Goal: Task Accomplishment & Management: Manage account settings

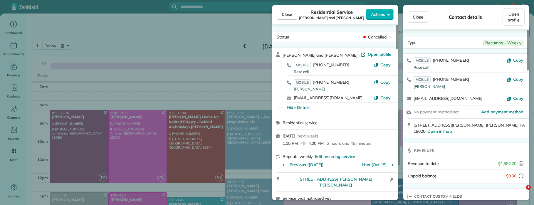
click at [286, 14] on span "Close" at bounding box center [287, 14] width 11 height 6
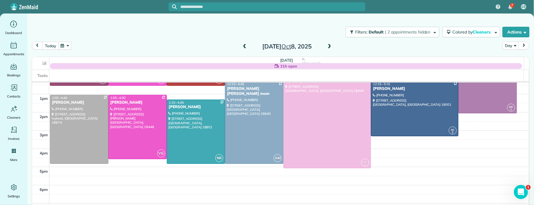
click at [53, 45] on button "today" at bounding box center [50, 46] width 16 height 8
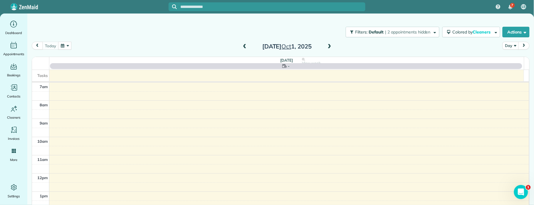
click at [330, 46] on div "[DATE]" at bounding box center [287, 46] width 94 height 9
click at [326, 46] on span at bounding box center [329, 46] width 6 height 5
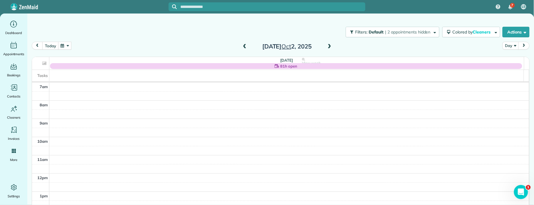
drag, startPoint x: 244, startPoint y: 46, endPoint x: 250, endPoint y: 49, distance: 6.7
click at [244, 46] on span at bounding box center [244, 46] width 6 height 5
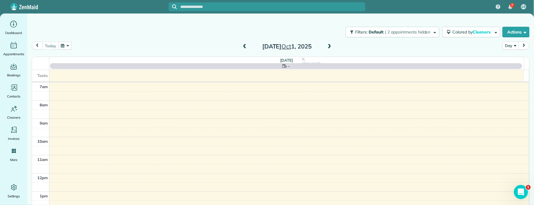
click at [326, 45] on span at bounding box center [329, 46] width 6 height 5
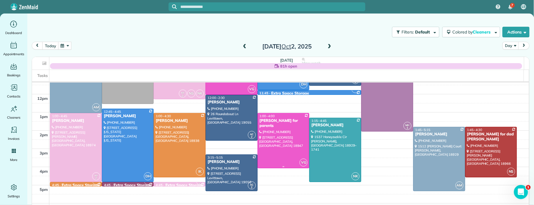
scroll to position [18, 0]
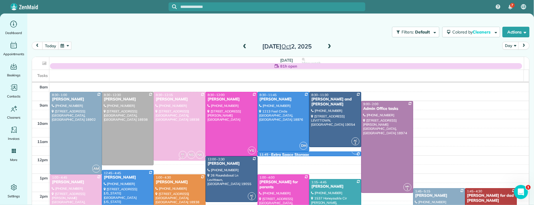
click at [166, 99] on div "[PERSON_NAME]" at bounding box center [179, 99] width 48 height 5
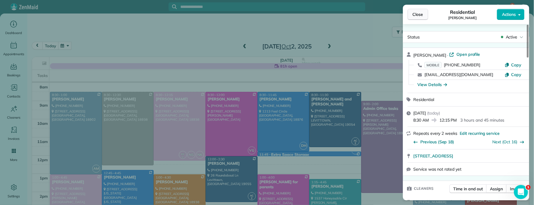
click at [415, 14] on span "Close" at bounding box center [417, 14] width 11 height 6
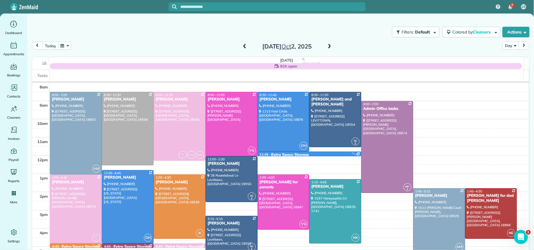
click at [241, 46] on span at bounding box center [244, 46] width 6 height 5
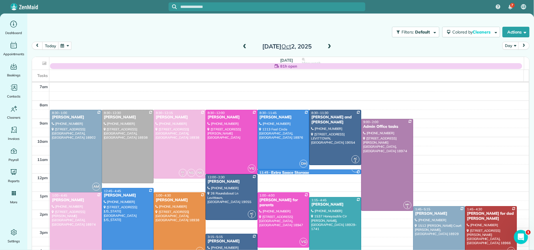
click at [241, 46] on span at bounding box center [244, 46] width 6 height 5
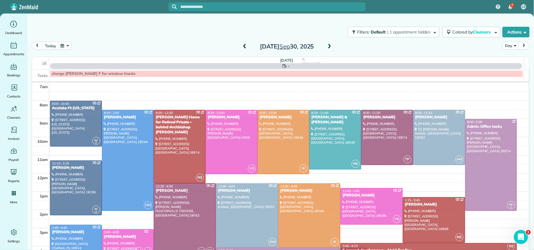
click at [241, 48] on span at bounding box center [244, 46] width 6 height 5
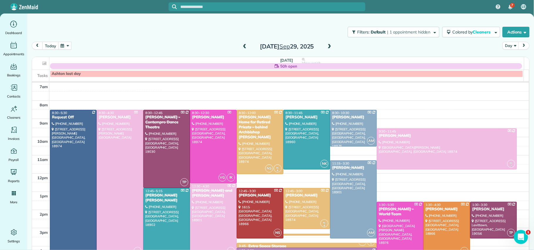
click at [241, 48] on span at bounding box center [244, 46] width 6 height 5
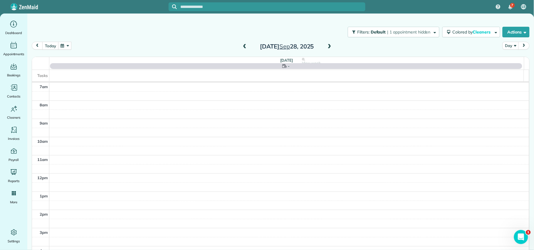
click at [241, 48] on span at bounding box center [244, 46] width 6 height 5
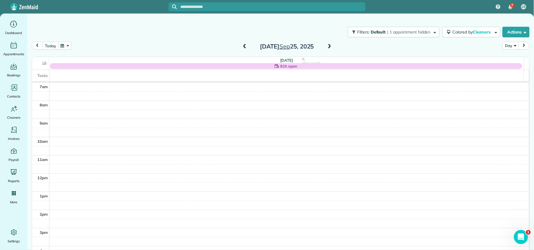
click at [241, 48] on span at bounding box center [244, 46] width 6 height 5
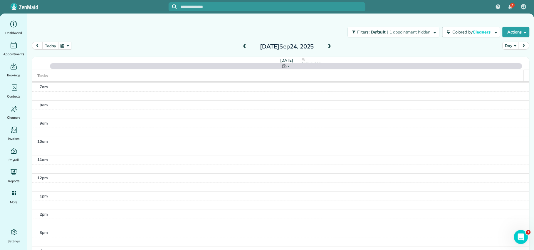
click at [241, 48] on span at bounding box center [244, 46] width 6 height 5
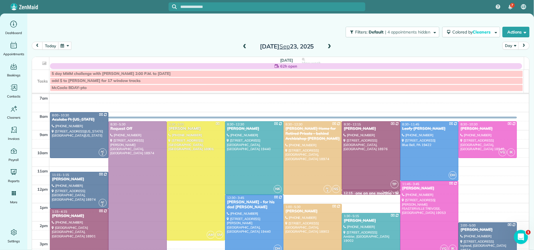
click at [241, 48] on span at bounding box center [244, 46] width 6 height 5
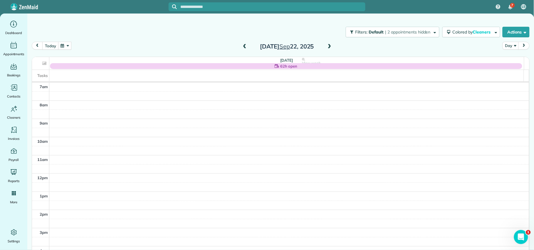
click at [326, 46] on span at bounding box center [329, 46] width 6 height 5
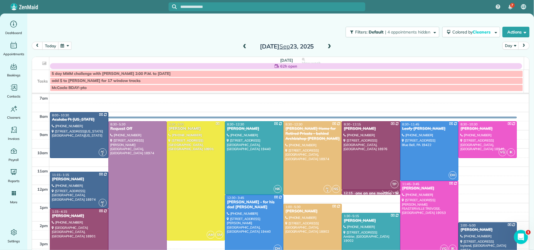
click at [241, 49] on span at bounding box center [244, 46] width 6 height 5
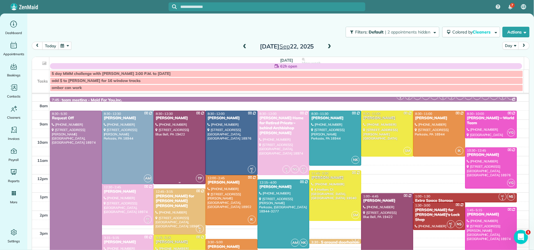
scroll to position [11, 0]
click at [126, 119] on div "[PERSON_NAME]" at bounding box center [128, 117] width 48 height 5
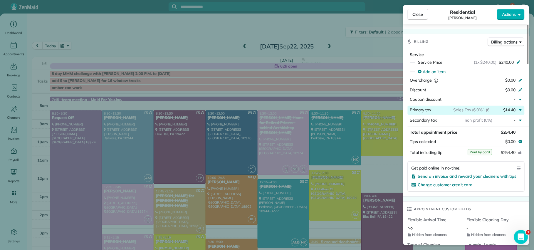
scroll to position [289, 0]
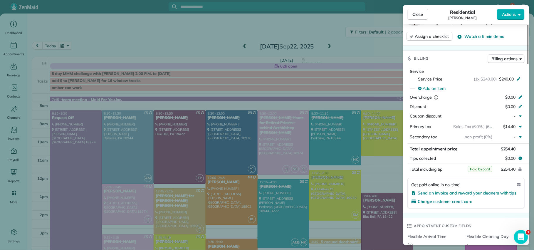
drag, startPoint x: 410, startPoint y: 18, endPoint x: 402, endPoint y: 38, distance: 21.6
click at [410, 18] on button "Close" at bounding box center [417, 14] width 21 height 11
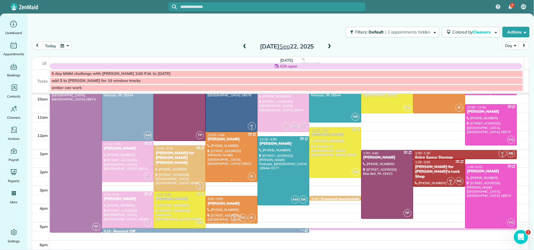
scroll to position [52, 0]
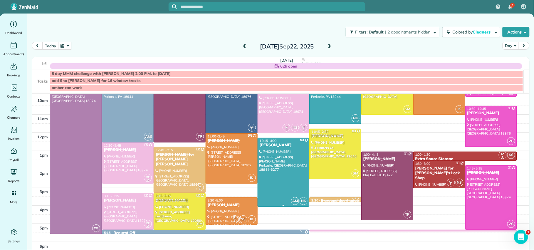
click at [268, 145] on div "[PERSON_NAME]" at bounding box center [283, 145] width 48 height 5
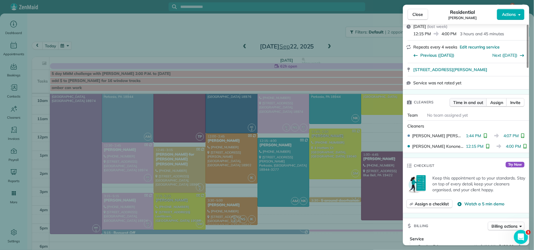
scroll to position [225, 0]
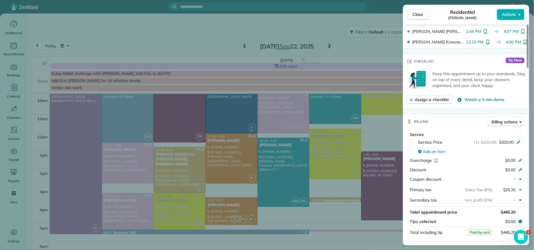
click at [416, 16] on span "Close" at bounding box center [417, 14] width 11 height 6
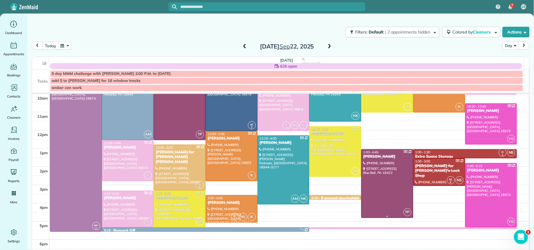
scroll to position [43, 0]
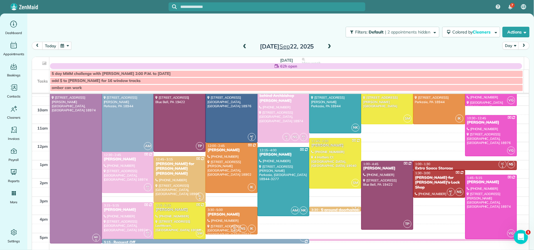
click at [327, 47] on span at bounding box center [329, 46] width 6 height 5
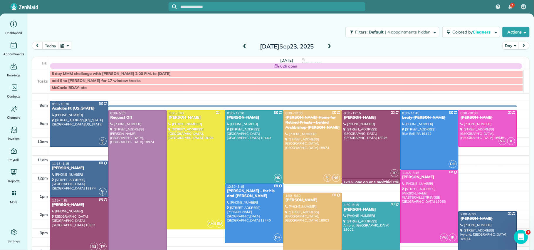
scroll to position [13, 0]
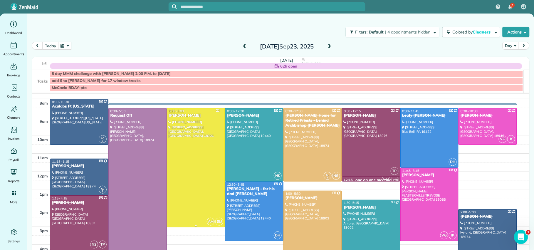
click at [186, 118] on div "[PERSON_NAME]" at bounding box center [196, 115] width 55 height 5
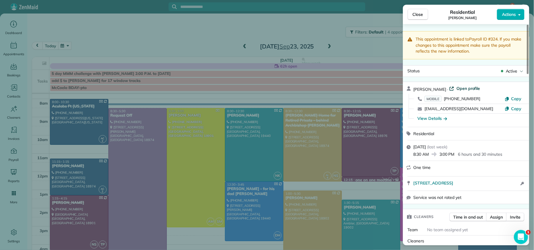
click at [459, 90] on span "Open profile" at bounding box center [468, 88] width 24 height 6
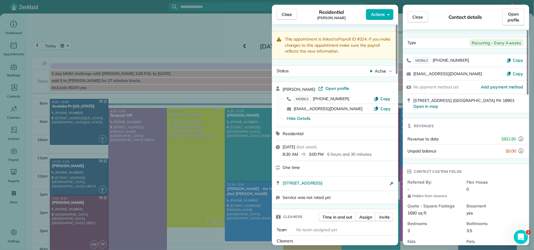
click at [283, 13] on span "Close" at bounding box center [287, 14] width 11 height 6
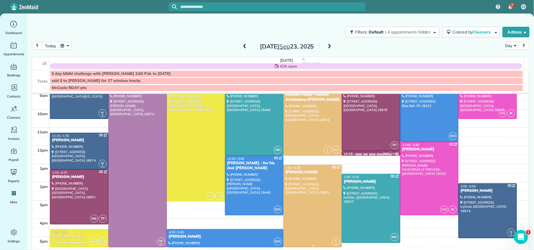
scroll to position [63, 0]
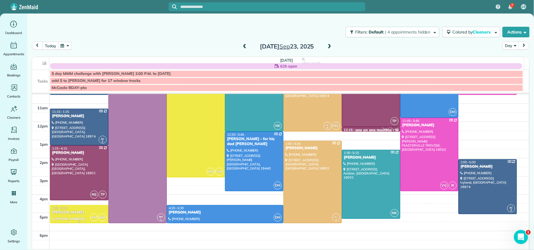
click at [68, 205] on div "[PERSON_NAME]" at bounding box center [79, 212] width 55 height 5
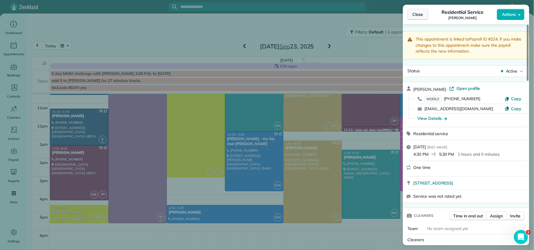
click at [416, 14] on span "Close" at bounding box center [417, 14] width 11 height 6
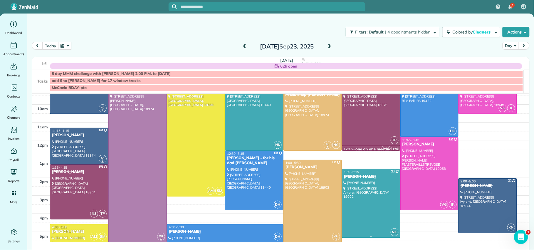
scroll to position [36, 0]
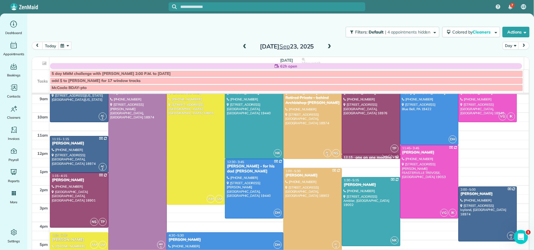
click at [326, 46] on span at bounding box center [329, 46] width 6 height 5
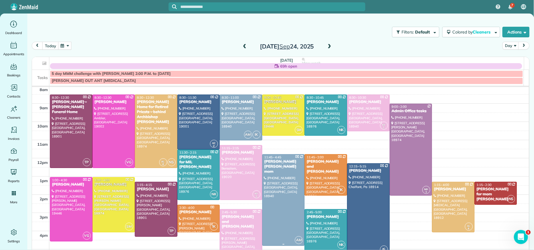
scroll to position [13, 0]
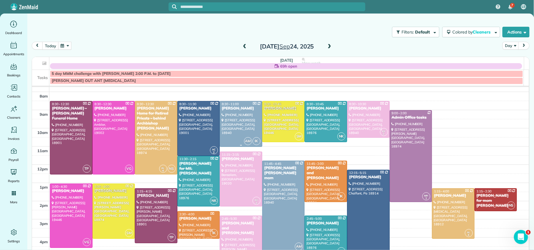
click at [230, 109] on div "[PERSON_NAME]" at bounding box center [240, 108] width 39 height 5
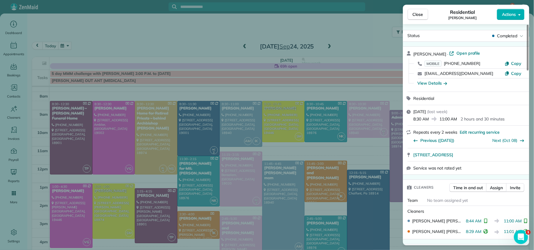
scroll to position [27, 0]
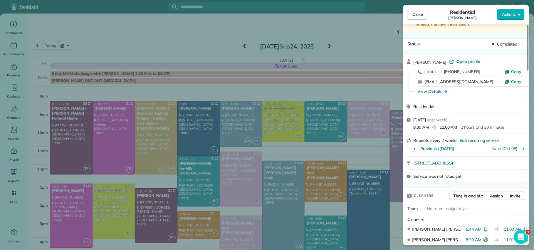
click at [418, 14] on span "Close" at bounding box center [417, 14] width 11 height 6
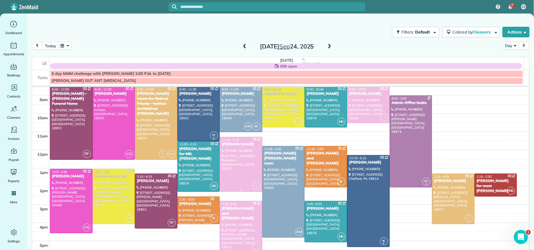
scroll to position [50, 0]
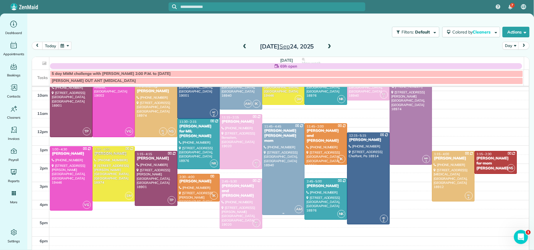
click at [269, 134] on div "[PERSON_NAME] [PERSON_NAME] mom" at bounding box center [283, 135] width 39 height 15
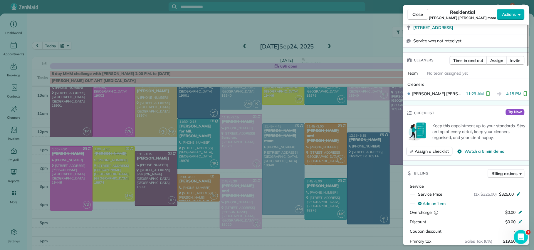
scroll to position [206, 0]
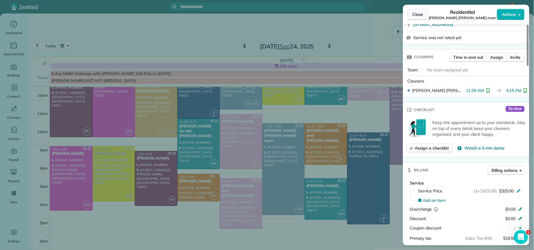
click at [413, 17] on span "Close" at bounding box center [417, 14] width 11 height 6
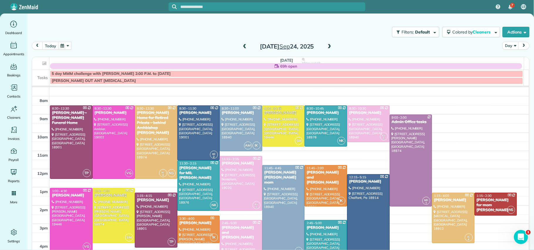
scroll to position [7, 0]
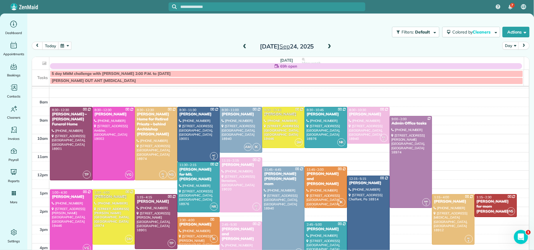
click at [327, 48] on span at bounding box center [329, 46] width 6 height 5
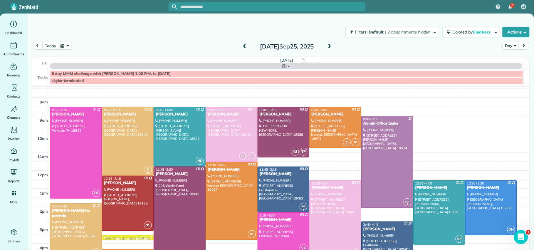
scroll to position [0, 0]
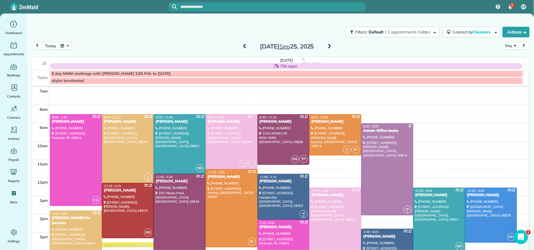
click at [326, 47] on span at bounding box center [329, 46] width 6 height 5
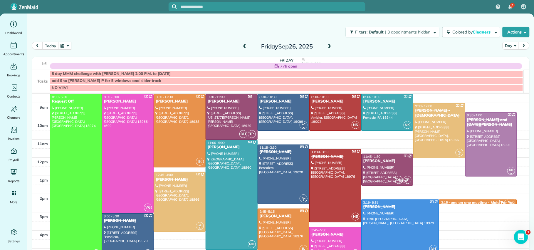
scroll to position [27, 0]
click at [242, 46] on span at bounding box center [244, 46] width 6 height 5
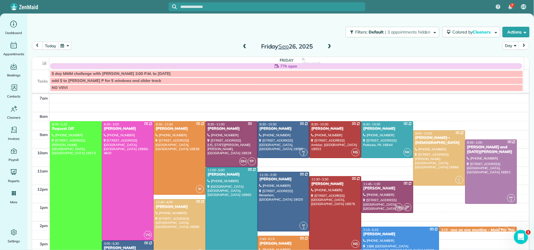
click at [242, 46] on span at bounding box center [244, 46] width 6 height 5
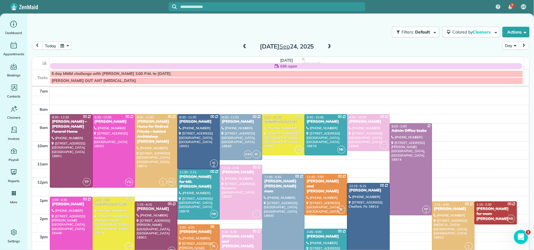
click at [242, 46] on span at bounding box center [244, 46] width 6 height 5
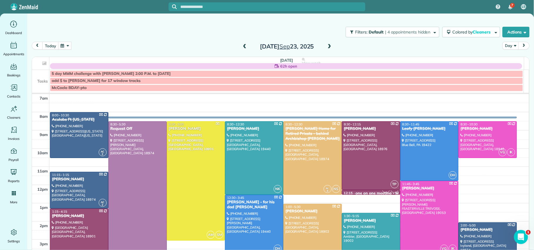
click at [242, 46] on span at bounding box center [244, 46] width 6 height 5
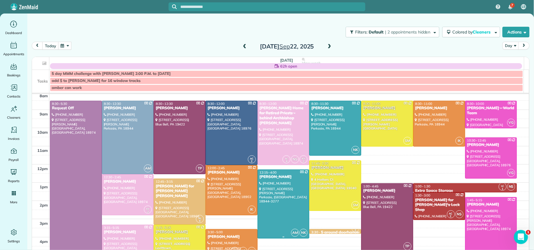
scroll to position [22, 0]
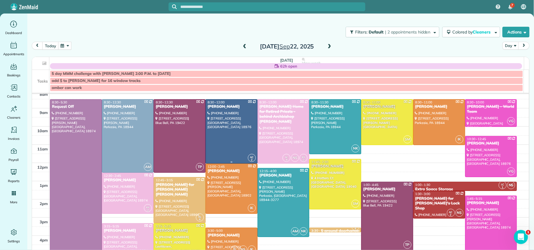
click at [230, 106] on div "[PERSON_NAME]" at bounding box center [231, 106] width 48 height 5
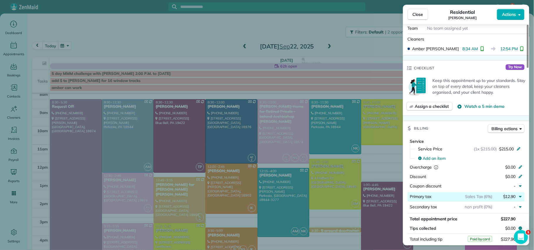
scroll to position [217, 0]
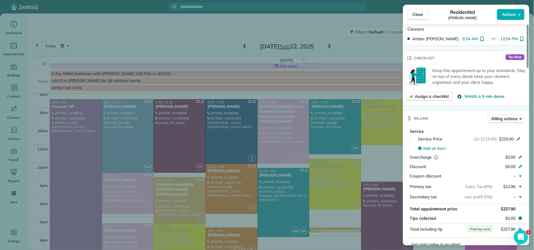
click at [415, 17] on span "Close" at bounding box center [417, 14] width 11 height 6
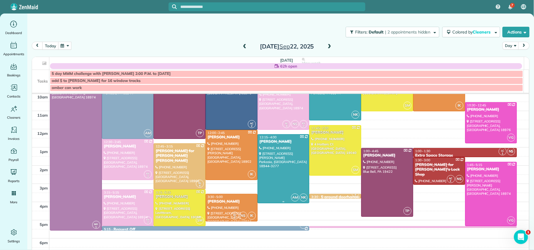
scroll to position [55, 0]
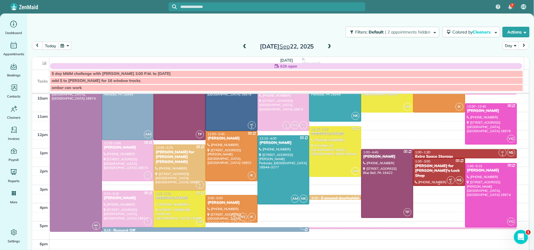
click at [415, 167] on div "[PERSON_NAME] for [PERSON_NAME]'s Lock Shop" at bounding box center [439, 171] width 48 height 15
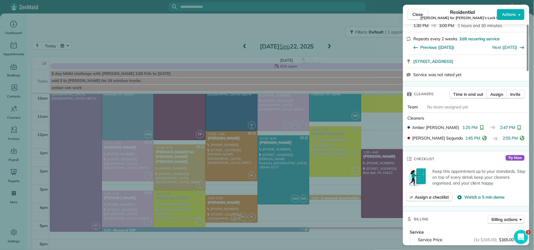
scroll to position [90, 0]
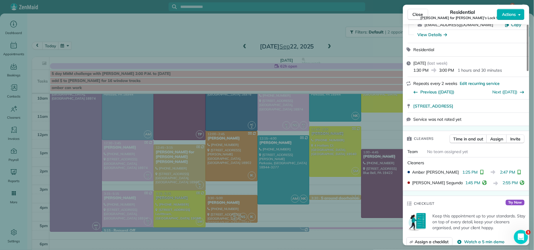
click at [420, 10] on button "Close" at bounding box center [417, 14] width 21 height 11
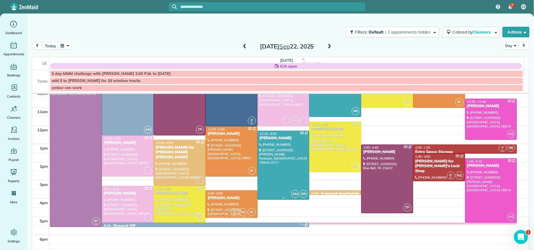
scroll to position [64, 0]
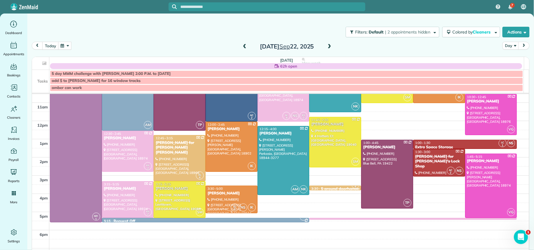
click at [224, 193] on div "[PERSON_NAME]" at bounding box center [231, 193] width 48 height 5
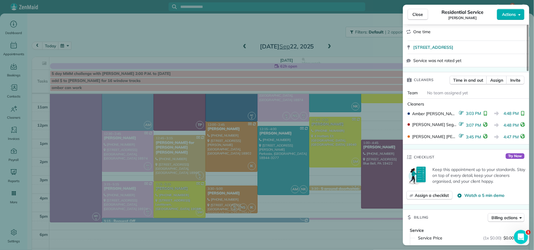
scroll to position [95, 0]
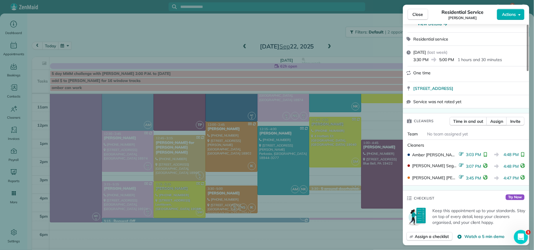
click at [418, 19] on button "Close" at bounding box center [417, 14] width 21 height 11
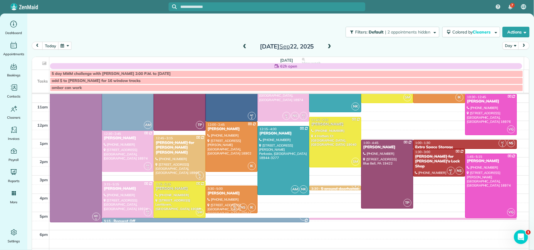
click at [326, 47] on span at bounding box center [329, 46] width 6 height 5
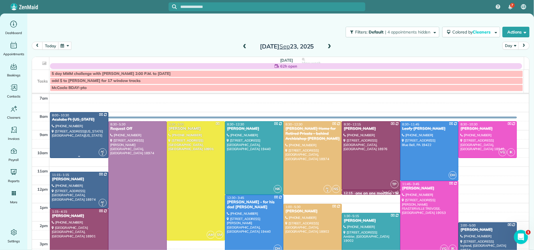
click at [65, 120] on div "Aculabs Ft [US_STATE]" at bounding box center [79, 119] width 55 height 5
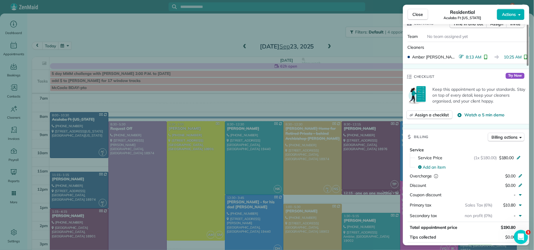
scroll to position [221, 0]
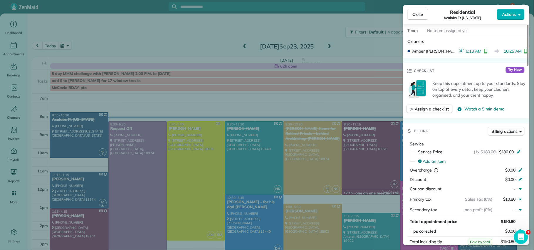
drag, startPoint x: 412, startPoint y: 19, endPoint x: 414, endPoint y: 43, distance: 24.5
drag, startPoint x: 419, startPoint y: 15, endPoint x: 409, endPoint y: 30, distance: 18.0
click at [419, 16] on span "Close" at bounding box center [417, 14] width 11 height 6
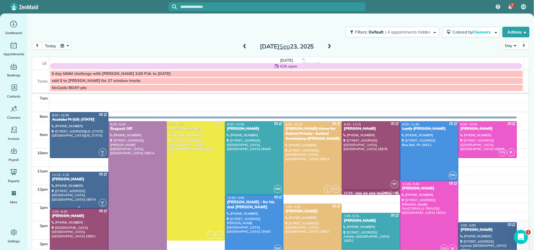
click at [71, 179] on div "[PERSON_NAME]" at bounding box center [79, 179] width 55 height 5
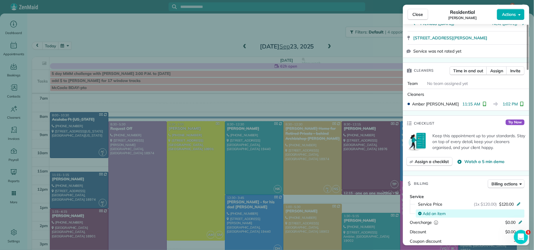
scroll to position [159, 0]
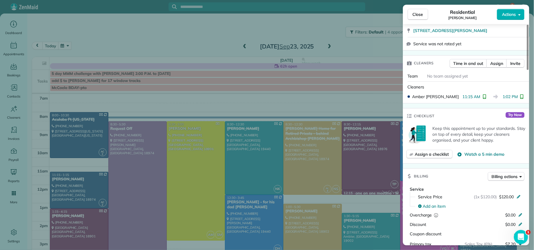
click at [414, 18] on button "Close" at bounding box center [417, 14] width 21 height 11
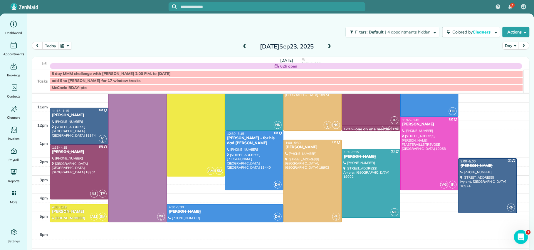
scroll to position [67, 0]
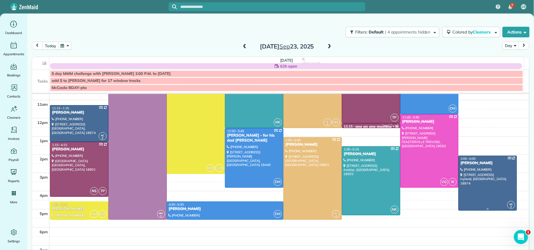
click at [461, 168] on div at bounding box center [488, 183] width 58 height 55
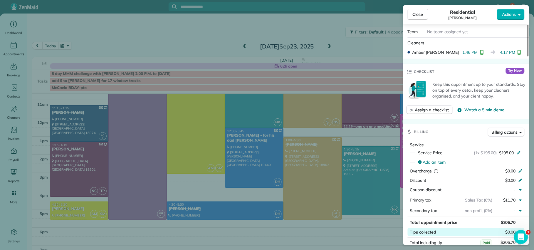
scroll to position [308, 0]
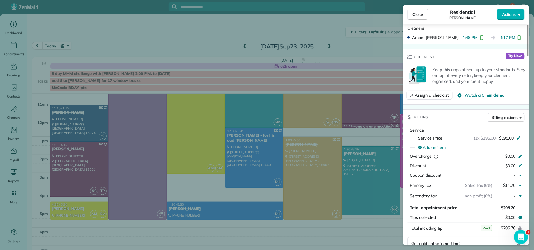
drag, startPoint x: 416, startPoint y: 16, endPoint x: 410, endPoint y: 35, distance: 20.2
click at [416, 16] on span "Close" at bounding box center [417, 14] width 11 height 6
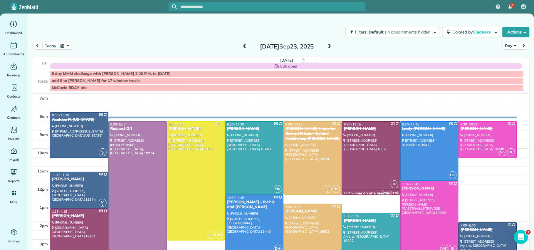
click at [326, 46] on span at bounding box center [329, 46] width 6 height 5
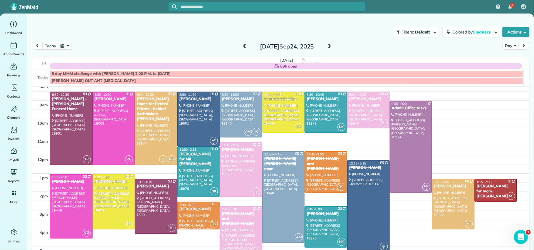
scroll to position [23, 0]
click at [188, 98] on div "[PERSON_NAME]" at bounding box center [198, 98] width 39 height 5
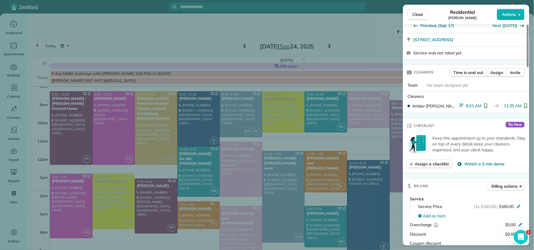
scroll to position [150, 0]
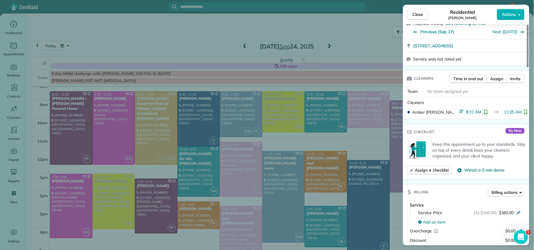
click at [416, 12] on span "Close" at bounding box center [417, 14] width 11 height 6
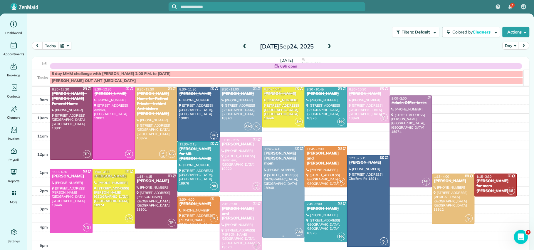
scroll to position [33, 0]
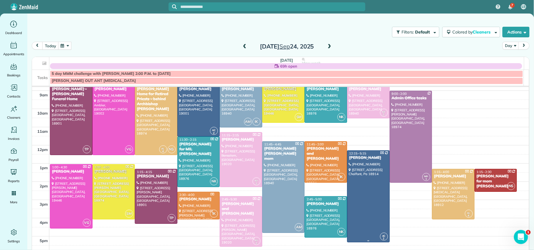
click at [359, 159] on div "[PERSON_NAME]" at bounding box center [368, 157] width 39 height 5
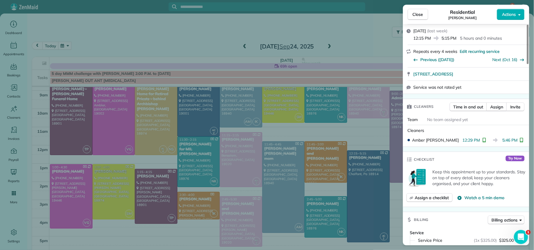
scroll to position [181, 0]
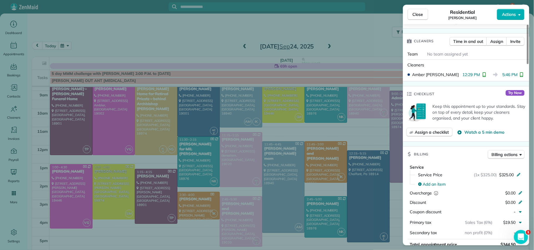
click at [419, 16] on span "Close" at bounding box center [417, 14] width 11 height 6
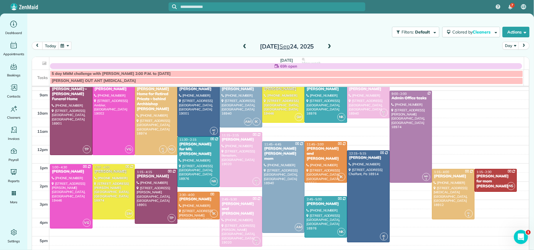
click at [326, 47] on span at bounding box center [329, 46] width 6 height 5
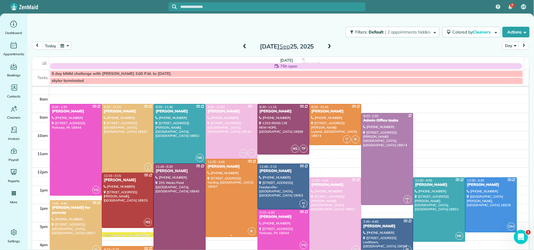
scroll to position [11, 0]
click at [317, 111] on div "[PERSON_NAME]" at bounding box center [335, 111] width 48 height 5
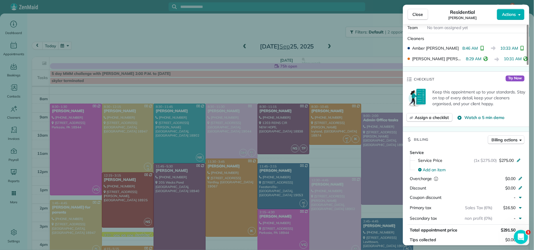
scroll to position [183, 0]
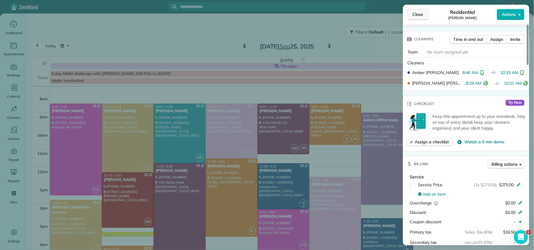
click at [421, 16] on span "Close" at bounding box center [417, 14] width 11 height 6
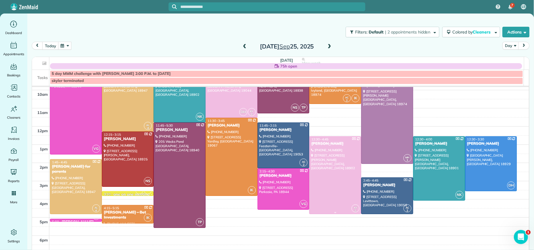
scroll to position [56, 0]
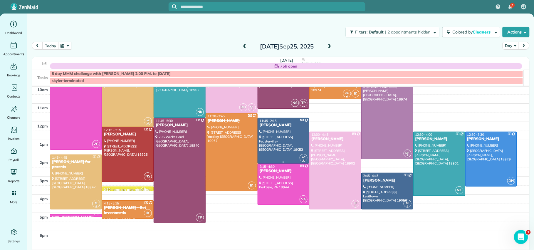
click at [267, 127] on div "[PERSON_NAME]" at bounding box center [283, 125] width 48 height 5
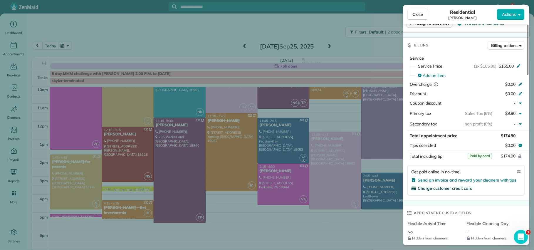
scroll to position [277, 0]
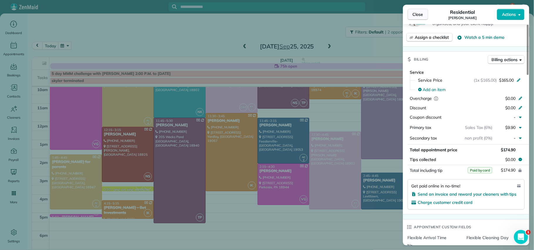
click at [415, 13] on span "Close" at bounding box center [417, 14] width 11 height 6
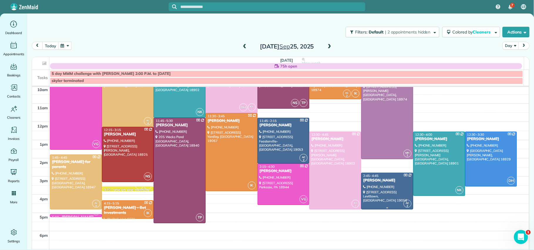
click at [368, 181] on div "[PERSON_NAME]" at bounding box center [387, 180] width 48 height 5
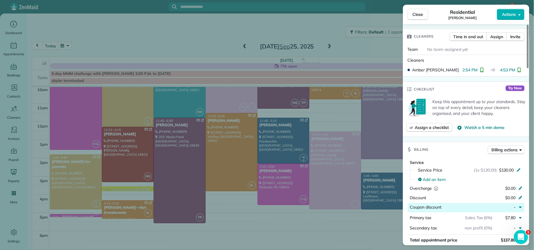
scroll to position [238, 0]
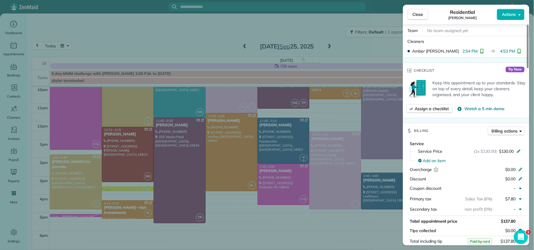
click at [413, 14] on span "Close" at bounding box center [417, 14] width 11 height 6
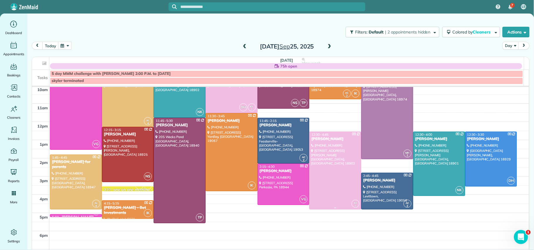
scroll to position [55, 0]
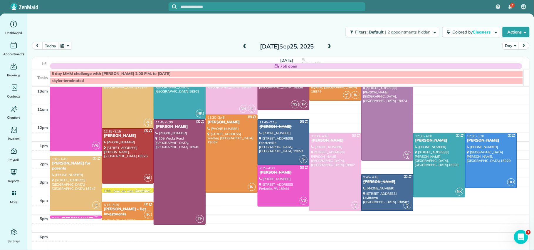
click at [328, 46] on span at bounding box center [329, 46] width 6 height 5
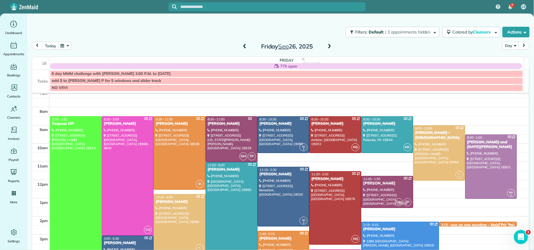
scroll to position [12, 0]
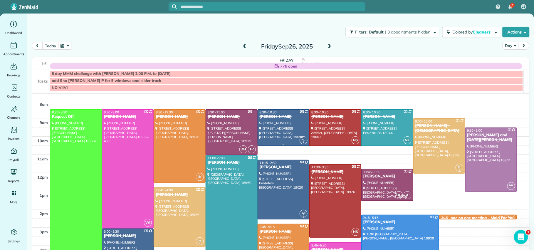
click at [271, 118] on div "[PERSON_NAME]" at bounding box center [283, 116] width 48 height 5
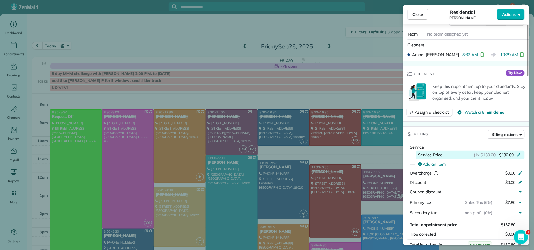
scroll to position [203, 0]
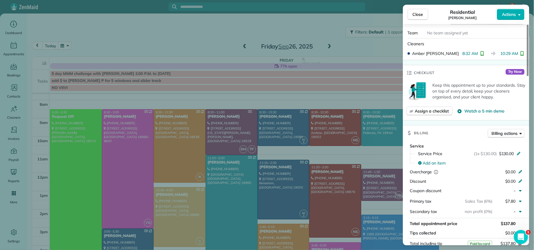
drag, startPoint x: 420, startPoint y: 16, endPoint x: 413, endPoint y: 35, distance: 19.2
click at [420, 17] on span "Close" at bounding box center [417, 14] width 11 height 6
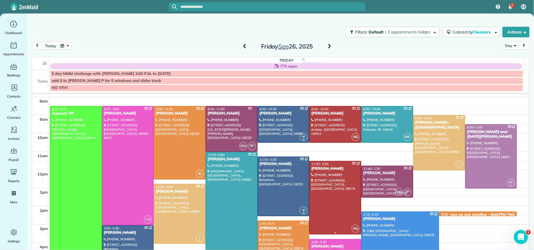
scroll to position [23, 0]
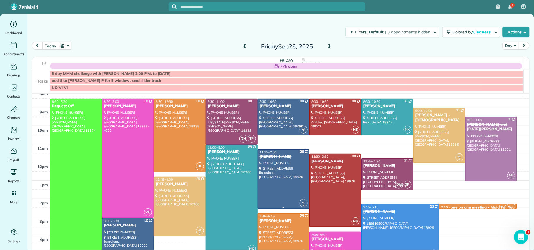
click at [280, 155] on div "[PERSON_NAME]" at bounding box center [283, 156] width 48 height 5
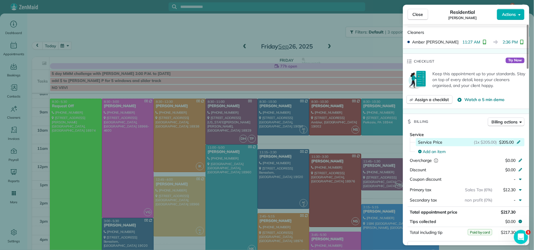
scroll to position [241, 0]
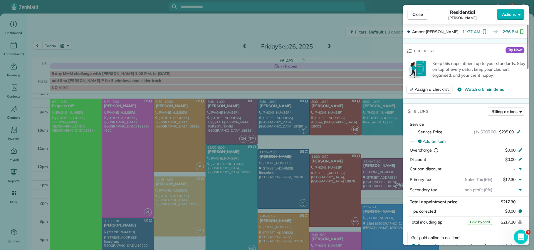
drag, startPoint x: 414, startPoint y: 15, endPoint x: 380, endPoint y: 88, distance: 80.8
click at [414, 15] on span "Close" at bounding box center [417, 14] width 11 height 6
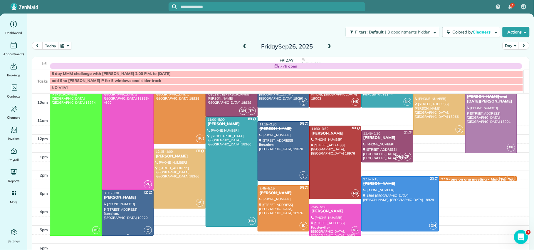
scroll to position [68, 0]
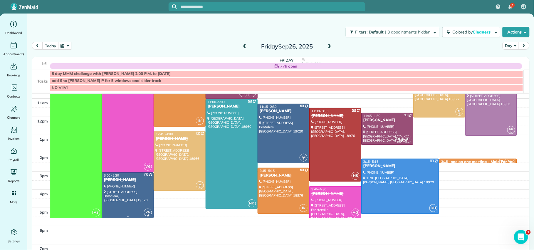
click at [108, 180] on div "[PERSON_NAME]" at bounding box center [128, 179] width 48 height 5
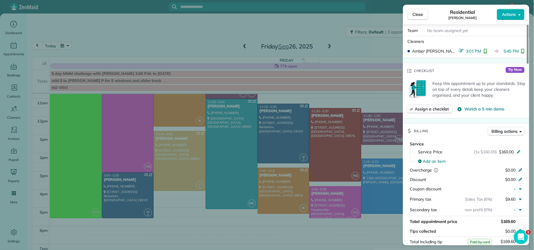
scroll to position [256, 0]
click at [416, 10] on button "Close" at bounding box center [417, 14] width 21 height 11
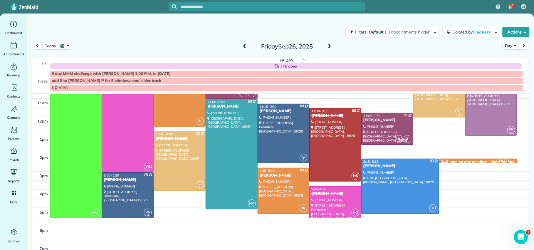
click at [241, 48] on span at bounding box center [244, 46] width 6 height 5
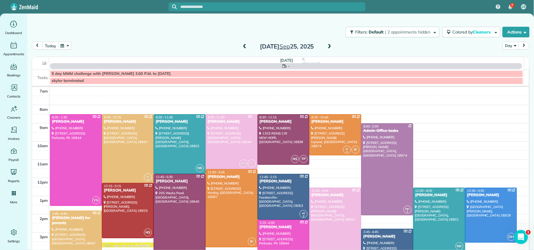
click at [241, 48] on span at bounding box center [244, 46] width 6 height 5
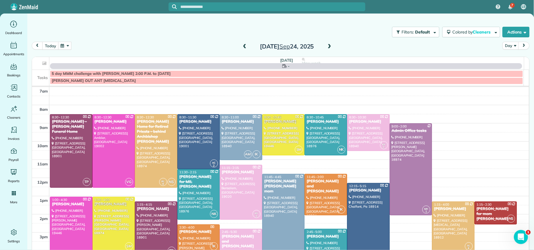
click at [241, 48] on span at bounding box center [244, 46] width 6 height 5
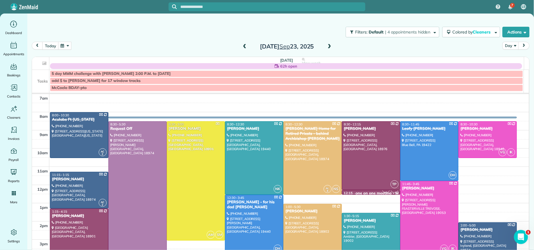
click at [241, 48] on span at bounding box center [244, 46] width 6 height 5
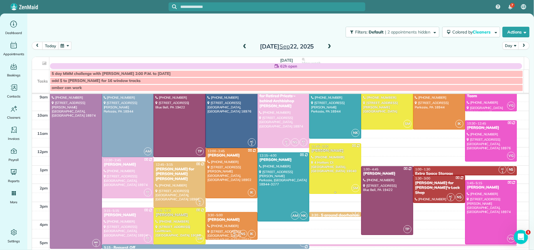
scroll to position [34, 0]
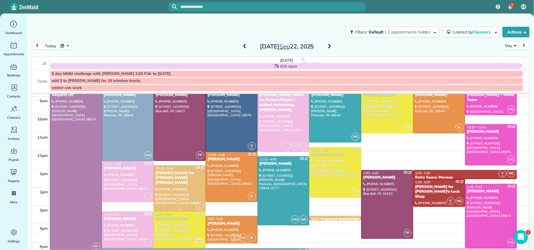
click at [158, 178] on div "[PERSON_NAME] for [PERSON_NAME] [PERSON_NAME]" at bounding box center [179, 178] width 48 height 15
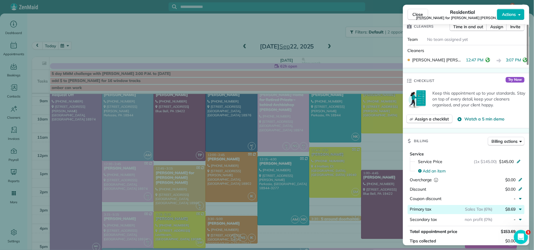
scroll to position [246, 0]
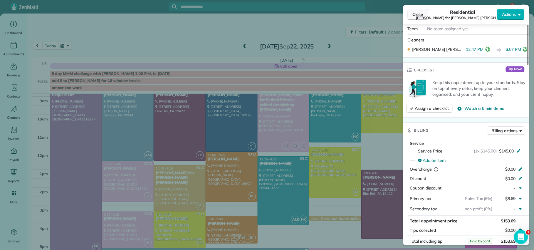
click at [417, 13] on span "Close" at bounding box center [417, 14] width 11 height 6
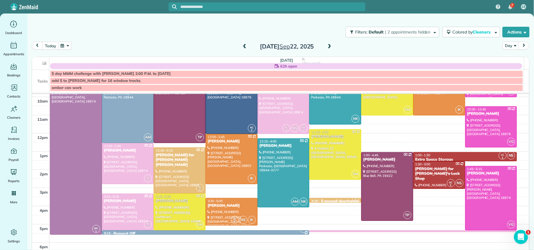
scroll to position [43, 0]
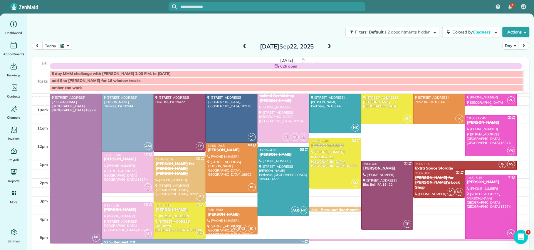
click at [326, 46] on span at bounding box center [329, 46] width 6 height 5
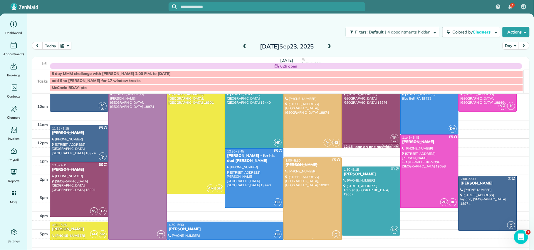
scroll to position [45, 0]
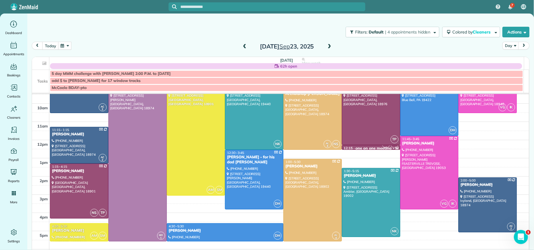
click at [326, 46] on span at bounding box center [329, 46] width 6 height 5
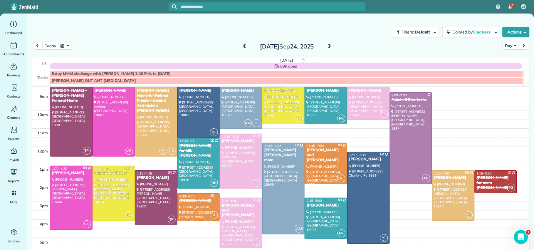
scroll to position [31, 0]
click at [434, 176] on div "[PERSON_NAME]" at bounding box center [453, 177] width 39 height 5
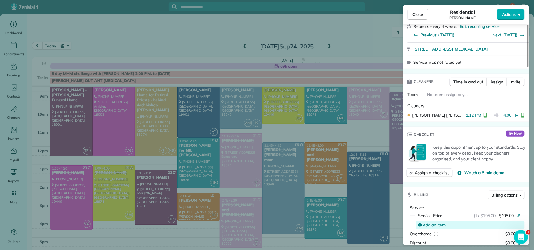
scroll to position [158, 0]
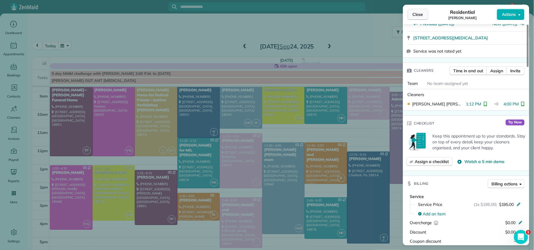
click at [417, 18] on button "Close" at bounding box center [417, 14] width 21 height 11
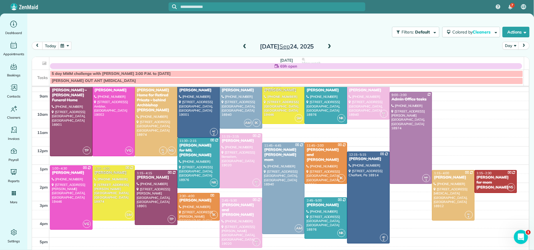
click at [326, 48] on span at bounding box center [329, 46] width 6 height 5
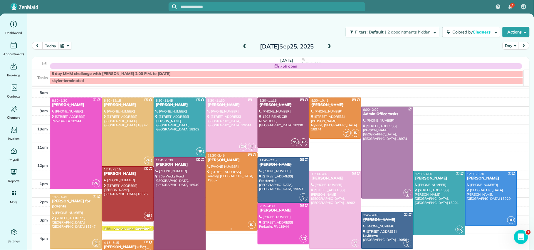
scroll to position [21, 0]
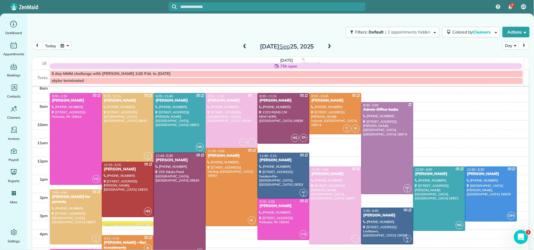
click at [109, 102] on div "[PERSON_NAME]" at bounding box center [128, 100] width 48 height 5
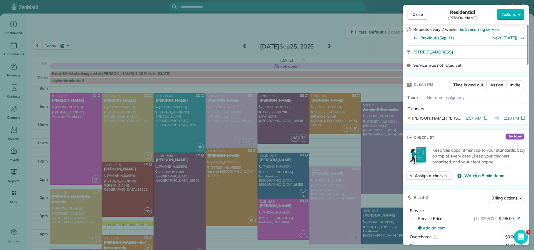
scroll to position [142, 0]
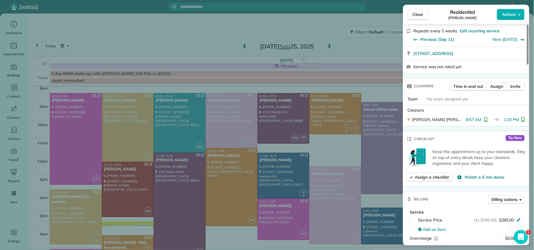
click at [415, 17] on span "Close" at bounding box center [417, 14] width 11 height 6
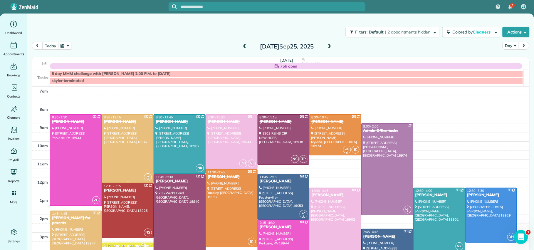
click at [112, 120] on div "[PERSON_NAME]" at bounding box center [128, 121] width 48 height 5
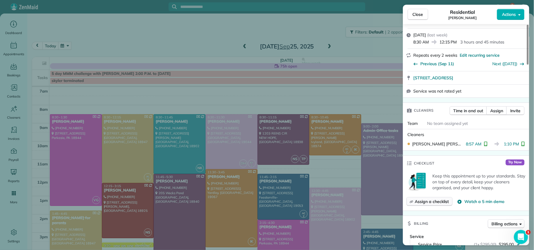
scroll to position [157, 0]
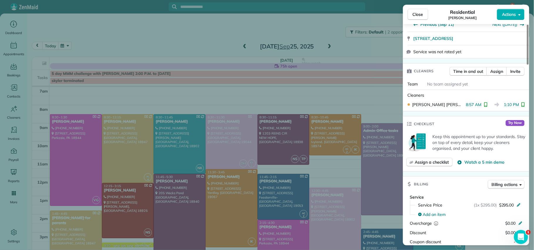
drag, startPoint x: 417, startPoint y: 15, endPoint x: 308, endPoint y: 69, distance: 122.6
click at [417, 15] on span "Close" at bounding box center [417, 14] width 11 height 6
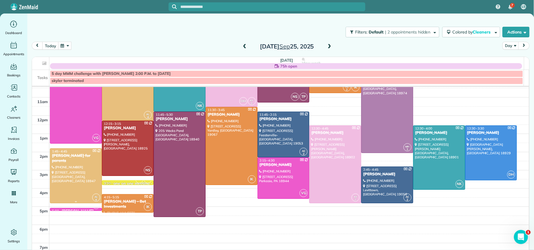
scroll to position [63, 0]
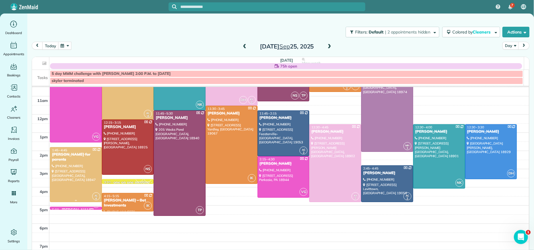
click at [66, 154] on div "[PERSON_NAME] for parents" at bounding box center [76, 157] width 48 height 10
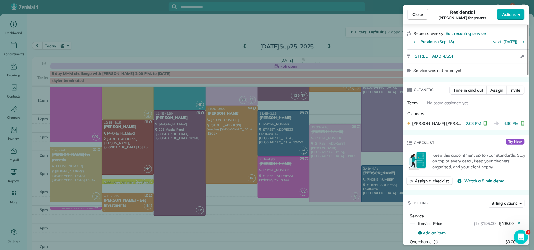
scroll to position [176, 0]
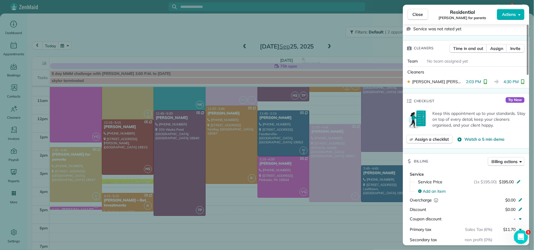
click at [415, 14] on span "Close" at bounding box center [417, 14] width 11 height 6
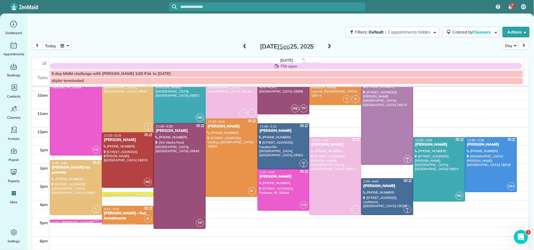
scroll to position [49, 0]
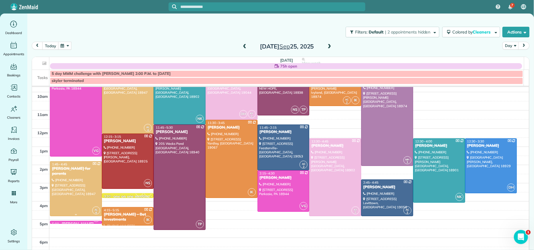
click at [73, 170] on div "[PERSON_NAME] for parents" at bounding box center [76, 171] width 48 height 10
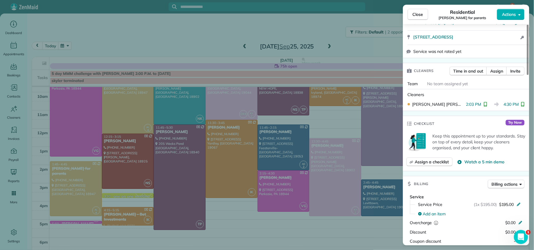
scroll to position [128, 0]
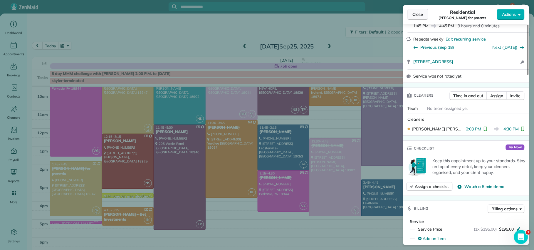
click at [418, 14] on span "Close" at bounding box center [417, 14] width 11 height 6
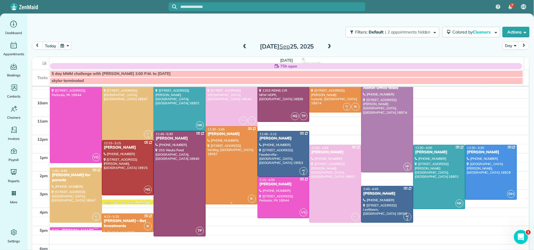
scroll to position [34, 0]
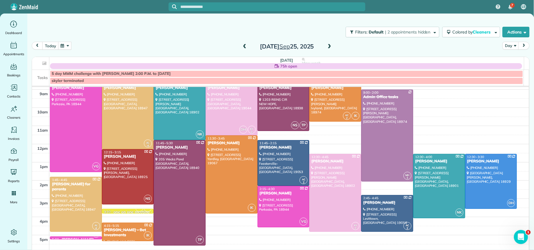
click at [326, 48] on span at bounding box center [329, 46] width 6 height 5
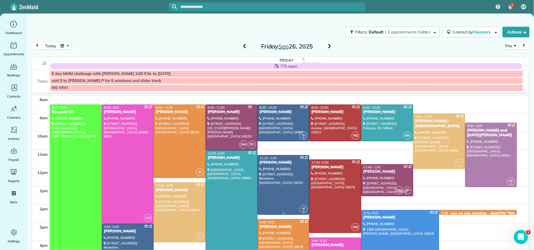
scroll to position [25, 0]
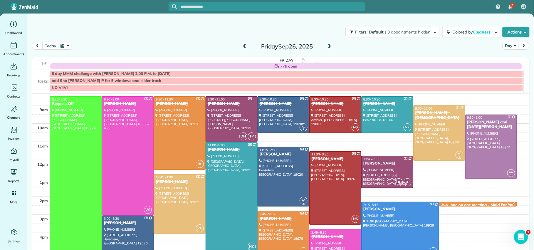
click at [427, 118] on div "[PERSON_NAME] - [DEMOGRAPHIC_DATA]" at bounding box center [439, 115] width 48 height 10
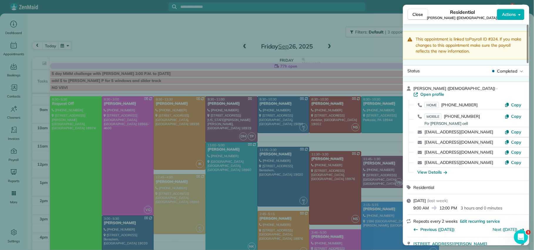
scroll to position [1, 0]
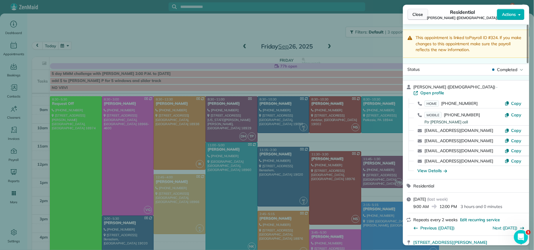
click at [420, 14] on span "Close" at bounding box center [417, 14] width 11 height 6
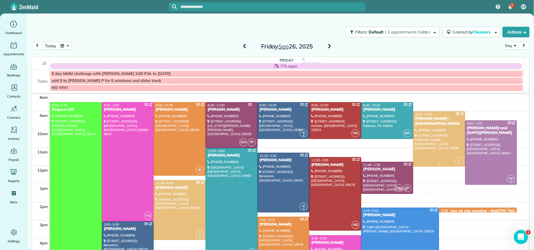
scroll to position [20, 0]
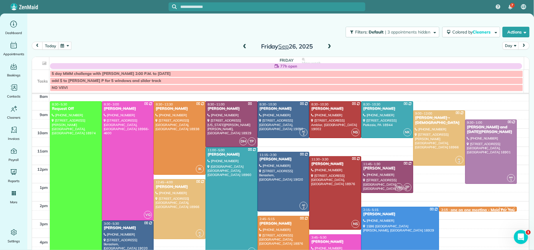
click at [242, 45] on span at bounding box center [244, 46] width 6 height 5
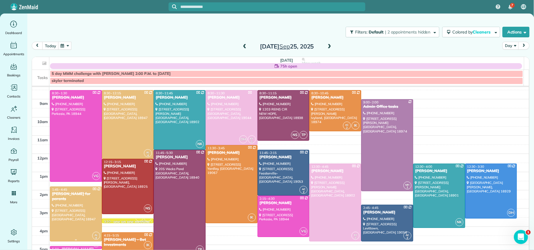
scroll to position [31, 0]
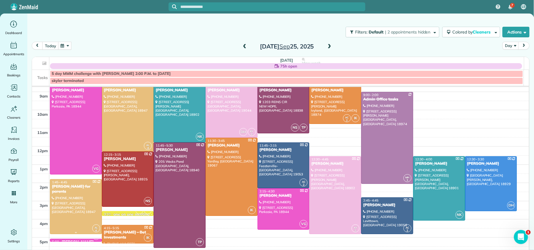
click at [55, 184] on div "1:45 - 4:45 [PERSON_NAME] for parents" at bounding box center [76, 187] width 48 height 14
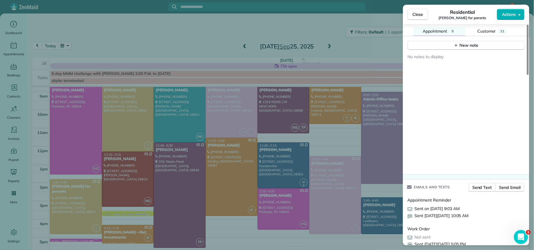
scroll to position [557, 0]
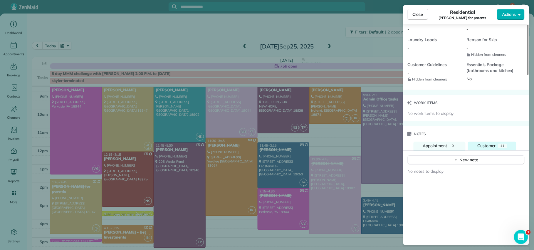
click at [477, 150] on button "Customer 11" at bounding box center [492, 145] width 48 height 9
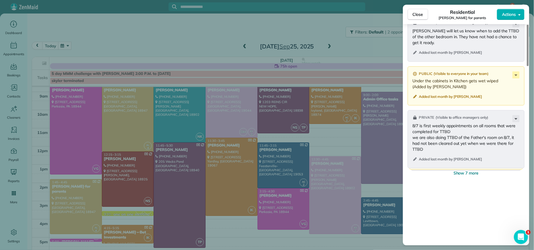
scroll to position [762, 0]
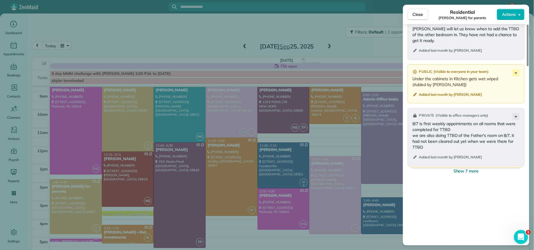
click at [464, 174] on span "Show 7 more" at bounding box center [465, 171] width 25 height 6
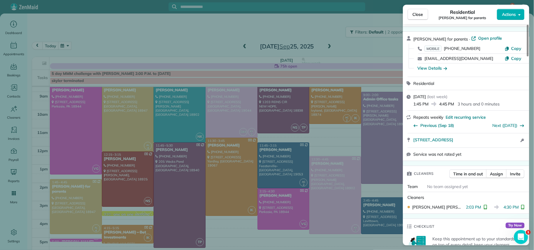
scroll to position [0, 0]
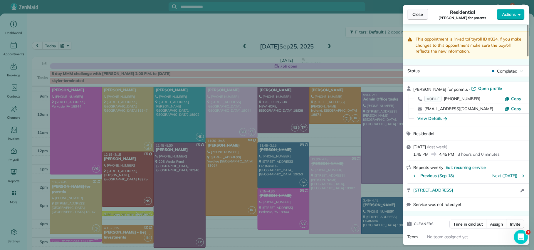
click at [416, 17] on button "Close" at bounding box center [417, 14] width 21 height 11
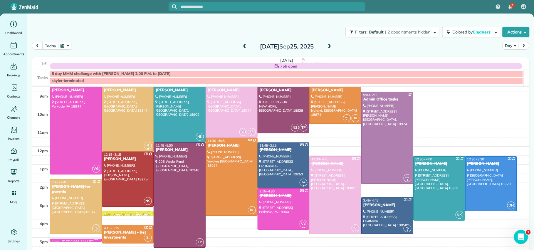
click at [327, 46] on span at bounding box center [329, 46] width 6 height 5
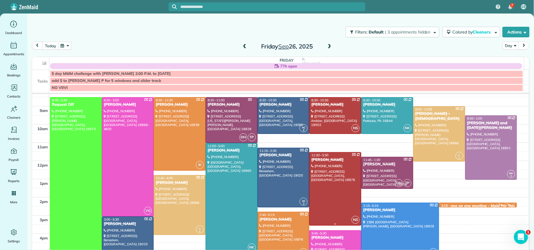
scroll to position [23, 0]
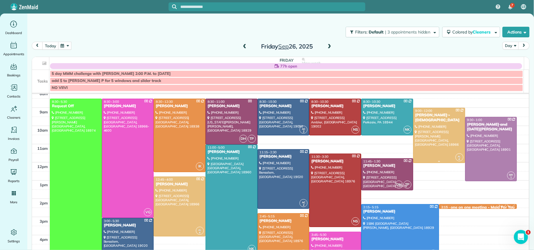
click at [423, 116] on div "[PERSON_NAME] - [DEMOGRAPHIC_DATA]" at bounding box center [439, 118] width 48 height 10
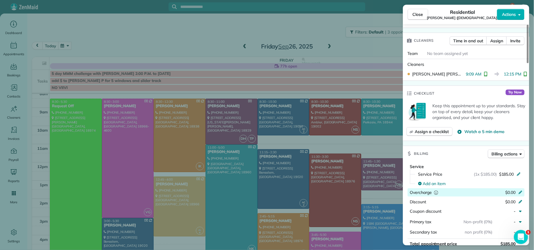
scroll to position [239, 0]
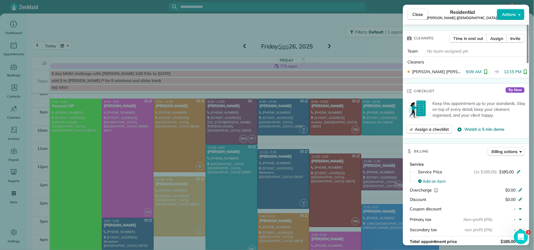
click at [424, 14] on button "Close" at bounding box center [417, 14] width 21 height 11
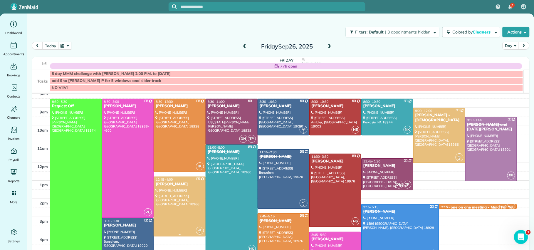
click at [166, 183] on div "[PERSON_NAME]" at bounding box center [179, 184] width 48 height 5
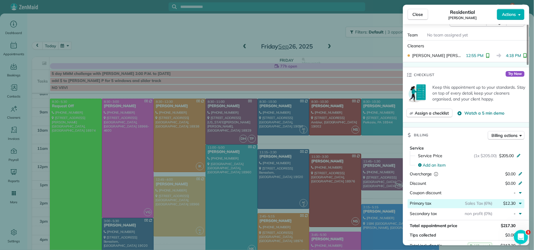
scroll to position [243, 0]
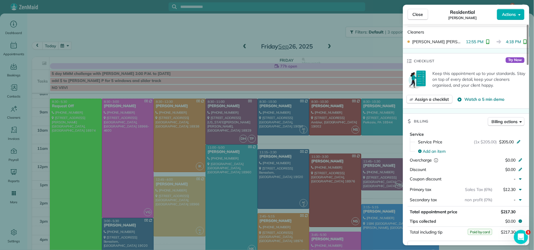
drag, startPoint x: 417, startPoint y: 12, endPoint x: 417, endPoint y: 19, distance: 7.7
click at [417, 12] on span "Close" at bounding box center [417, 14] width 11 height 6
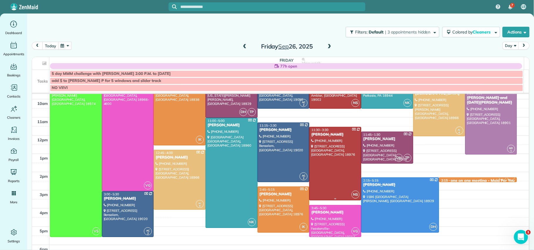
scroll to position [4, 0]
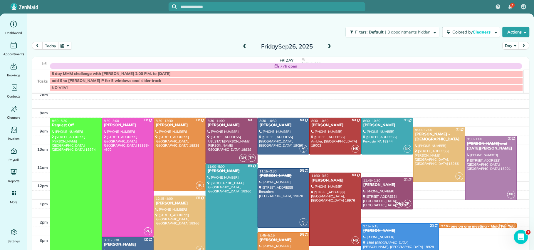
click at [241, 47] on span at bounding box center [244, 46] width 6 height 5
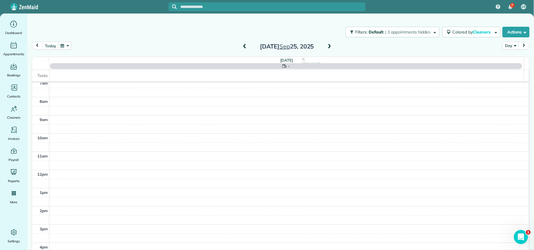
scroll to position [0, 0]
click at [241, 47] on span at bounding box center [244, 46] width 6 height 5
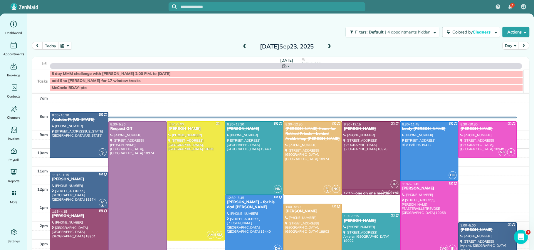
click at [242, 47] on span at bounding box center [244, 46] width 6 height 5
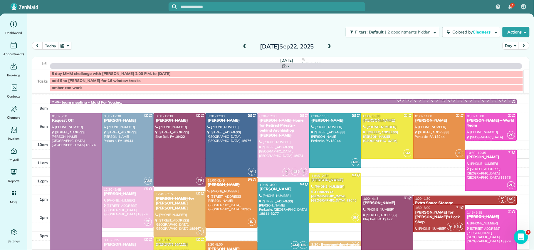
scroll to position [9, 0]
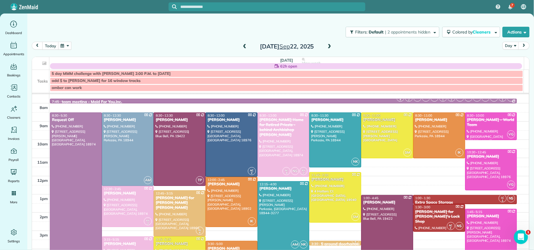
click at [326, 45] on span at bounding box center [329, 46] width 6 height 5
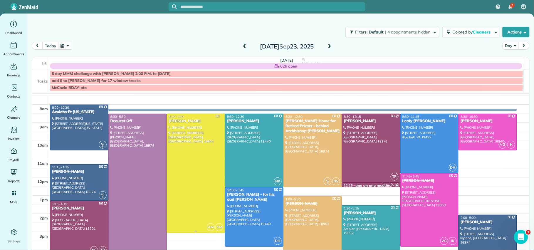
scroll to position [8, 0]
click at [402, 119] on div "Leafy [PERSON_NAME]" at bounding box center [429, 120] width 55 height 5
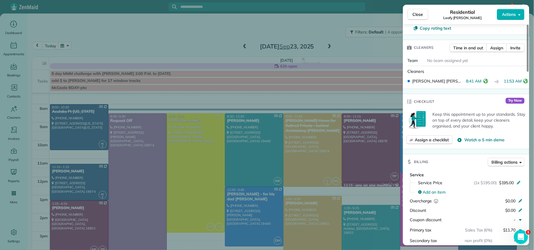
scroll to position [218, 0]
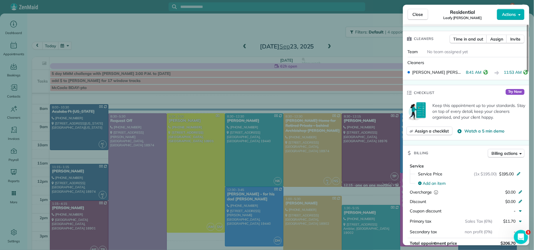
click at [413, 15] on span "Close" at bounding box center [417, 14] width 11 height 6
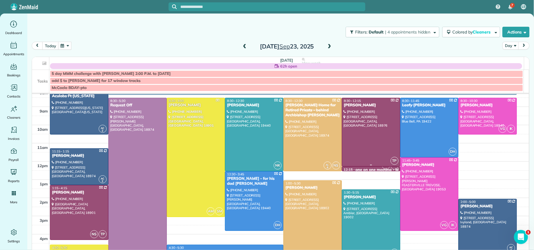
scroll to position [24, 0]
click at [237, 177] on div "[PERSON_NAME] - for his dad [PERSON_NAME]" at bounding box center [254, 181] width 55 height 10
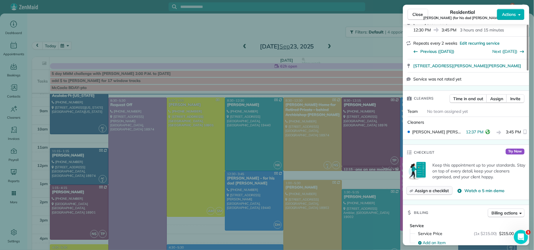
scroll to position [152, 0]
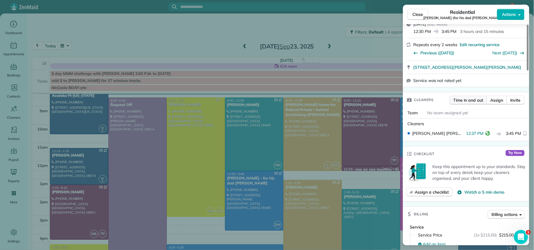
click at [469, 97] on span "Time in and out" at bounding box center [468, 100] width 30 height 6
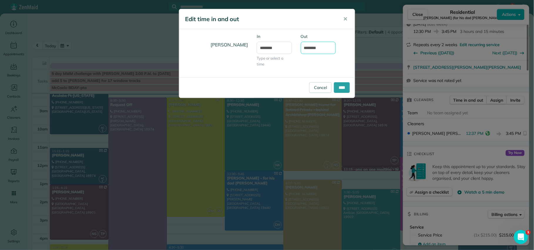
click at [312, 48] on input "*******" at bounding box center [318, 48] width 35 height 12
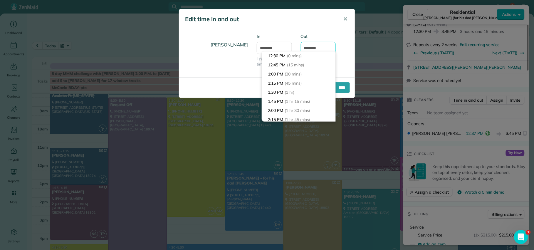
scroll to position [109, 0]
type input "*******"
click at [343, 70] on div "[PERSON_NAME] In ******** Type or select a time Out *******" at bounding box center [267, 52] width 176 height 39
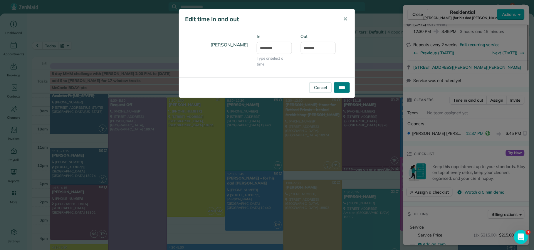
click at [346, 89] on input "****" at bounding box center [342, 87] width 16 height 11
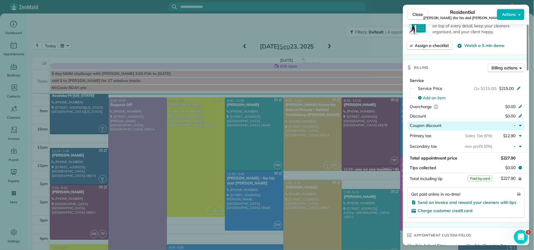
scroll to position [299, 0]
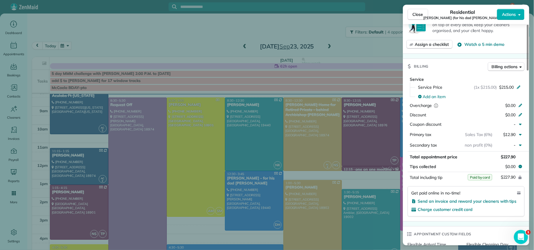
click at [415, 18] on button "Close" at bounding box center [417, 14] width 21 height 11
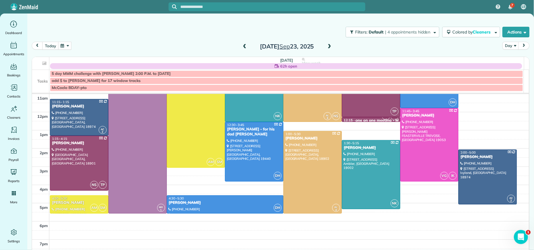
scroll to position [74, 0]
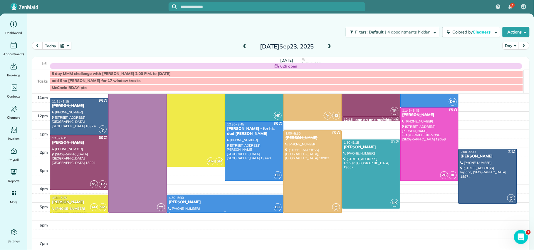
click at [179, 200] on div "[PERSON_NAME]" at bounding box center [225, 202] width 113 height 5
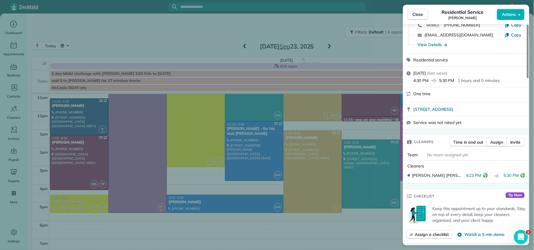
scroll to position [66, 0]
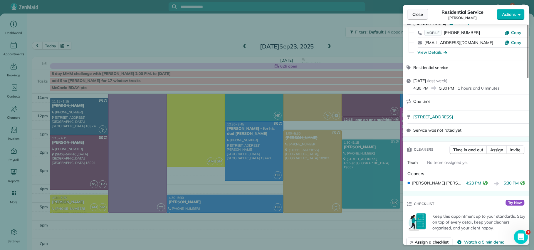
click at [421, 16] on span "Close" at bounding box center [417, 14] width 11 height 6
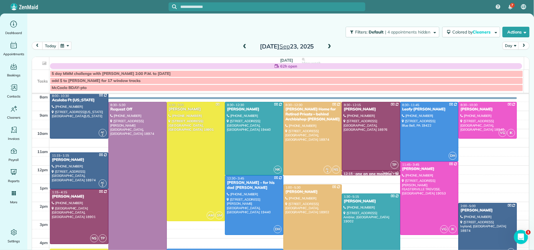
scroll to position [21, 0]
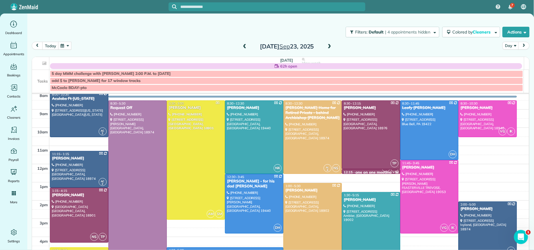
click at [328, 46] on span at bounding box center [329, 46] width 6 height 5
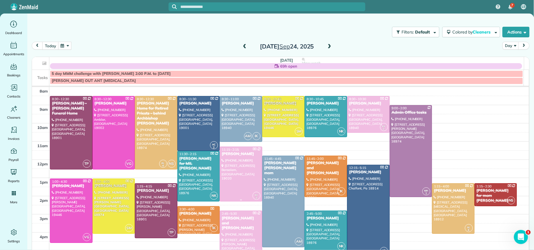
scroll to position [26, 0]
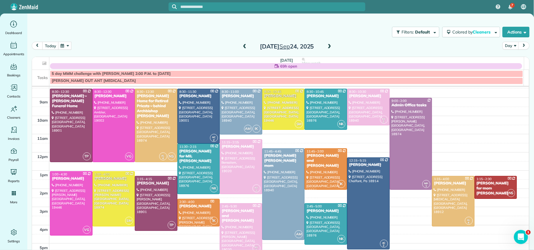
click at [330, 46] on div "[DATE]" at bounding box center [287, 46] width 94 height 9
click at [328, 46] on span at bounding box center [329, 46] width 6 height 5
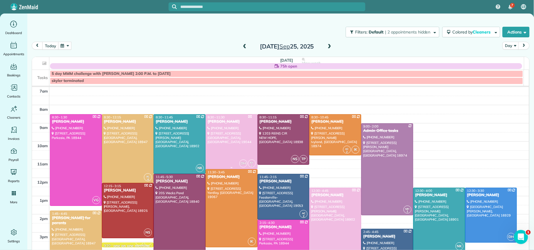
click at [219, 124] on div "[PERSON_NAME]" at bounding box center [231, 121] width 48 height 5
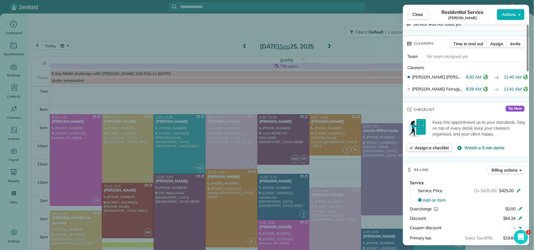
scroll to position [191, 0]
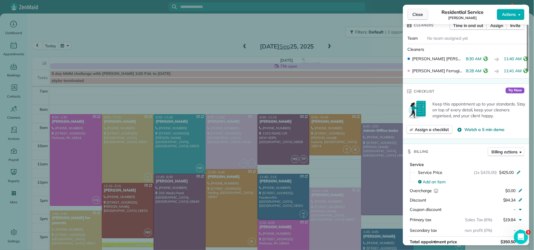
click at [424, 19] on button "Close" at bounding box center [417, 14] width 21 height 11
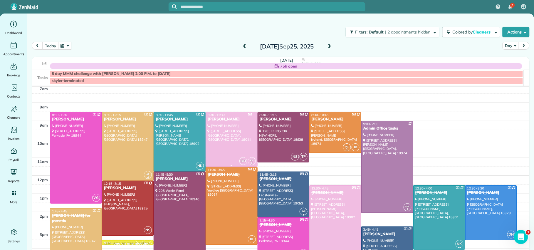
scroll to position [24, 0]
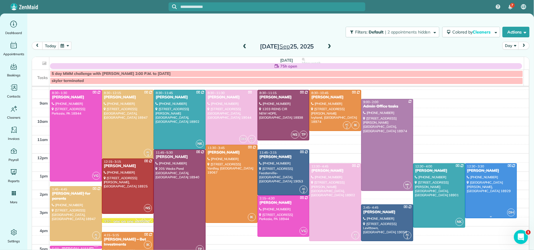
click at [467, 171] on div "[PERSON_NAME]" at bounding box center [491, 170] width 48 height 5
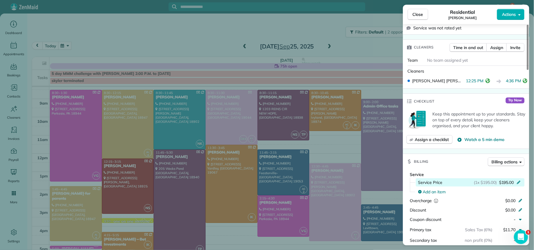
scroll to position [193, 0]
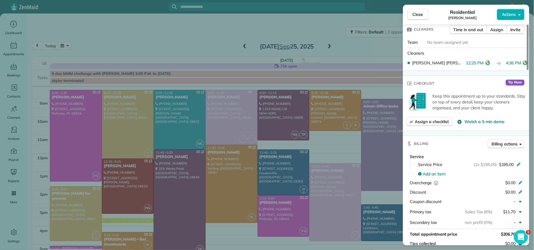
drag, startPoint x: 420, startPoint y: 11, endPoint x: 424, endPoint y: 9, distance: 4.5
click at [422, 10] on button "Close" at bounding box center [417, 14] width 21 height 11
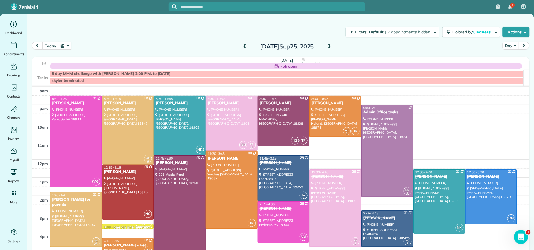
scroll to position [12, 0]
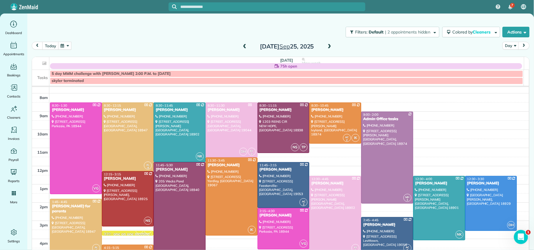
click at [326, 46] on span at bounding box center [329, 46] width 6 height 5
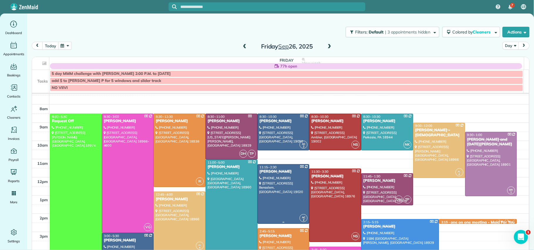
scroll to position [8, 0]
click at [213, 123] on div "[PERSON_NAME]" at bounding box center [231, 120] width 48 height 5
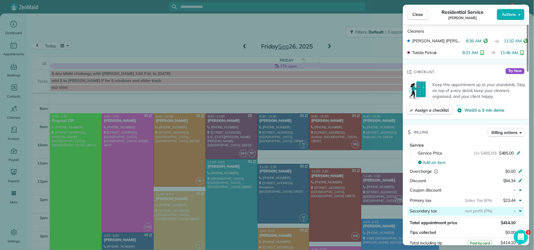
scroll to position [234, 0]
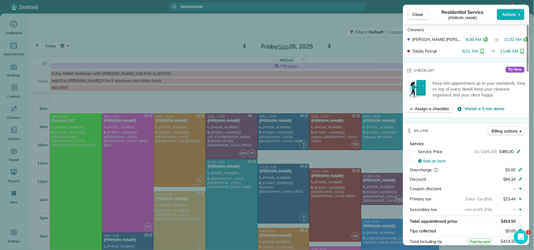
drag, startPoint x: 417, startPoint y: 11, endPoint x: 419, endPoint y: 18, distance: 6.9
click at [417, 12] on span "Close" at bounding box center [417, 14] width 11 height 6
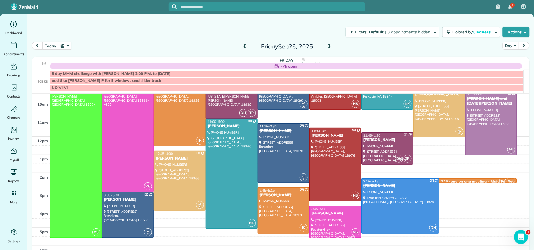
scroll to position [49, 0]
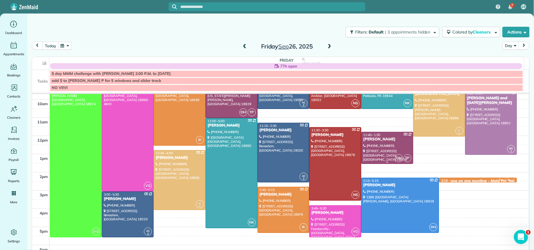
click at [367, 140] on div "[PERSON_NAME]" at bounding box center [387, 139] width 48 height 5
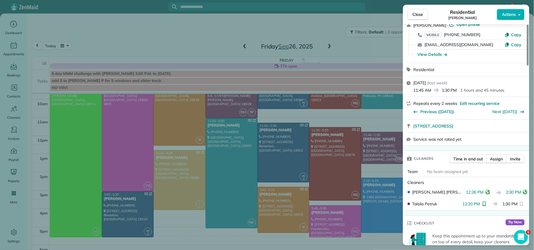
scroll to position [55, 0]
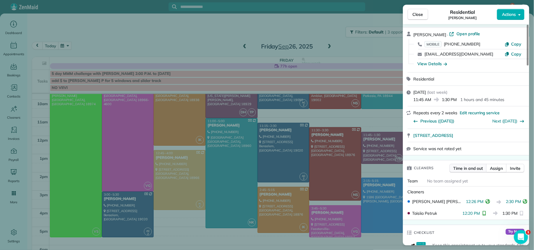
click at [464, 167] on span "Time in and out" at bounding box center [468, 168] width 30 height 6
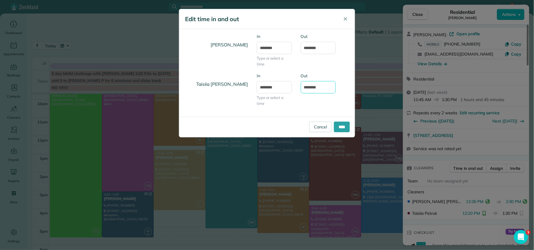
drag, startPoint x: 306, startPoint y: 88, endPoint x: 309, endPoint y: 90, distance: 3.0
click at [306, 89] on input "*******" at bounding box center [318, 87] width 35 height 12
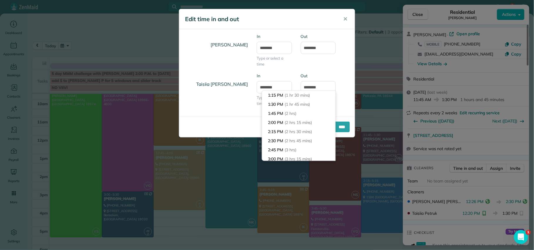
type input "*******"
click at [349, 104] on div "Taisiia [PERSON_NAME] In ******** Type or select a time Out *******" at bounding box center [267, 92] width 176 height 39
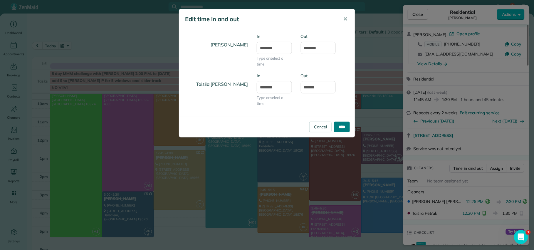
click at [342, 127] on input "****" at bounding box center [342, 127] width 16 height 11
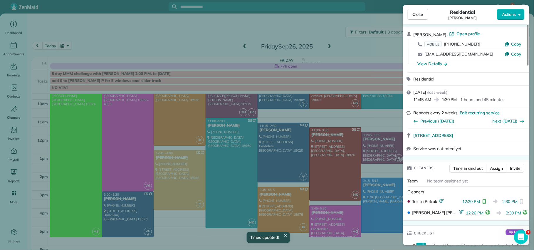
click at [422, 16] on span "Close" at bounding box center [417, 14] width 11 height 6
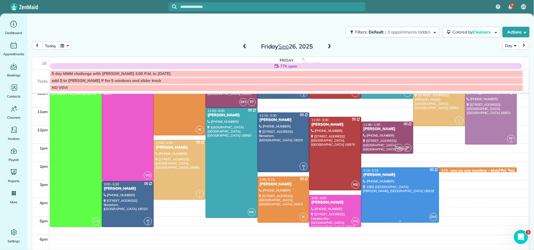
scroll to position [65, 0]
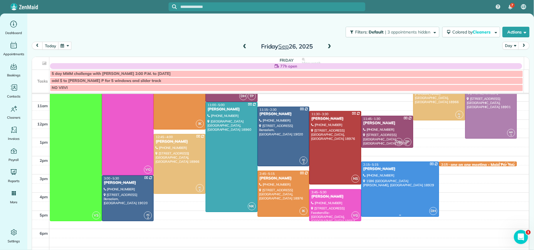
click at [365, 169] on div "[PERSON_NAME]" at bounding box center [400, 168] width 74 height 5
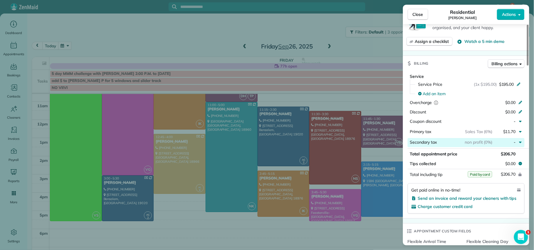
scroll to position [269, 0]
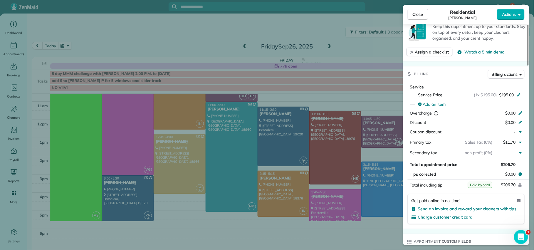
drag, startPoint x: 415, startPoint y: 17, endPoint x: 417, endPoint y: 36, distance: 19.9
click at [415, 16] on span "Close" at bounding box center [417, 14] width 11 height 6
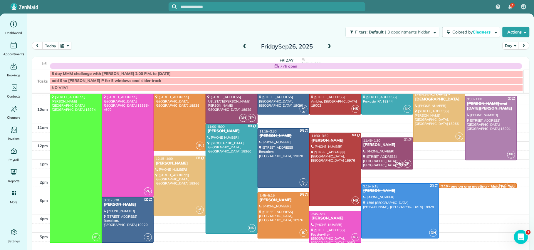
scroll to position [41, 0]
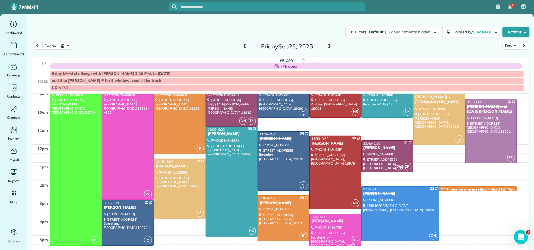
click at [326, 46] on span at bounding box center [329, 46] width 6 height 5
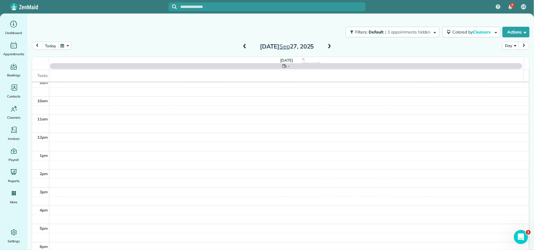
scroll to position [0, 0]
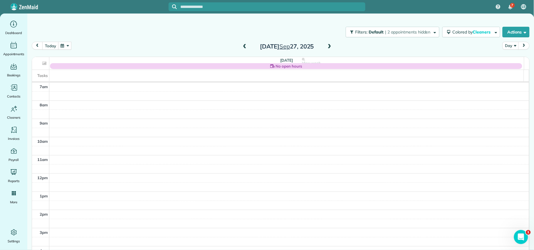
click at [241, 45] on span at bounding box center [244, 46] width 6 height 5
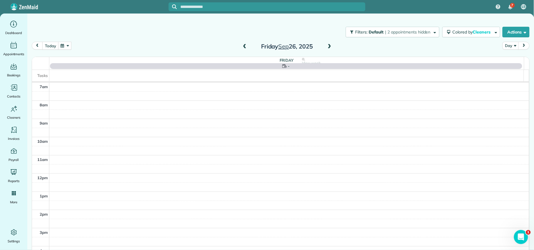
click at [241, 45] on span at bounding box center [244, 46] width 6 height 5
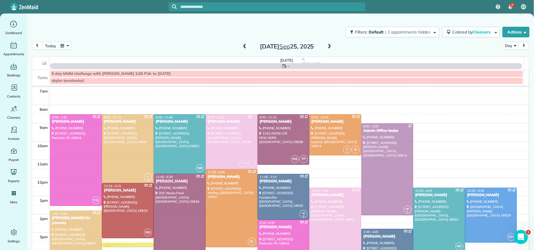
click at [241, 45] on span at bounding box center [244, 46] width 6 height 5
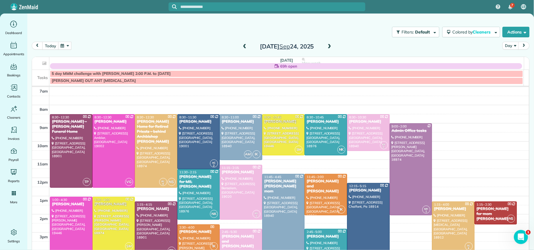
click at [244, 46] on span at bounding box center [244, 46] width 6 height 5
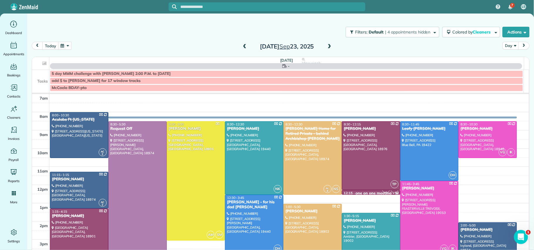
click at [242, 45] on span at bounding box center [244, 46] width 6 height 5
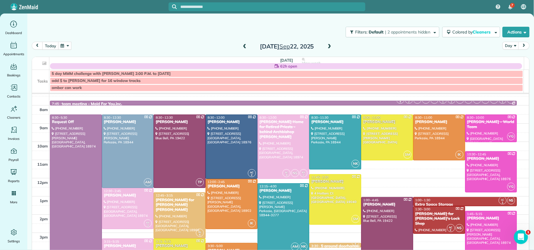
scroll to position [7, 0]
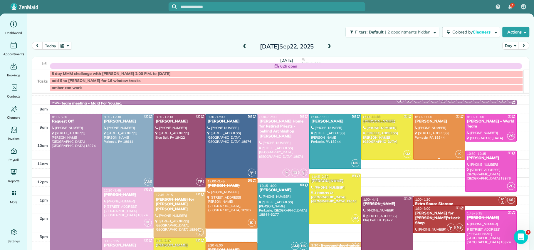
click at [422, 121] on div "[PERSON_NAME]" at bounding box center [439, 121] width 48 height 5
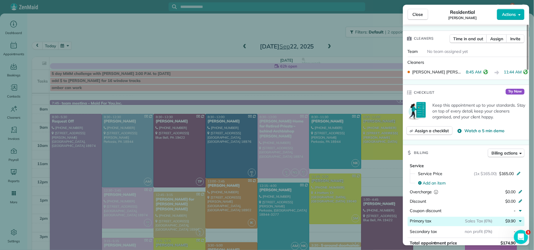
scroll to position [186, 0]
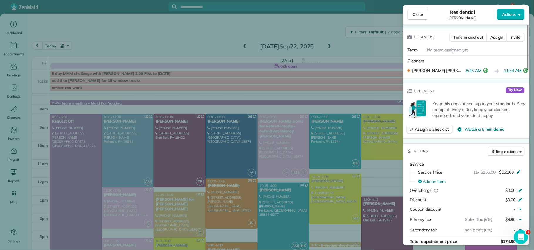
drag, startPoint x: 417, startPoint y: 16, endPoint x: 417, endPoint y: 19, distance: 3.5
click at [417, 16] on span "Close" at bounding box center [417, 14] width 11 height 6
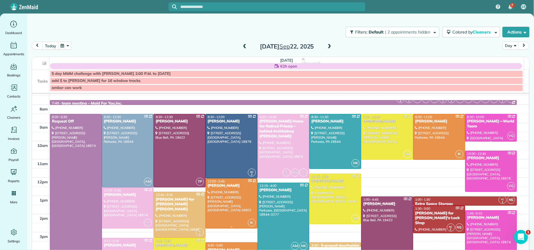
click at [215, 186] on div "[PERSON_NAME]" at bounding box center [231, 185] width 48 height 5
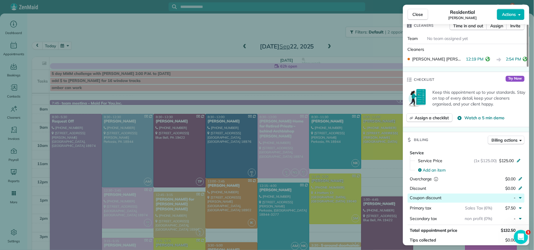
scroll to position [215, 0]
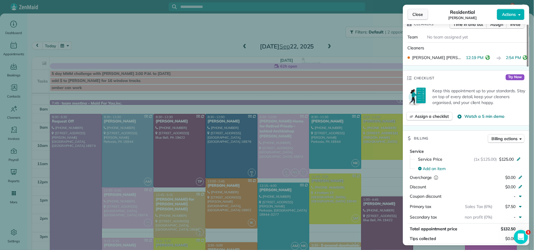
click at [414, 14] on span "Close" at bounding box center [417, 14] width 11 height 6
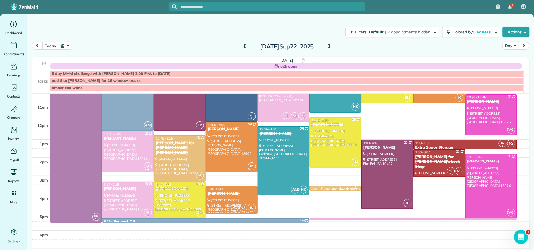
scroll to position [64, 0]
click at [215, 188] on span "3:30 - 5:00" at bounding box center [215, 188] width 15 height 4
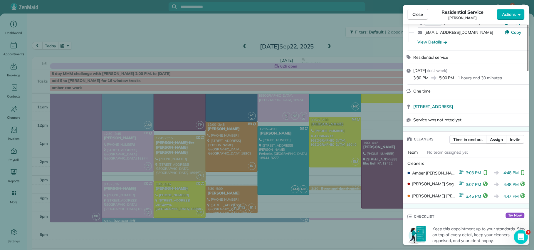
scroll to position [78, 0]
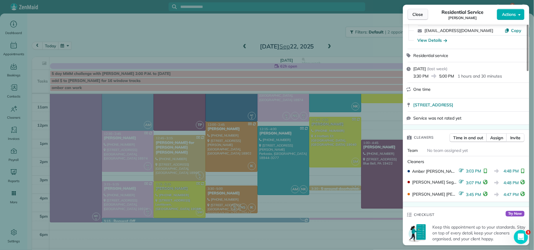
click at [420, 17] on button "Close" at bounding box center [417, 14] width 21 height 11
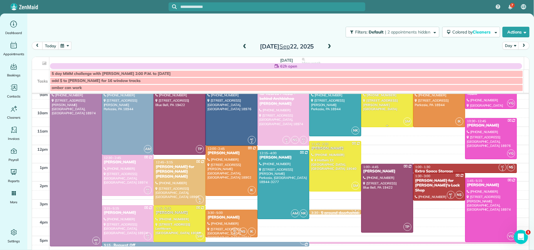
scroll to position [41, 0]
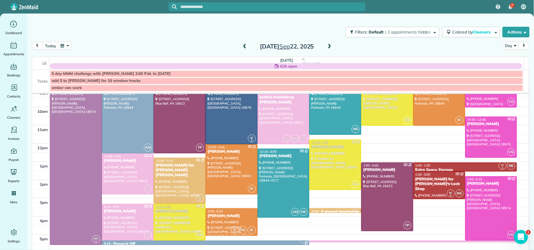
click at [329, 47] on span at bounding box center [329, 46] width 6 height 5
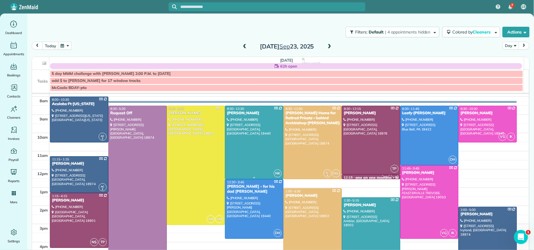
scroll to position [20, 0]
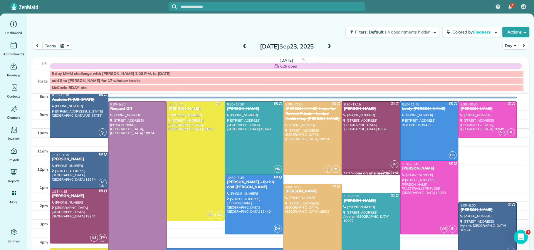
click at [473, 110] on div "[PERSON_NAME]" at bounding box center [487, 108] width 55 height 5
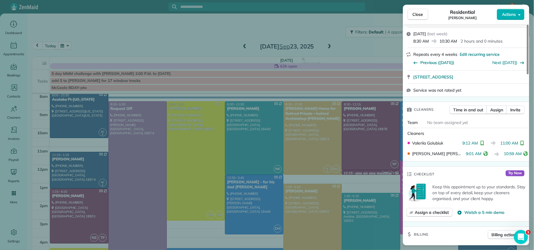
scroll to position [111, 0]
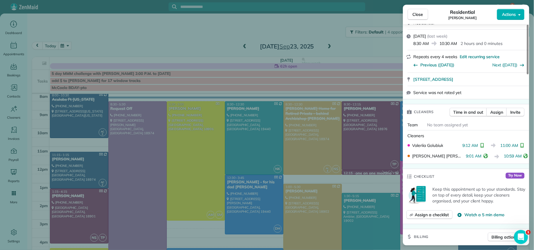
click at [418, 18] on button "Close" at bounding box center [417, 14] width 21 height 11
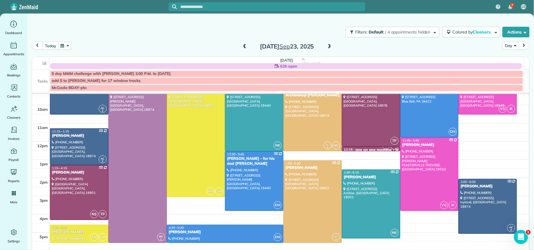
scroll to position [45, 0]
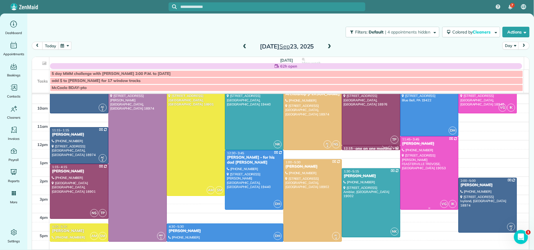
click at [402, 144] on div "[PERSON_NAME]" at bounding box center [429, 143] width 55 height 5
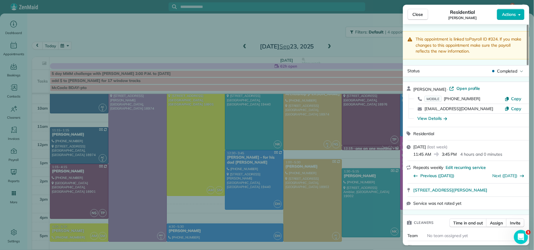
drag, startPoint x: 413, startPoint y: 11, endPoint x: 417, endPoint y: 28, distance: 18.0
click at [414, 11] on button "Close" at bounding box center [417, 14] width 21 height 11
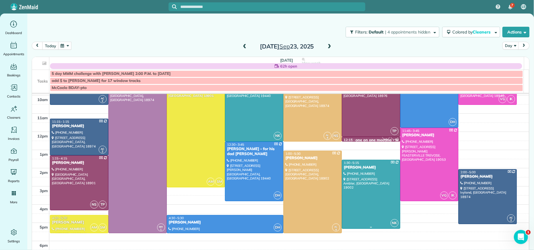
scroll to position [56, 0]
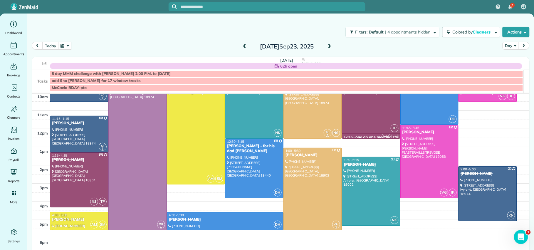
click at [326, 46] on span at bounding box center [329, 46] width 6 height 5
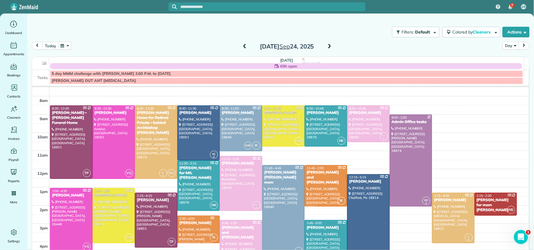
scroll to position [16, 0]
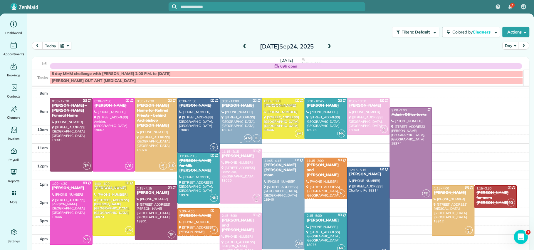
click at [234, 105] on div "[PERSON_NAME]" at bounding box center [240, 105] width 39 height 5
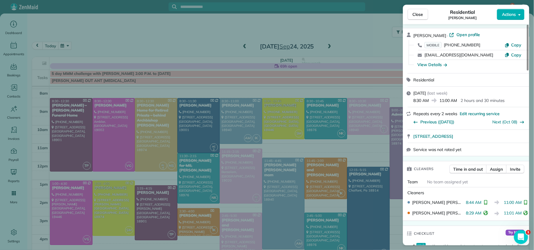
scroll to position [92, 0]
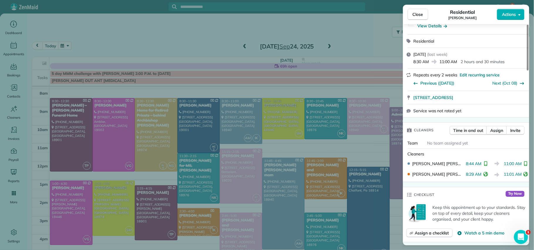
drag, startPoint x: 420, startPoint y: 8, endPoint x: 412, endPoint y: 23, distance: 16.3
click at [420, 8] on div "Close Residential [PERSON_NAME] Actions" at bounding box center [466, 14] width 126 height 19
drag, startPoint x: 415, startPoint y: 15, endPoint x: 412, endPoint y: 30, distance: 14.8
click at [416, 15] on span "Close" at bounding box center [417, 14] width 11 height 6
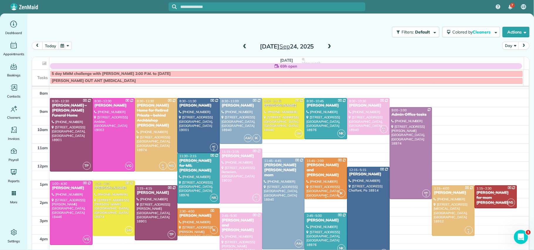
click at [308, 166] on div "[PERSON_NAME] and [PERSON_NAME]" at bounding box center [325, 170] width 39 height 15
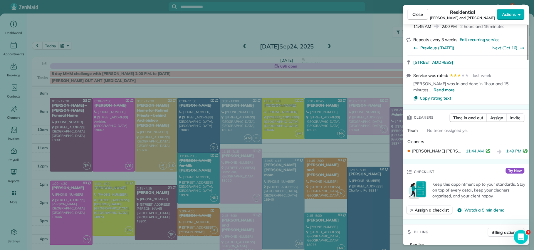
scroll to position [235, 0]
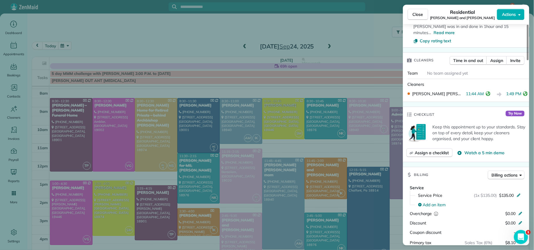
drag, startPoint x: 416, startPoint y: 15, endPoint x: 409, endPoint y: 23, distance: 11.4
click at [416, 15] on span "Close" at bounding box center [417, 14] width 11 height 6
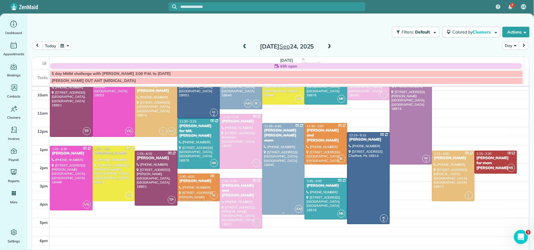
scroll to position [56, 0]
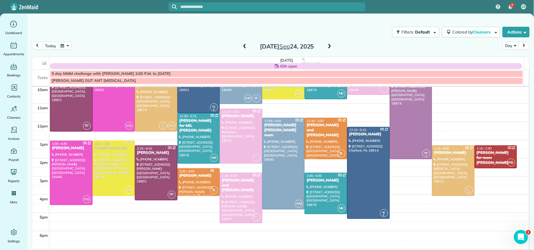
click at [188, 175] on div "[PERSON_NAME]" at bounding box center [198, 175] width 39 height 5
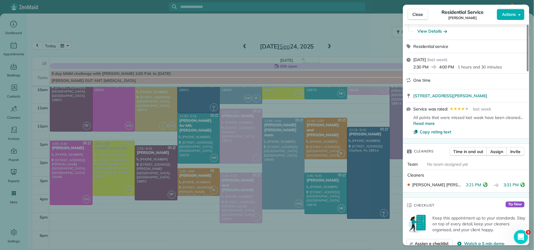
scroll to position [147, 0]
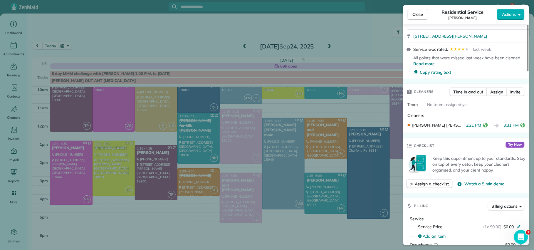
drag, startPoint x: 412, startPoint y: 16, endPoint x: 400, endPoint y: 41, distance: 27.4
click at [412, 16] on button "Close" at bounding box center [417, 14] width 21 height 11
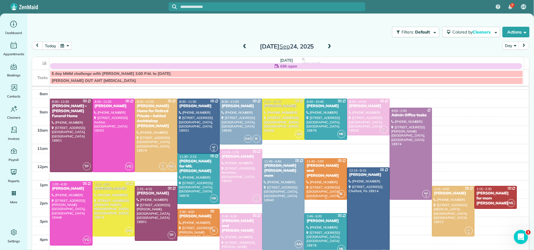
scroll to position [14, 0]
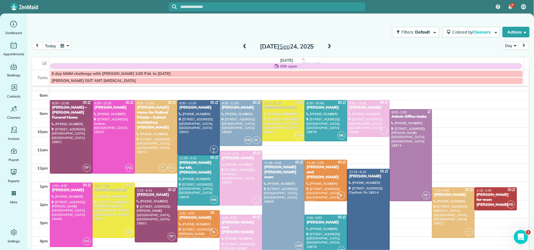
click at [328, 46] on span at bounding box center [329, 46] width 6 height 5
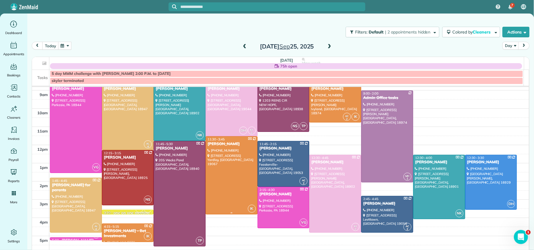
scroll to position [40, 0]
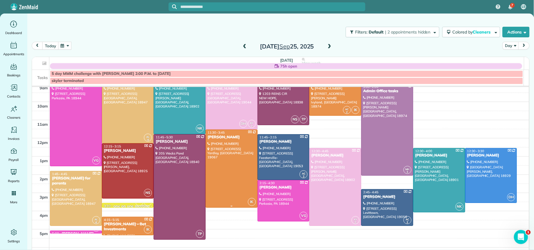
click at [216, 138] on div "[PERSON_NAME]" at bounding box center [231, 137] width 48 height 5
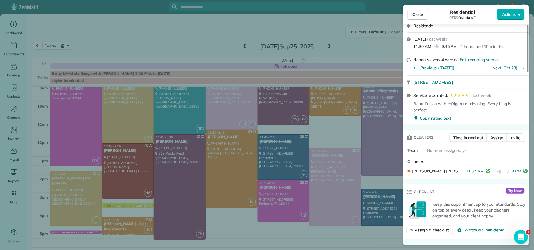
scroll to position [89, 0]
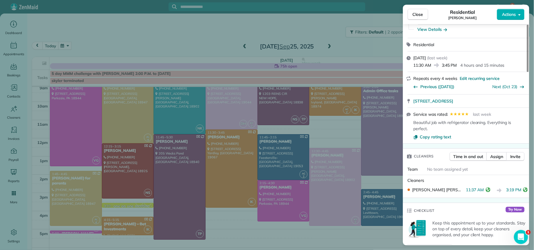
drag, startPoint x: 417, startPoint y: 15, endPoint x: 413, endPoint y: 21, distance: 6.6
click at [417, 15] on span "Close" at bounding box center [417, 14] width 11 height 6
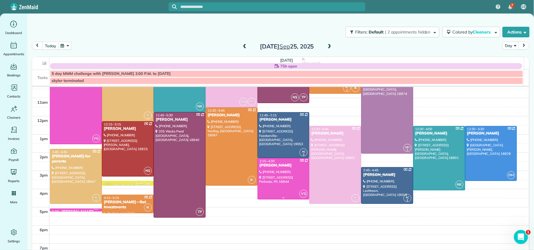
scroll to position [62, 0]
click at [112, 199] on span "4:15 - 5:15" at bounding box center [111, 197] width 15 height 4
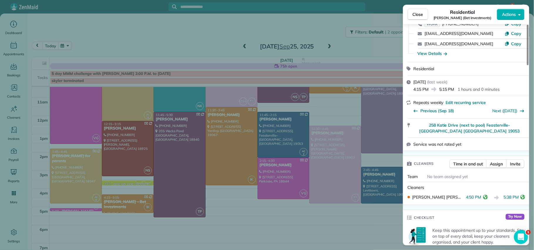
scroll to position [98, 0]
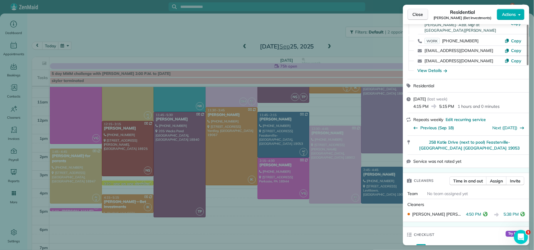
click at [418, 18] on button "Close" at bounding box center [417, 14] width 21 height 11
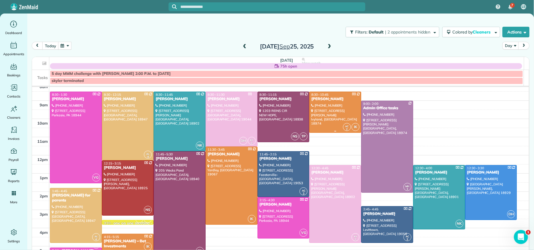
scroll to position [16, 0]
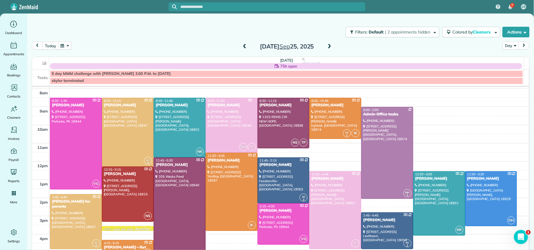
drag, startPoint x: 325, startPoint y: 45, endPoint x: 326, endPoint y: 48, distance: 3.2
click at [326, 44] on span at bounding box center [329, 46] width 6 height 5
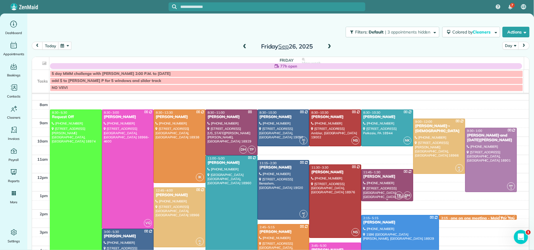
scroll to position [13, 0]
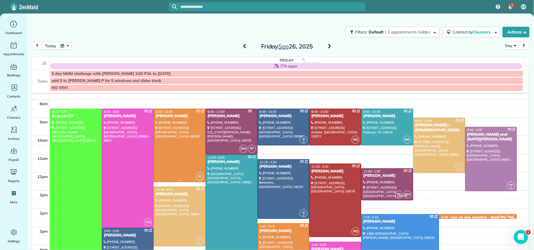
click at [176, 115] on div "[PERSON_NAME]" at bounding box center [179, 116] width 48 height 5
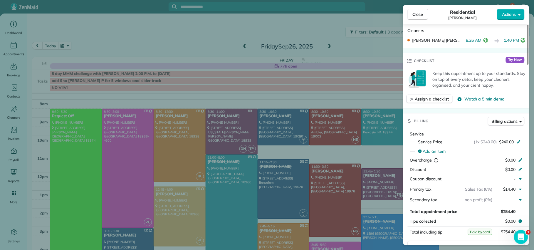
scroll to position [218, 0]
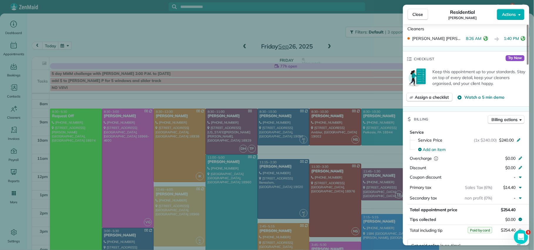
drag, startPoint x: 417, startPoint y: 13, endPoint x: 415, endPoint y: 21, distance: 8.3
click at [417, 14] on span "Close" at bounding box center [417, 14] width 11 height 6
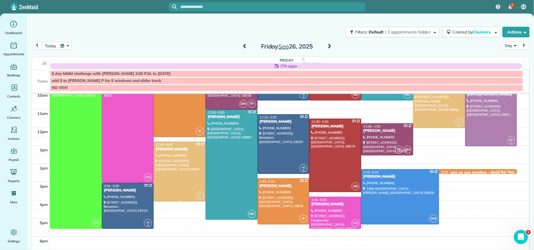
scroll to position [58, 0]
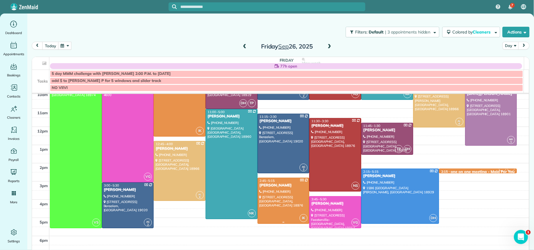
click at [277, 184] on div "[PERSON_NAME]" at bounding box center [283, 185] width 48 height 5
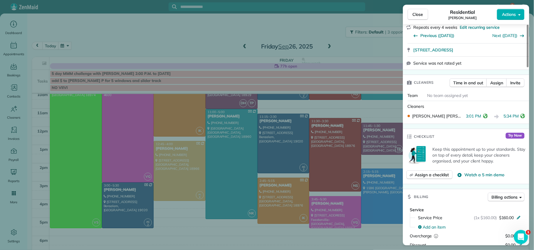
scroll to position [170, 0]
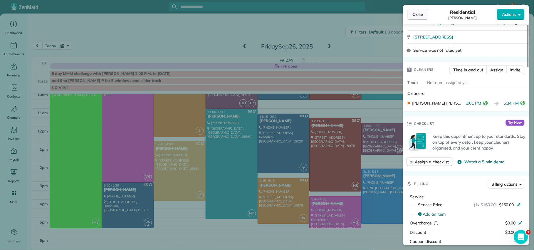
click at [416, 13] on span "Close" at bounding box center [417, 14] width 11 height 6
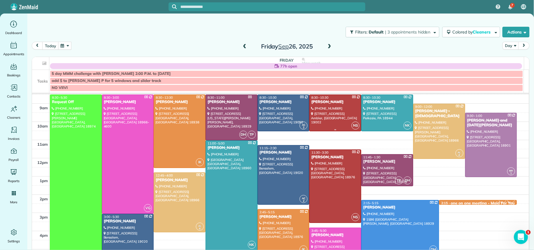
scroll to position [24, 0]
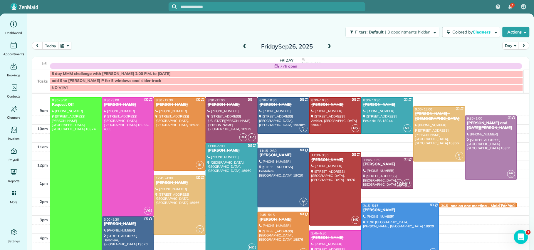
click at [241, 45] on span at bounding box center [244, 46] width 6 height 5
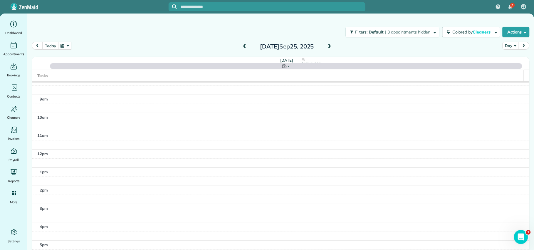
scroll to position [0, 0]
click at [241, 46] on span at bounding box center [244, 46] width 6 height 5
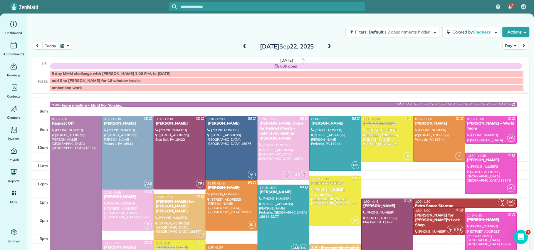
scroll to position [9, 0]
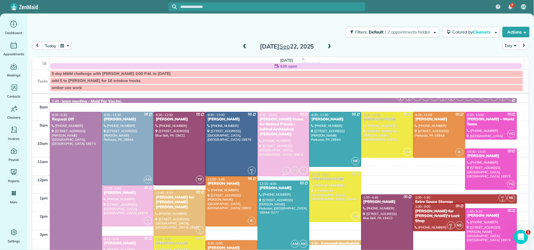
click at [276, 122] on div "[PERSON_NAME] Home for Retired Priests - behind Archbishop [PERSON_NAME]" at bounding box center [283, 127] width 48 height 20
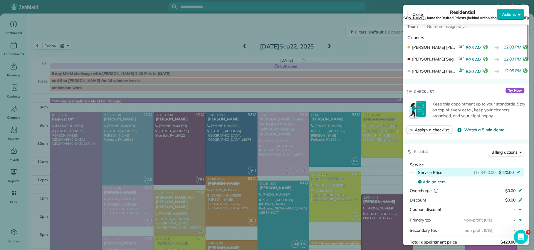
scroll to position [321, 0]
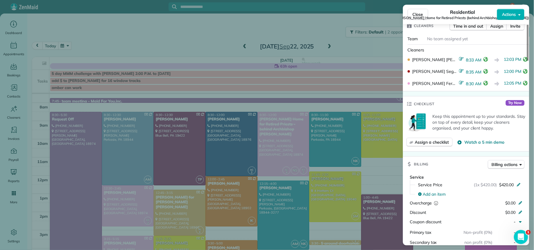
click at [419, 16] on span "[PERSON_NAME] Home for Retired Priests (behind Archbishop [PERSON_NAME])" at bounding box center [462, 18] width 133 height 5
drag, startPoint x: 417, startPoint y: 14, endPoint x: 413, endPoint y: 17, distance: 5.2
click at [417, 14] on span "Close" at bounding box center [417, 14] width 11 height 6
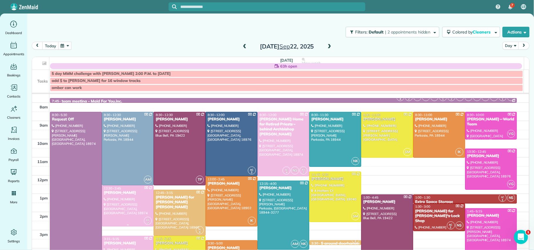
click at [131, 193] on div "[PERSON_NAME]" at bounding box center [128, 192] width 48 height 5
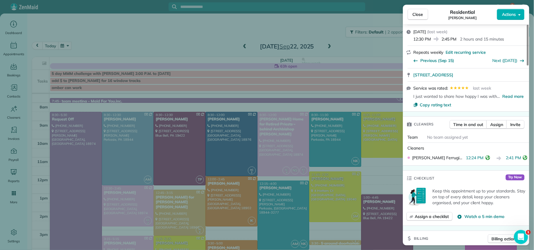
scroll to position [97, 0]
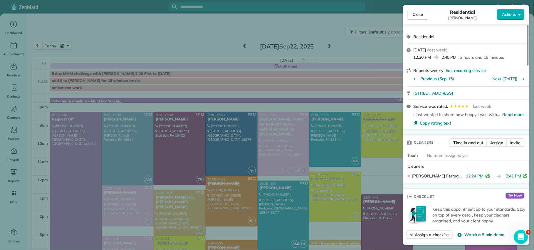
drag, startPoint x: 417, startPoint y: 17, endPoint x: 398, endPoint y: 33, distance: 24.4
click at [416, 17] on button "Close" at bounding box center [417, 14] width 21 height 11
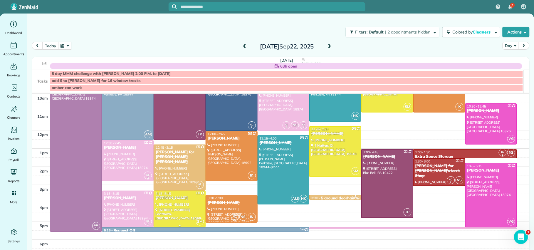
scroll to position [59, 0]
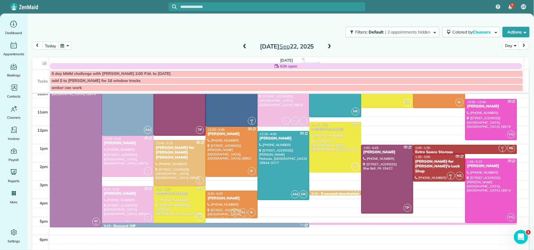
click at [121, 195] on div "[PERSON_NAME]" at bounding box center [128, 193] width 48 height 5
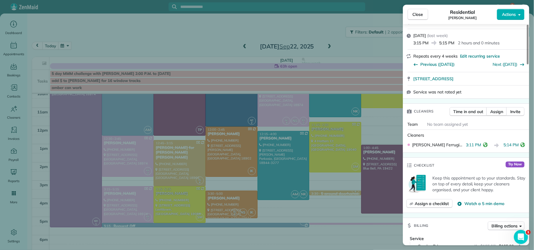
scroll to position [199, 0]
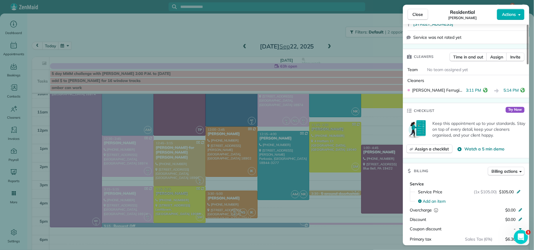
click at [416, 14] on span "Close" at bounding box center [417, 14] width 11 height 6
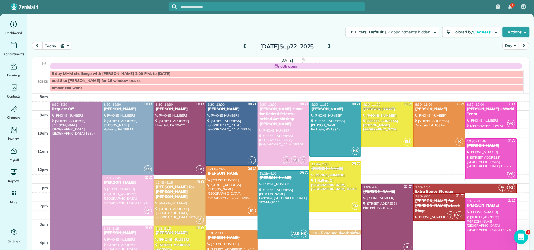
scroll to position [7, 0]
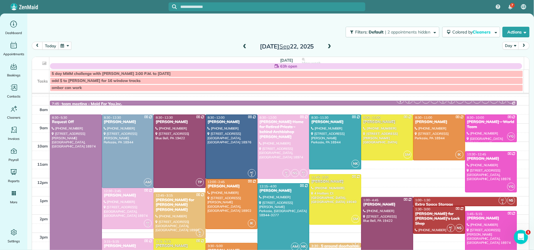
click at [329, 45] on span at bounding box center [329, 46] width 6 height 5
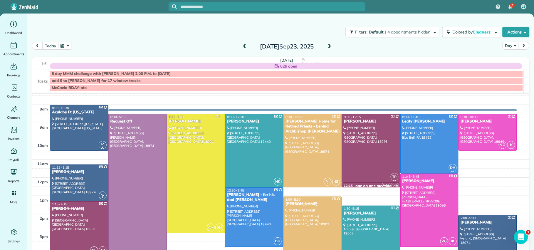
scroll to position [8, 0]
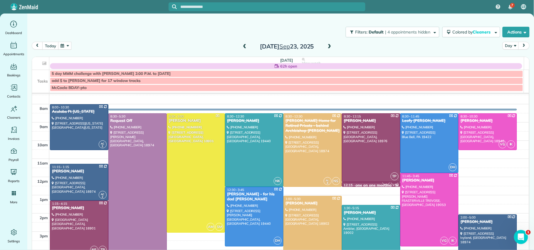
click at [328, 46] on span at bounding box center [329, 46] width 6 height 5
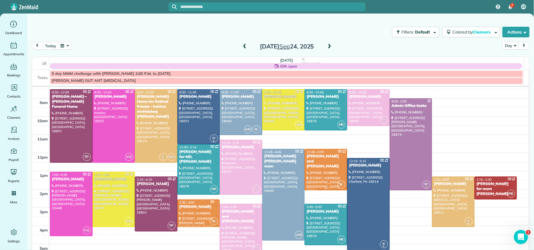
scroll to position [25, 0]
click at [359, 99] on div "[PERSON_NAME]" at bounding box center [368, 96] width 39 height 5
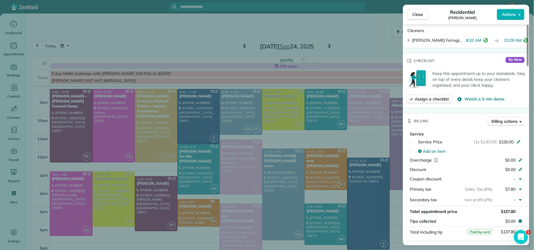
scroll to position [242, 0]
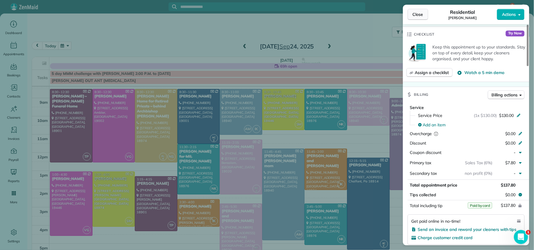
click at [420, 14] on span "Close" at bounding box center [417, 14] width 11 height 6
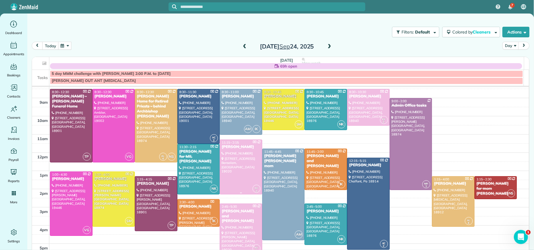
click at [229, 147] on div "[PERSON_NAME]" at bounding box center [240, 146] width 39 height 5
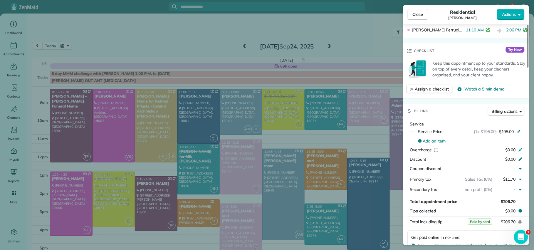
scroll to position [253, 0]
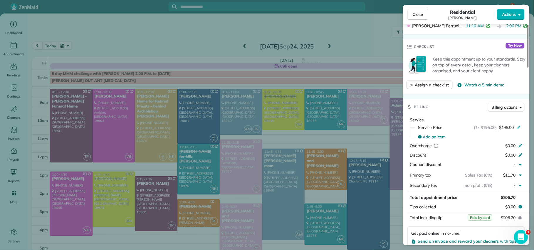
click at [412, 14] on button "Close" at bounding box center [417, 14] width 21 height 11
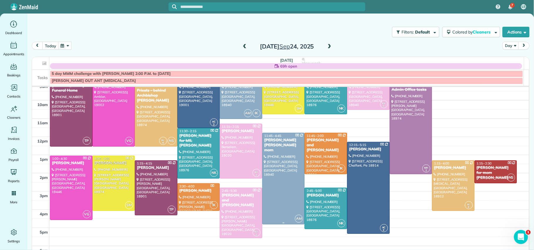
scroll to position [63, 0]
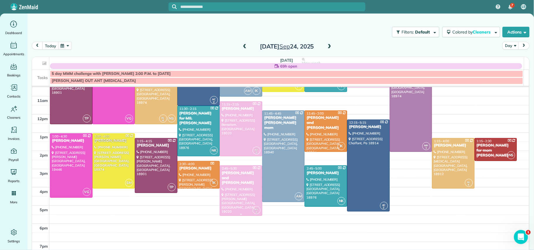
drag, startPoint x: 233, startPoint y: 174, endPoint x: 235, endPoint y: 180, distance: 5.8
click at [233, 175] on div "[PERSON_NAME] and [PERSON_NAME]" at bounding box center [240, 178] width 39 height 15
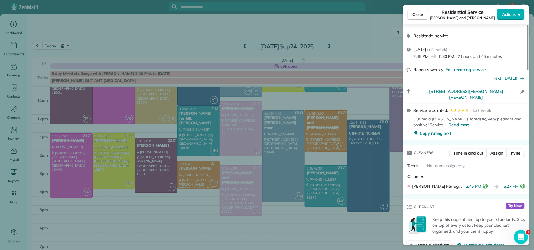
scroll to position [178, 0]
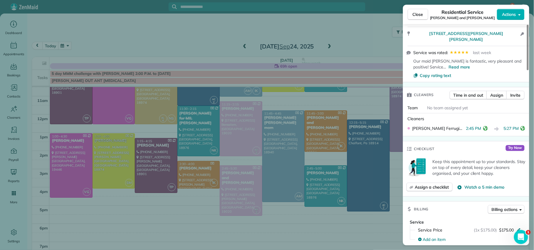
click at [414, 18] on button "Close" at bounding box center [417, 14] width 21 height 11
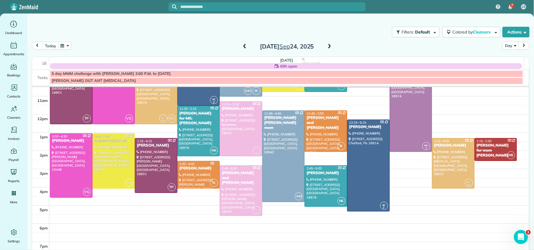
click at [329, 46] on span at bounding box center [329, 46] width 6 height 5
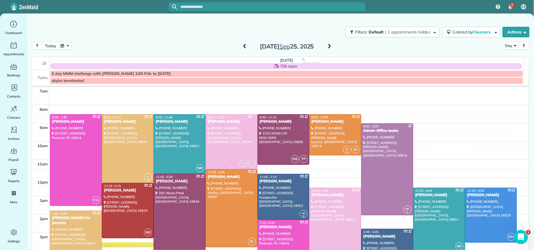
click at [220, 121] on div "[PERSON_NAME]" at bounding box center [231, 121] width 48 height 5
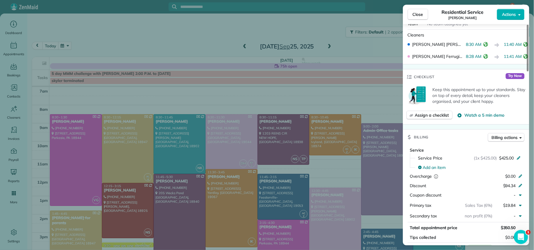
scroll to position [180, 0]
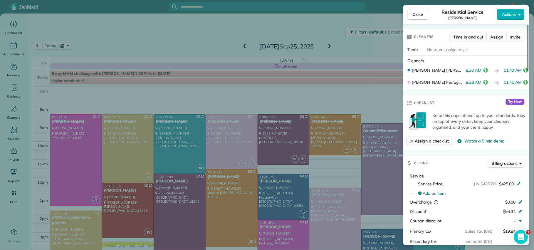
drag, startPoint x: 415, startPoint y: 16, endPoint x: 411, endPoint y: 29, distance: 13.8
click at [415, 16] on span "Close" at bounding box center [417, 14] width 11 height 6
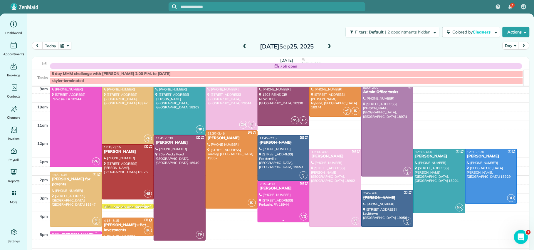
scroll to position [47, 0]
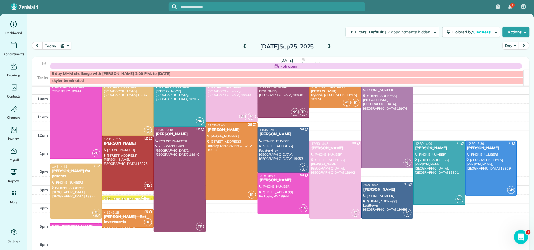
click at [329, 149] on div "[PERSON_NAME]" at bounding box center [335, 148] width 48 height 5
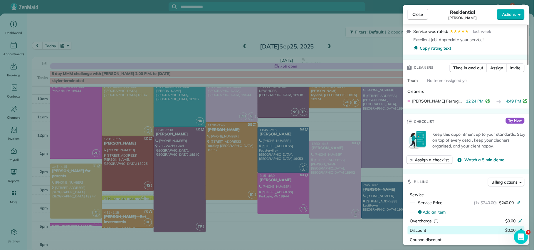
scroll to position [230, 0]
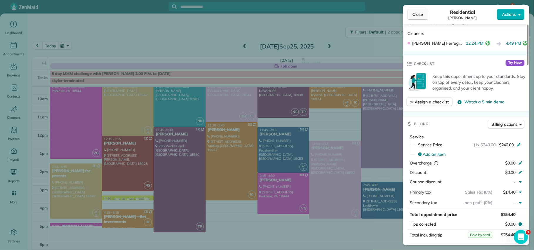
click at [418, 14] on span "Close" at bounding box center [417, 14] width 11 height 6
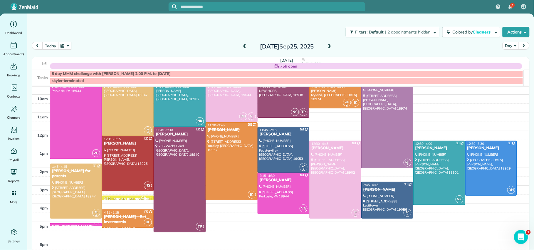
click at [326, 44] on span at bounding box center [329, 46] width 6 height 5
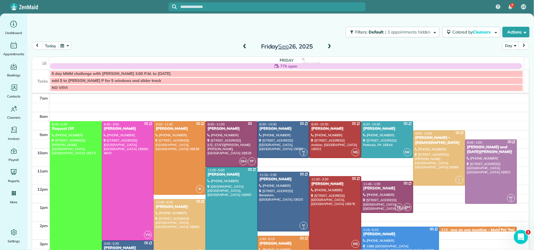
drag, startPoint x: 241, startPoint y: 45, endPoint x: 240, endPoint y: 48, distance: 3.0
click at [241, 48] on span at bounding box center [244, 46] width 6 height 9
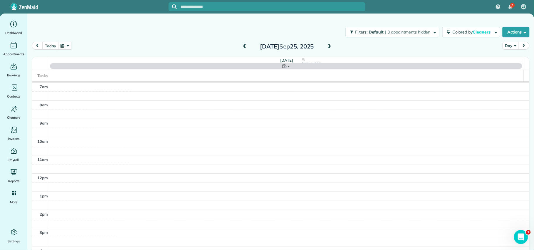
click at [241, 49] on span at bounding box center [244, 46] width 6 height 5
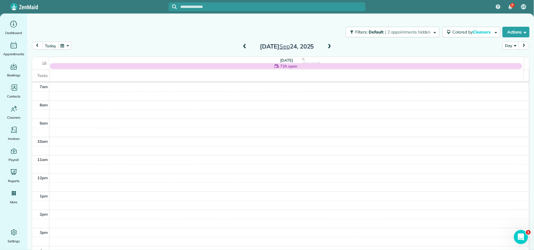
click at [242, 47] on span at bounding box center [244, 46] width 6 height 5
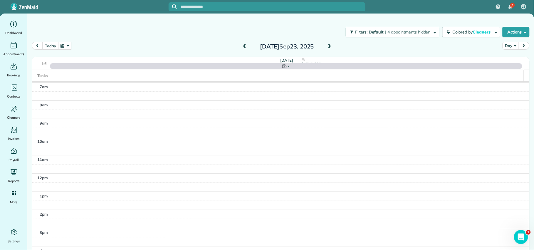
click at [242, 47] on span at bounding box center [244, 46] width 6 height 5
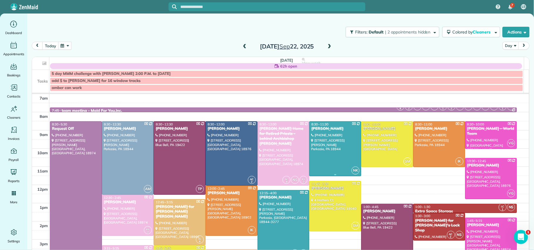
click at [314, 128] on div "[PERSON_NAME]" at bounding box center [335, 128] width 48 height 5
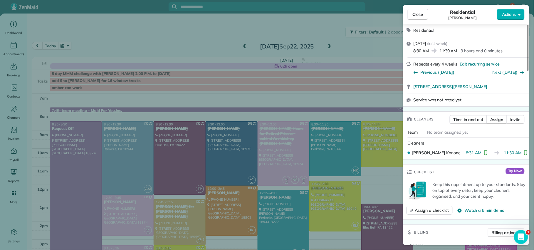
scroll to position [183, 0]
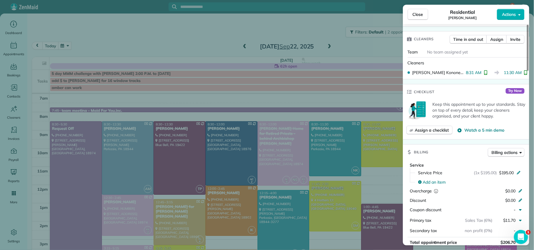
click at [415, 18] on button "Close" at bounding box center [417, 14] width 21 height 11
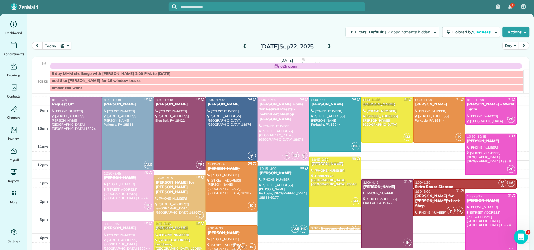
scroll to position [64, 0]
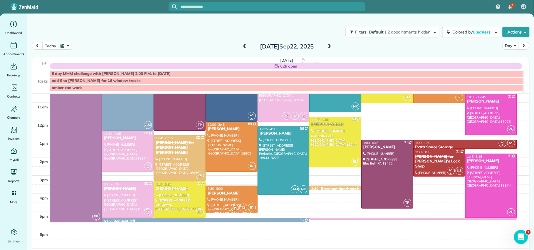
click at [268, 134] on div "[PERSON_NAME]" at bounding box center [283, 133] width 48 height 5
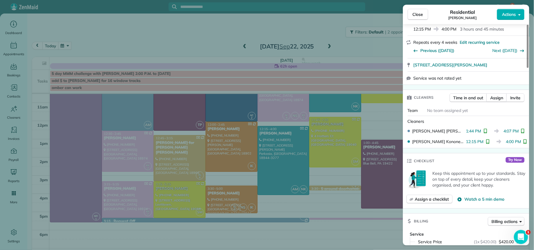
scroll to position [128, 0]
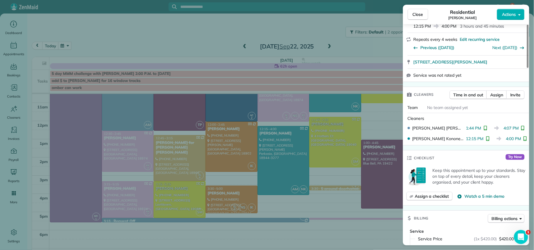
click at [417, 12] on span "Close" at bounding box center [417, 14] width 11 height 6
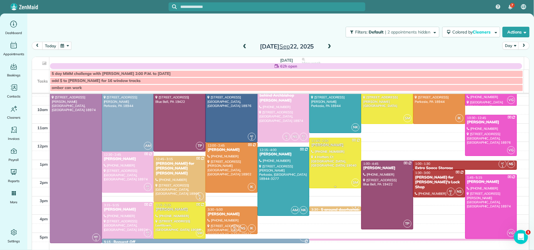
scroll to position [42, 0]
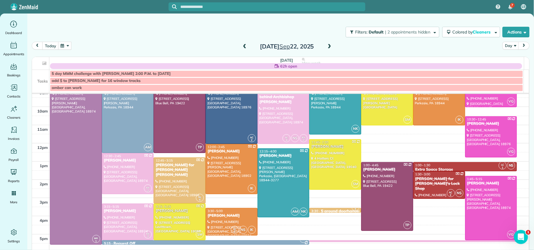
click at [326, 47] on span at bounding box center [329, 46] width 6 height 5
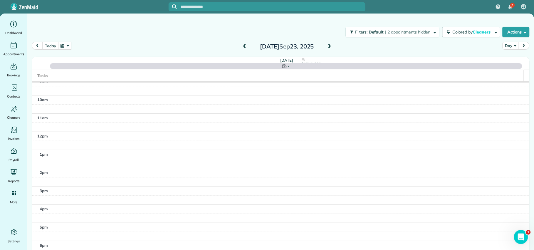
scroll to position [0, 0]
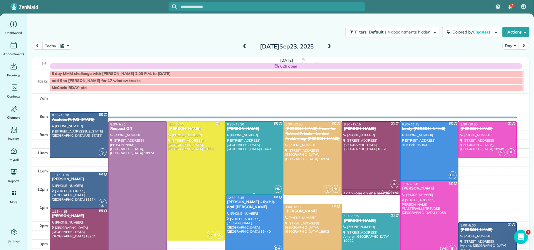
click at [249, 128] on div "[PERSON_NAME]" at bounding box center [254, 128] width 55 height 5
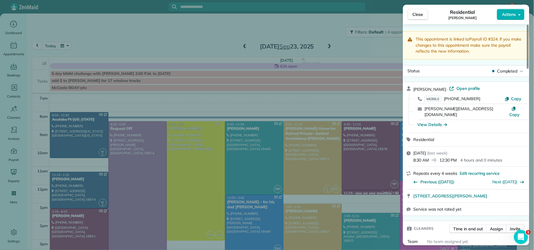
scroll to position [205, 0]
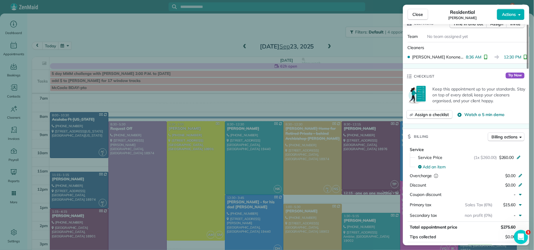
click at [420, 17] on span "Close" at bounding box center [417, 14] width 11 height 6
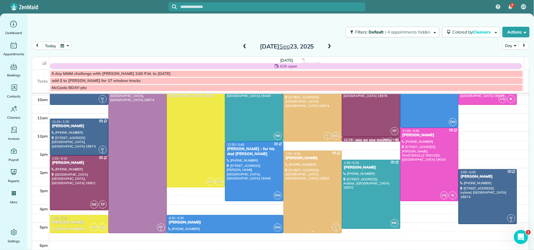
scroll to position [75, 0]
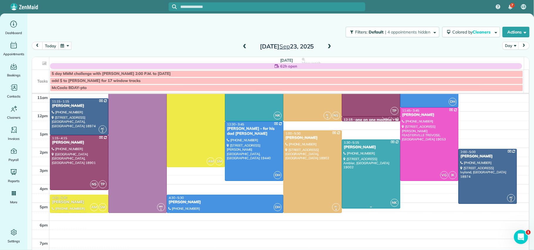
click at [360, 148] on div "[PERSON_NAME]" at bounding box center [370, 147] width 55 height 5
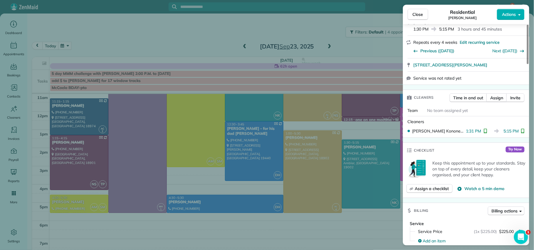
scroll to position [233, 0]
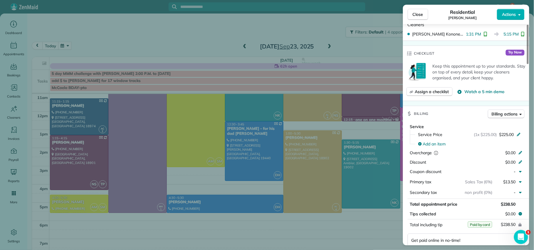
click at [416, 13] on span "Close" at bounding box center [417, 14] width 11 height 6
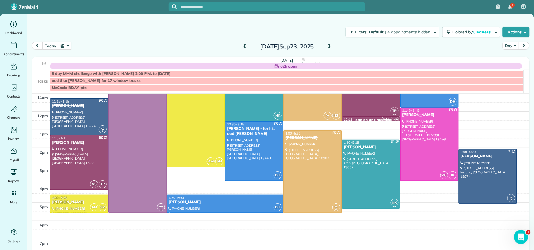
click at [327, 46] on span at bounding box center [329, 46] width 6 height 5
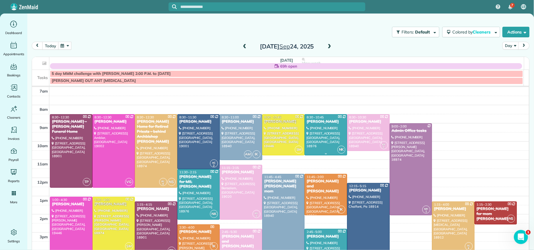
click at [312, 123] on div "[PERSON_NAME]" at bounding box center [325, 121] width 39 height 5
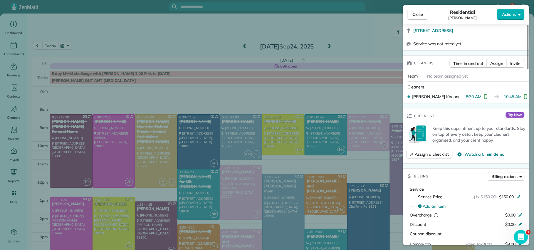
scroll to position [161, 0]
click at [414, 16] on span "Close" at bounding box center [417, 14] width 11 height 6
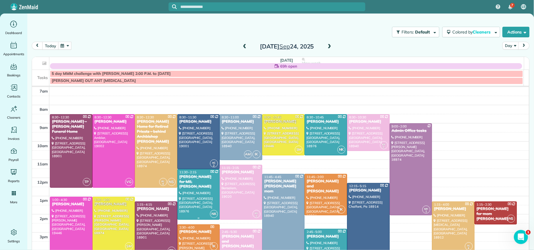
click at [208, 179] on div "[PERSON_NAME] for MIL [PERSON_NAME]" at bounding box center [198, 181] width 39 height 15
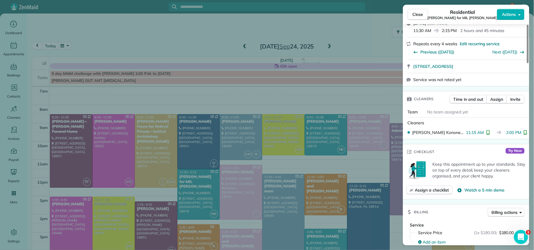
scroll to position [177, 0]
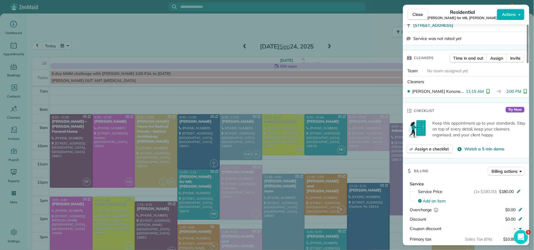
click at [424, 14] on button "Close" at bounding box center [417, 14] width 21 height 11
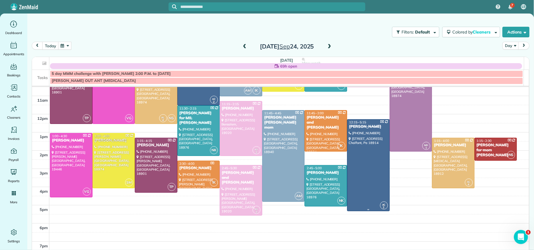
scroll to position [65, 0]
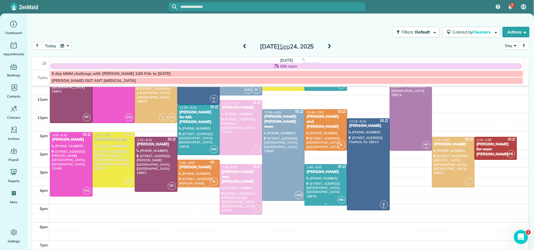
click at [318, 171] on div "[PERSON_NAME]" at bounding box center [325, 171] width 39 height 5
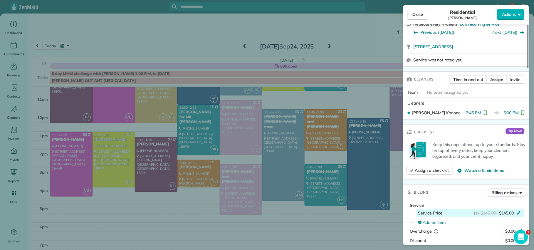
scroll to position [192, 0]
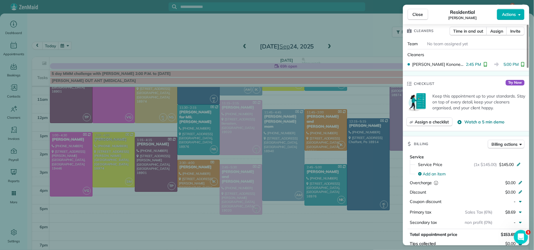
click at [416, 14] on span "Close" at bounding box center [417, 14] width 11 height 6
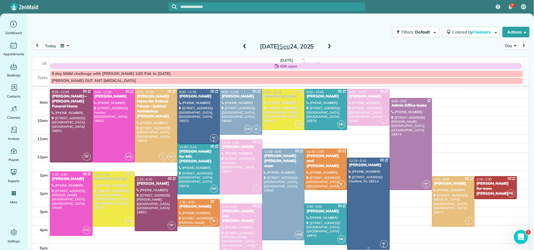
scroll to position [13, 0]
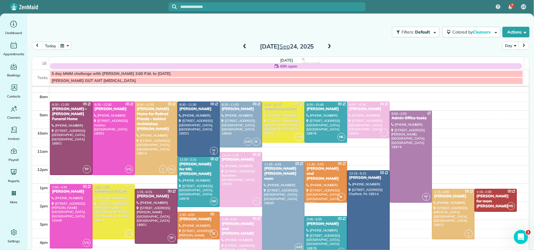
click at [327, 45] on span at bounding box center [329, 46] width 6 height 5
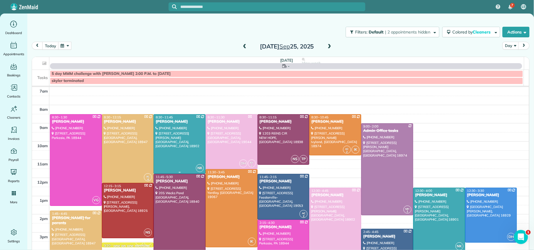
click at [183, 124] on div "[PERSON_NAME]" at bounding box center [179, 121] width 48 height 5
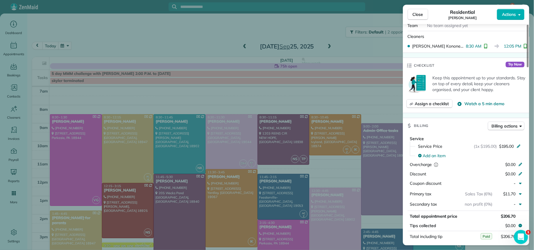
scroll to position [212, 0]
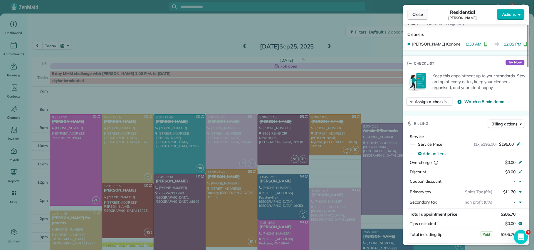
click at [425, 15] on button "Close" at bounding box center [417, 14] width 21 height 11
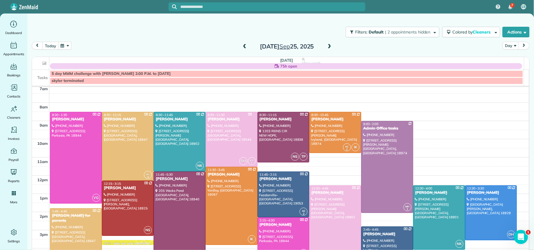
scroll to position [11, 0]
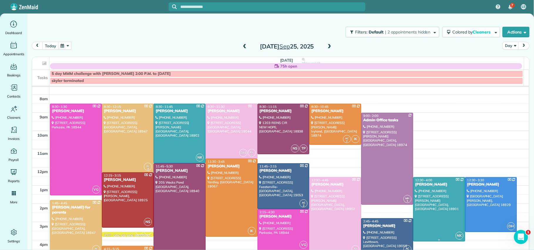
click at [422, 183] on div "12:30 - 4:00 Alex Smolansky" at bounding box center [439, 182] width 48 height 9
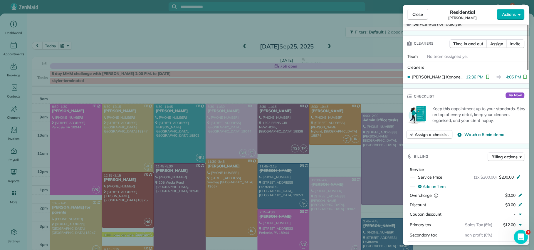
scroll to position [181, 0]
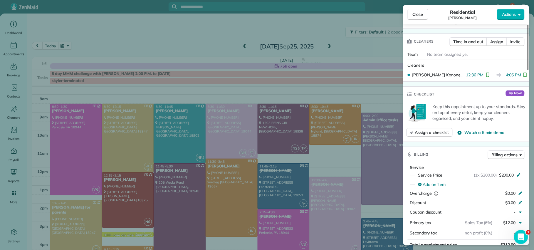
click at [421, 14] on span "Close" at bounding box center [417, 14] width 11 height 6
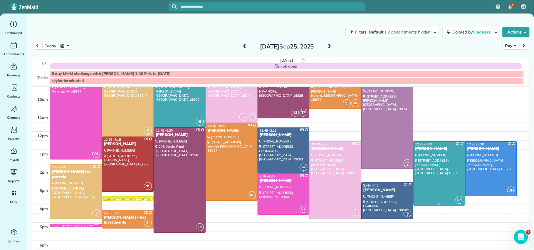
scroll to position [35, 0]
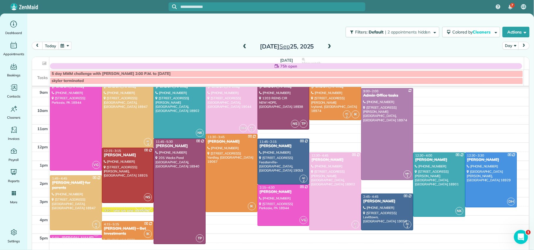
click at [328, 47] on span at bounding box center [329, 46] width 6 height 5
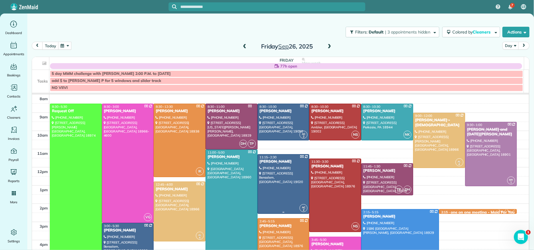
scroll to position [18, 0]
click at [369, 111] on div "[PERSON_NAME]" at bounding box center [387, 110] width 48 height 5
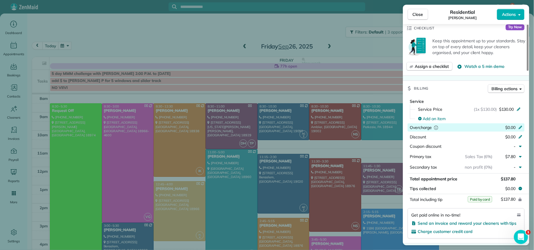
scroll to position [248, 0]
drag, startPoint x: 416, startPoint y: 15, endPoint x: 412, endPoint y: 22, distance: 8.2
click at [417, 15] on span "Close" at bounding box center [417, 14] width 11 height 6
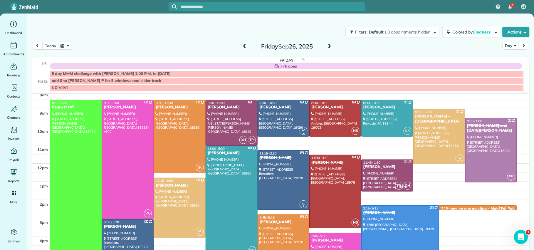
scroll to position [30, 0]
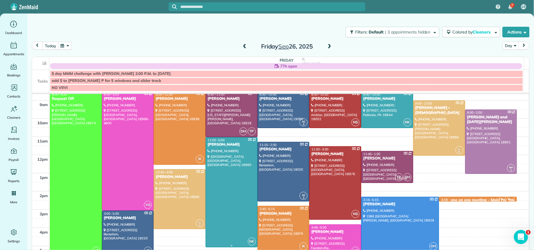
click at [211, 142] on span "11:00 - 5:00" at bounding box center [216, 140] width 17 height 4
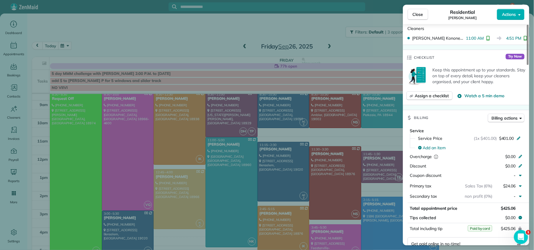
scroll to position [222, 0]
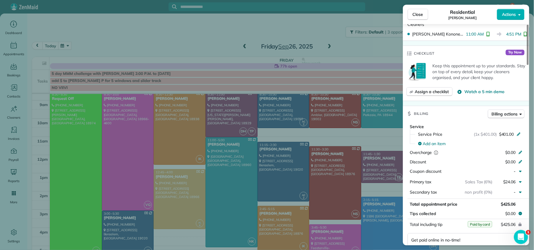
click at [414, 13] on span "Close" at bounding box center [417, 14] width 11 height 6
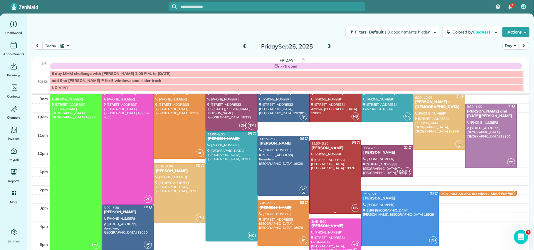
scroll to position [42, 0]
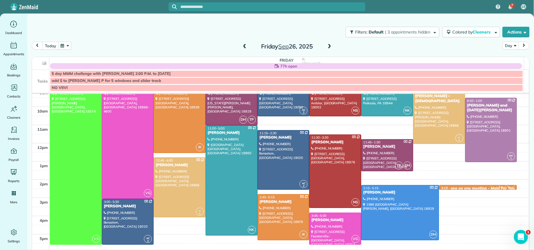
click at [241, 46] on span at bounding box center [244, 46] width 6 height 5
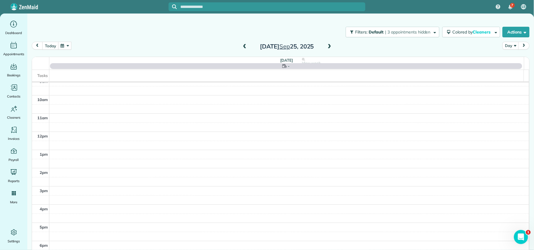
scroll to position [0, 0]
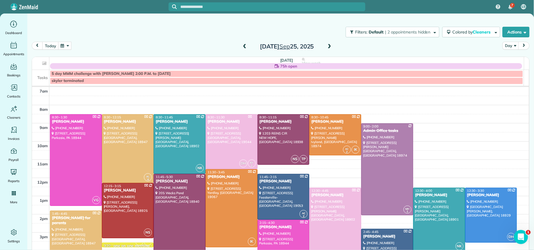
click at [241, 46] on span at bounding box center [244, 46] width 6 height 5
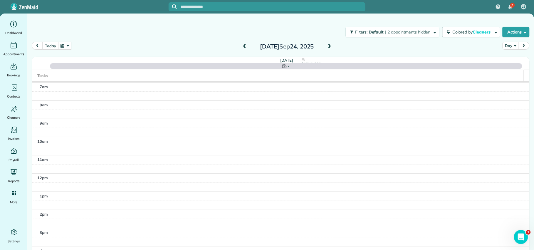
click at [241, 46] on span at bounding box center [244, 46] width 6 height 5
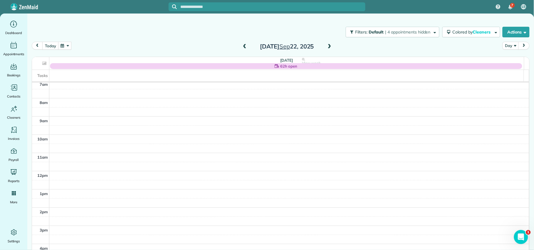
scroll to position [3, 0]
click at [326, 47] on span at bounding box center [329, 46] width 6 height 5
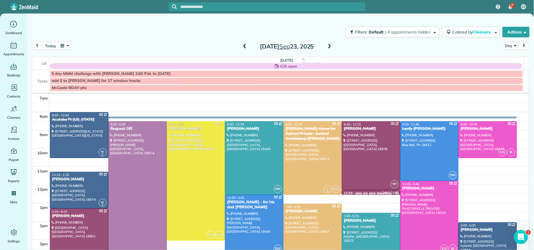
click at [242, 46] on span at bounding box center [244, 46] width 6 height 5
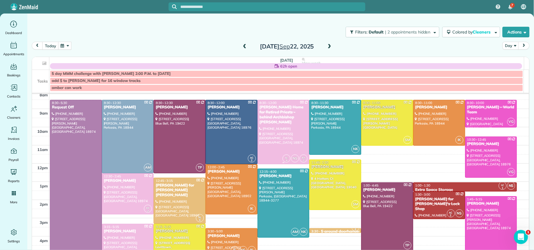
scroll to position [23, 0]
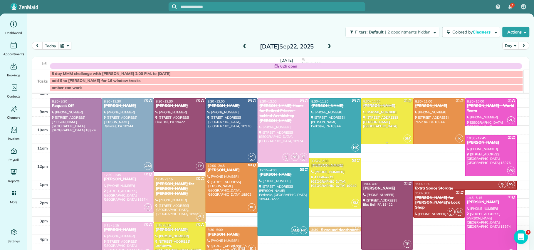
click at [371, 107] on div "[PERSON_NAME]" at bounding box center [387, 105] width 48 height 5
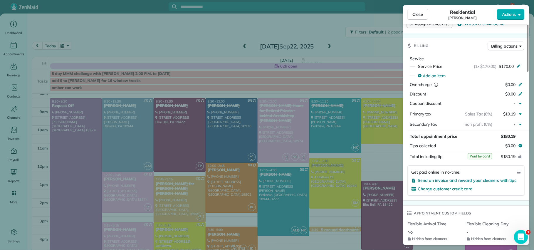
scroll to position [69, 0]
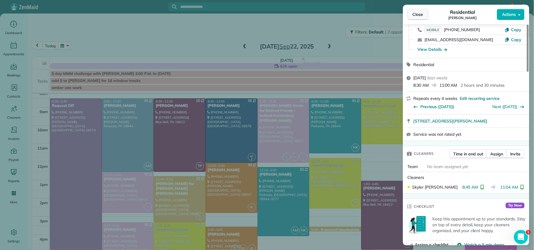
click at [418, 16] on span "Close" at bounding box center [417, 14] width 11 height 6
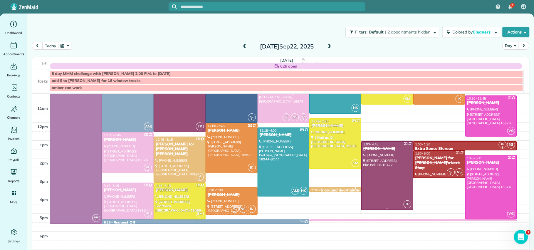
scroll to position [67, 0]
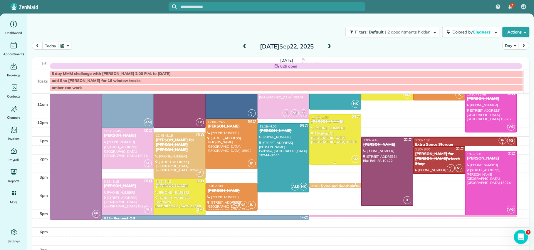
click at [320, 122] on div "[PERSON_NAME]" at bounding box center [335, 121] width 48 height 5
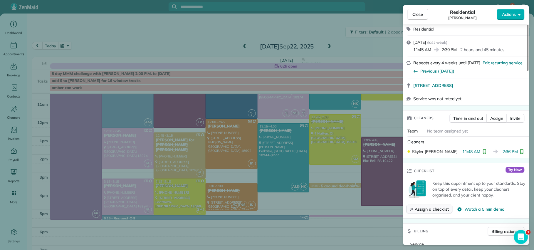
scroll to position [157, 0]
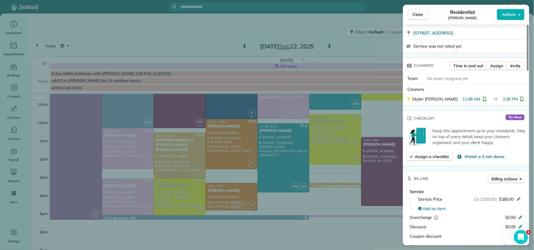
click at [419, 14] on span "Close" at bounding box center [417, 14] width 11 height 6
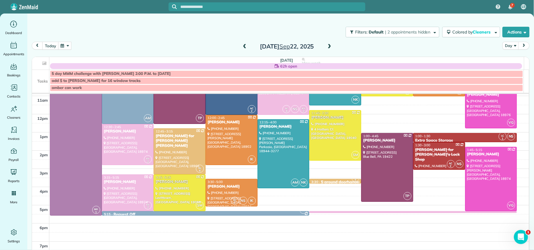
scroll to position [75, 0]
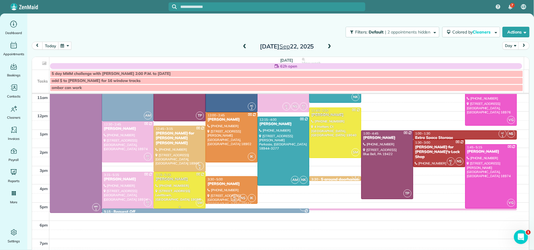
click at [164, 178] on div "[PERSON_NAME]" at bounding box center [179, 179] width 48 height 5
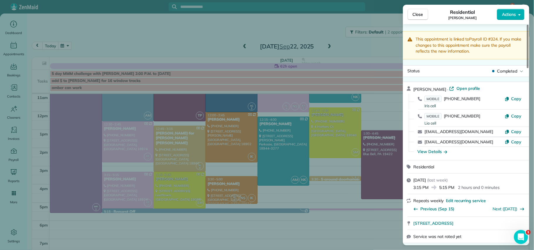
click at [420, 17] on span "Close" at bounding box center [417, 14] width 11 height 6
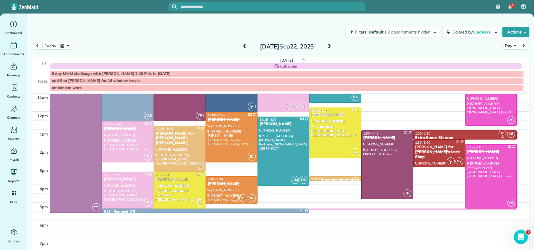
click at [331, 45] on div "Monday Sep 22, 2025" at bounding box center [287, 46] width 94 height 9
click at [327, 47] on span at bounding box center [329, 46] width 6 height 5
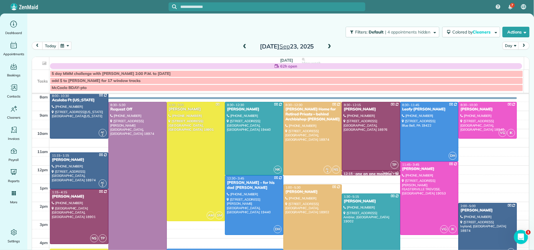
scroll to position [8, 0]
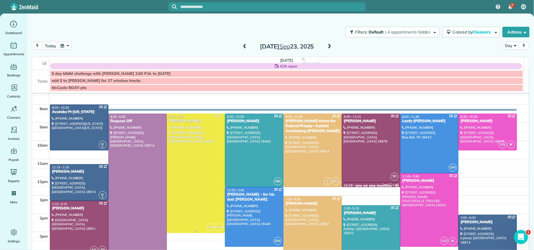
click at [192, 121] on div "[PERSON_NAME]" at bounding box center [196, 121] width 55 height 5
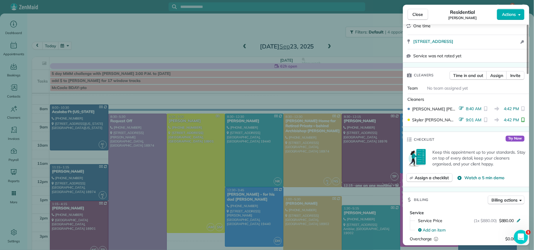
scroll to position [153, 0]
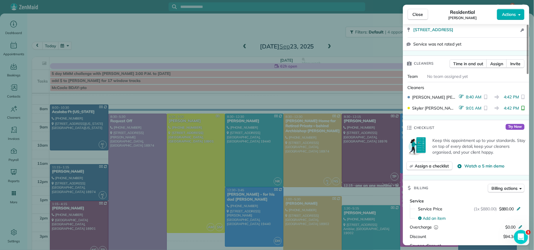
drag, startPoint x: 422, startPoint y: 17, endPoint x: 410, endPoint y: 42, distance: 27.6
click at [422, 18] on button "Close" at bounding box center [417, 14] width 21 height 11
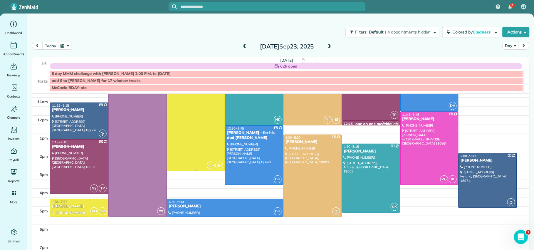
scroll to position [75, 0]
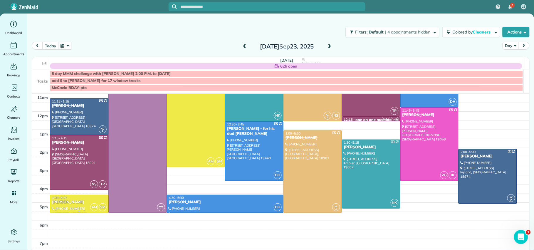
click at [69, 202] on div "[PERSON_NAME]" at bounding box center [79, 202] width 55 height 5
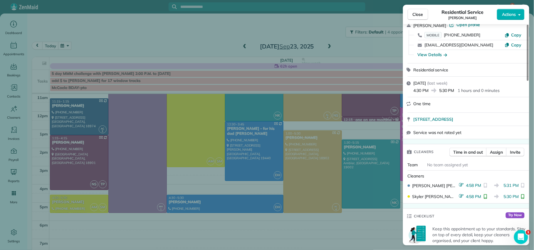
scroll to position [88, 0]
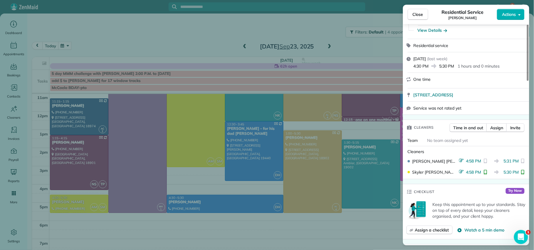
drag, startPoint x: 423, startPoint y: 14, endPoint x: 422, endPoint y: 30, distance: 15.3
click at [423, 14] on span "Close" at bounding box center [417, 14] width 11 height 6
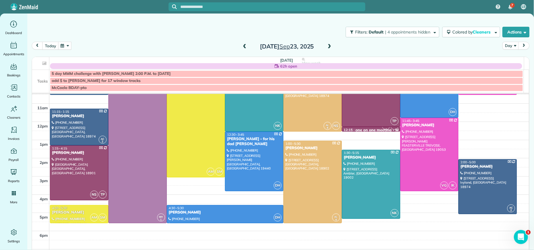
scroll to position [63, 0]
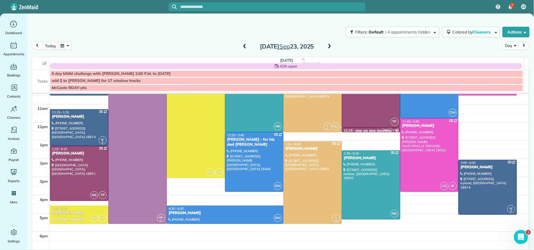
click at [329, 47] on span at bounding box center [329, 46] width 6 height 5
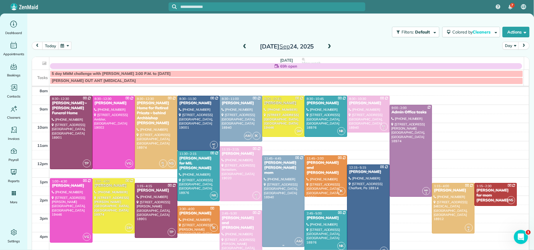
scroll to position [22, 0]
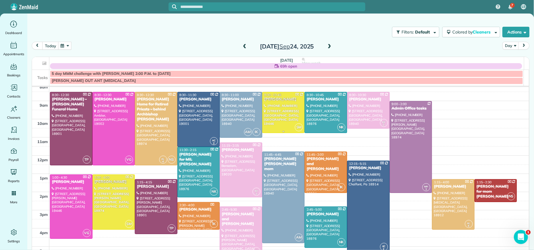
click at [271, 102] on div "[PERSON_NAME]" at bounding box center [283, 99] width 39 height 5
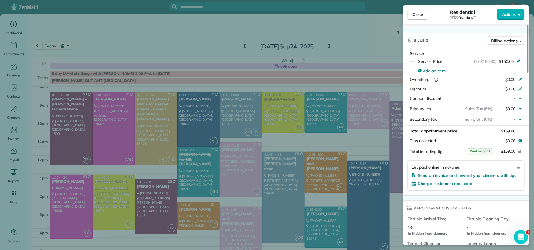
scroll to position [299, 0]
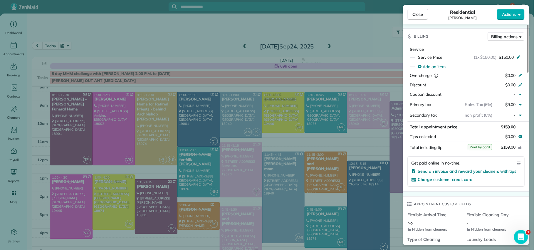
click at [420, 16] on span "Close" at bounding box center [417, 14] width 11 height 6
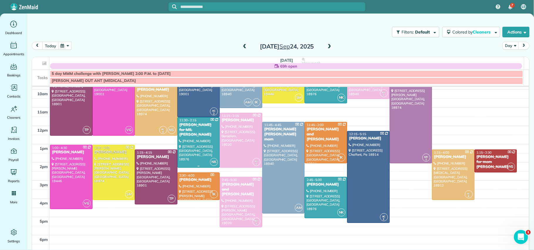
scroll to position [47, 0]
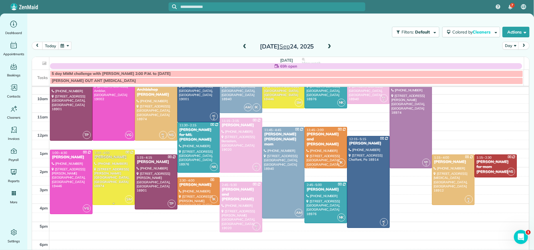
click at [100, 160] on div "[PERSON_NAME]" at bounding box center [113, 157] width 39 height 5
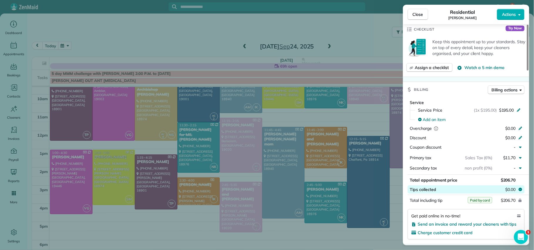
scroll to position [249, 0]
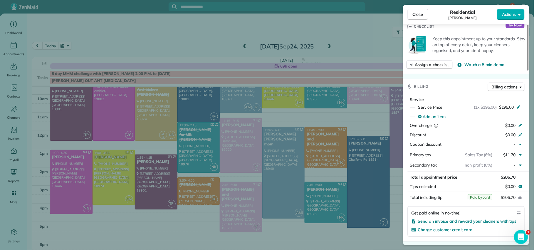
click at [414, 16] on span "Close" at bounding box center [417, 14] width 11 height 6
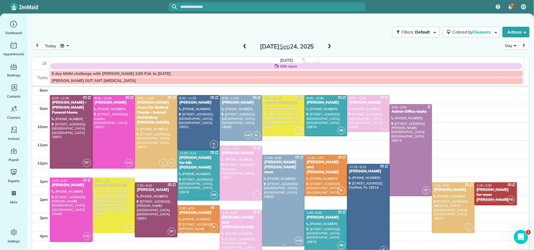
scroll to position [18, 0]
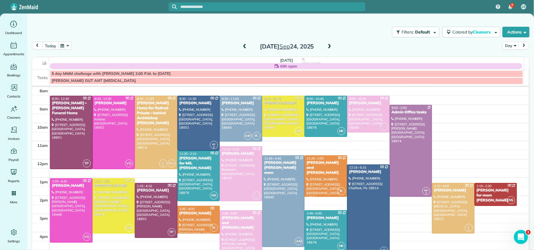
click at [329, 46] on span at bounding box center [329, 46] width 6 height 5
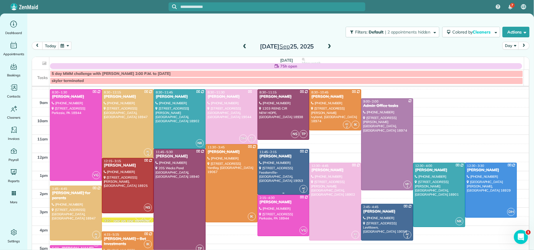
scroll to position [26, 0]
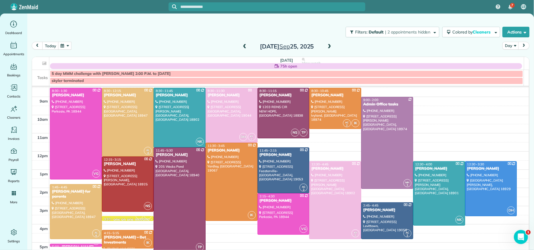
click at [326, 47] on span at bounding box center [329, 46] width 6 height 5
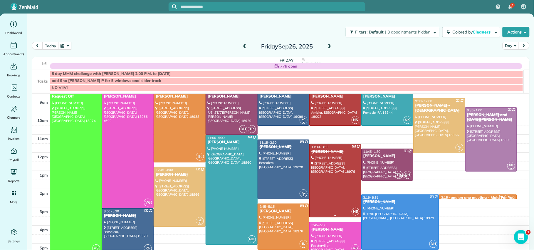
scroll to position [38, 0]
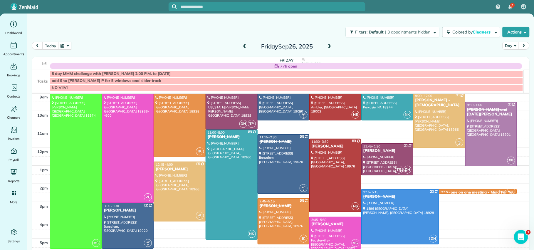
click at [242, 45] on span at bounding box center [244, 46] width 6 height 5
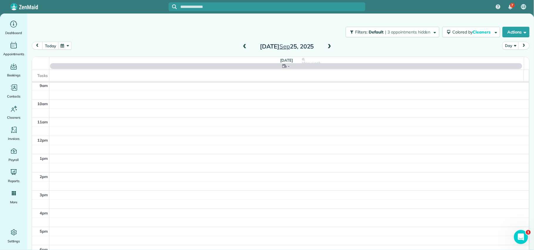
scroll to position [0, 0]
click at [242, 45] on span at bounding box center [244, 46] width 6 height 5
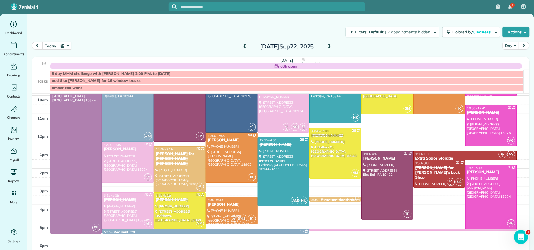
scroll to position [57, 0]
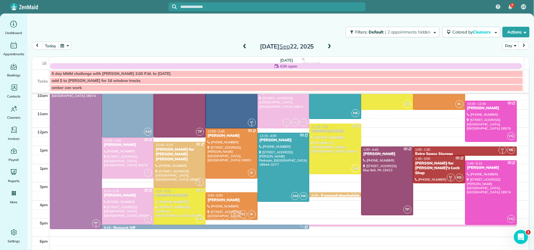
click at [327, 49] on span at bounding box center [329, 46] width 6 height 5
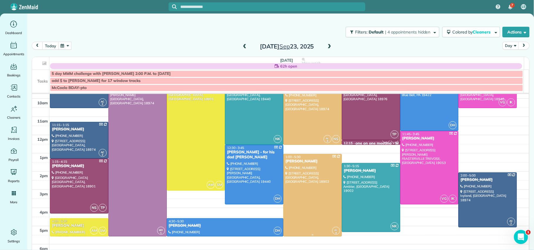
scroll to position [51, 0]
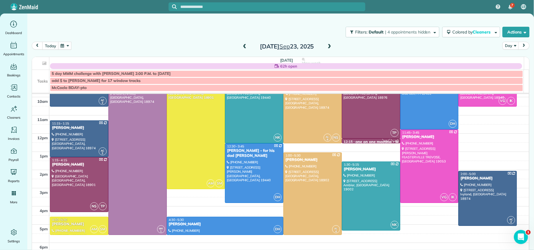
click at [322, 46] on div "Tuesday Sep 23, 2025" at bounding box center [287, 46] width 94 height 9
click at [326, 46] on span at bounding box center [329, 46] width 6 height 5
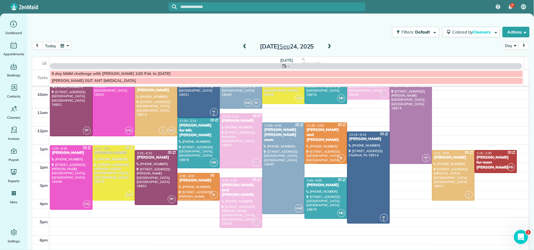
scroll to position [0, 0]
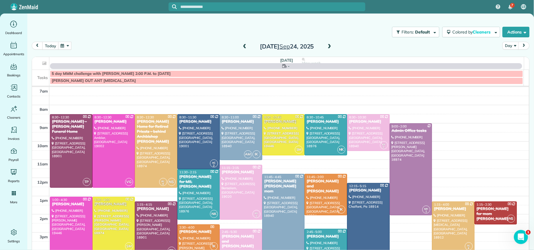
click at [326, 47] on span at bounding box center [329, 46] width 6 height 5
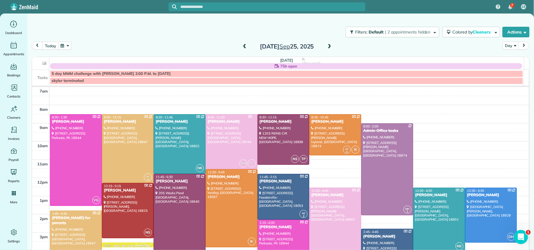
click at [326, 47] on span at bounding box center [329, 46] width 6 height 5
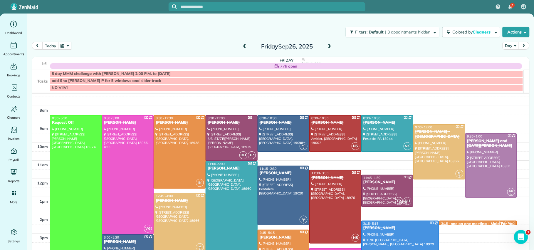
scroll to position [9, 0]
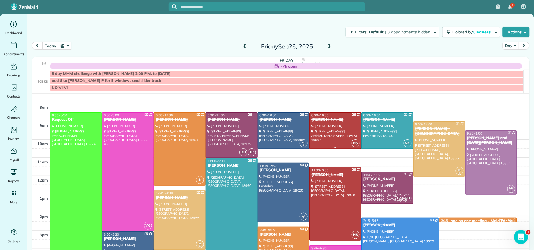
click at [315, 121] on div "[PERSON_NAME]" at bounding box center [335, 119] width 48 height 5
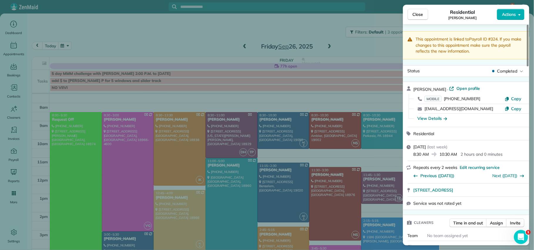
scroll to position [288, 0]
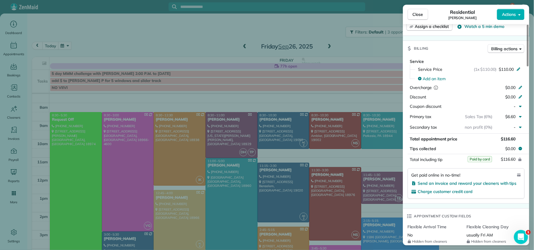
click at [415, 17] on button "Close" at bounding box center [417, 14] width 21 height 11
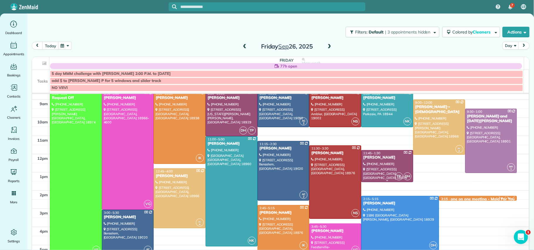
scroll to position [32, 0]
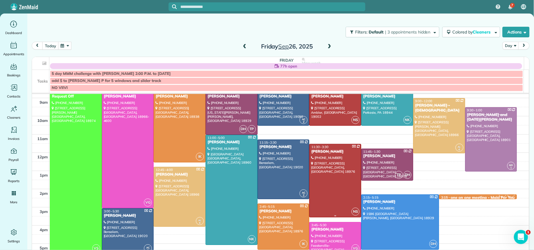
click at [313, 151] on div "[PERSON_NAME]" at bounding box center [335, 151] width 48 height 5
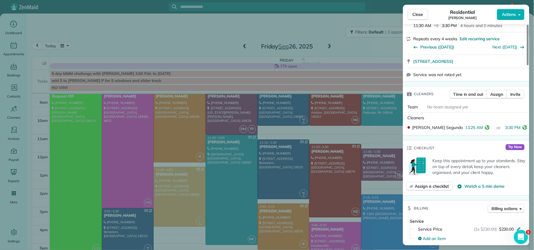
scroll to position [118, 0]
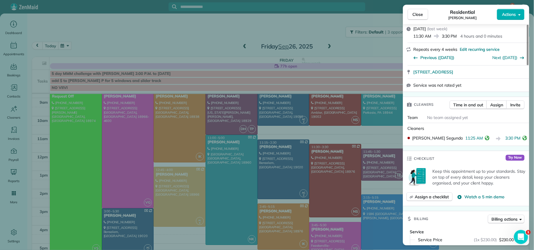
click at [415, 18] on button "Close" at bounding box center [417, 14] width 21 height 11
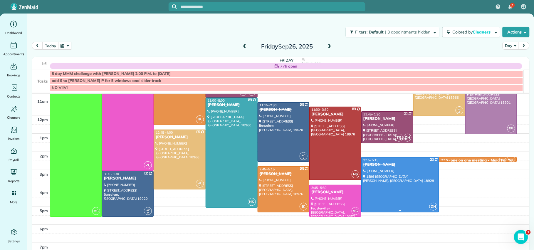
scroll to position [64, 0]
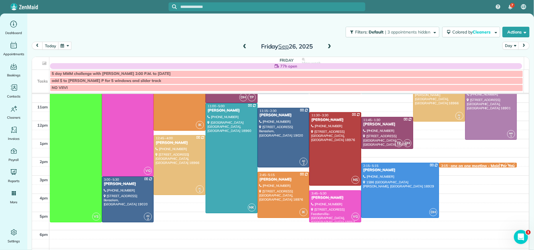
click at [242, 47] on span at bounding box center [244, 46] width 6 height 5
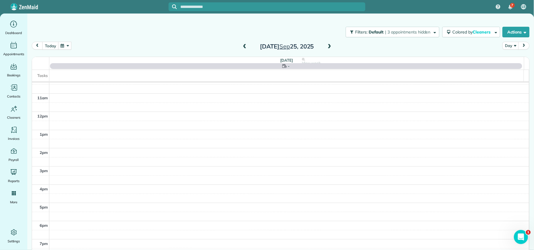
scroll to position [0, 0]
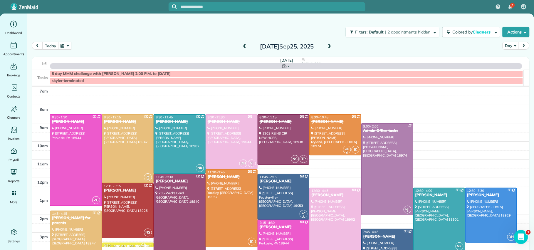
click at [242, 49] on span at bounding box center [244, 46] width 6 height 5
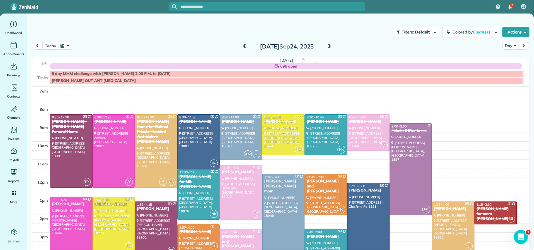
click at [242, 49] on span at bounding box center [244, 46] width 6 height 5
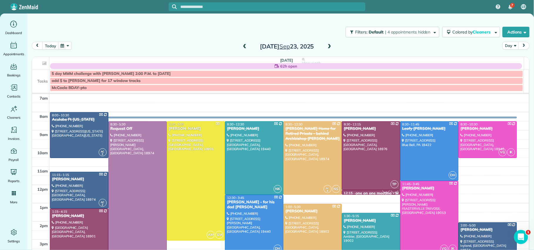
click at [243, 48] on span at bounding box center [244, 46] width 6 height 5
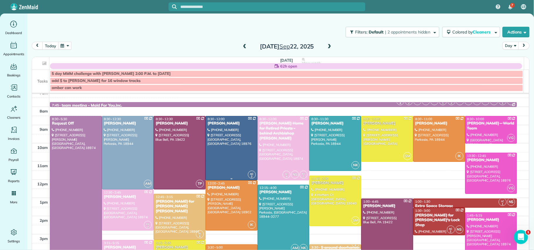
scroll to position [7, 0]
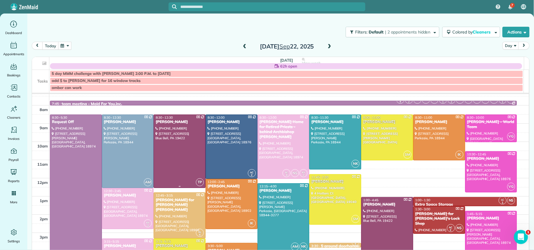
click at [175, 126] on div at bounding box center [179, 151] width 51 height 73
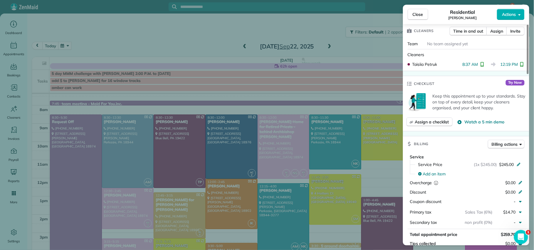
scroll to position [194, 0]
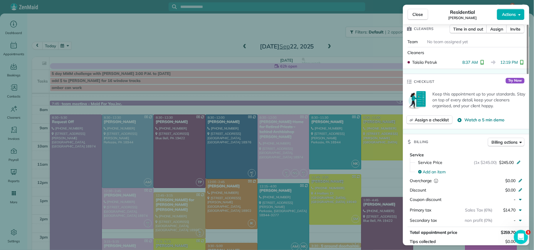
drag, startPoint x: 422, startPoint y: 14, endPoint x: 422, endPoint y: 18, distance: 3.5
click at [422, 14] on span "Close" at bounding box center [417, 14] width 11 height 6
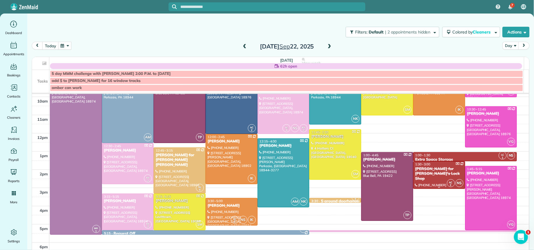
scroll to position [52, 0]
click at [383, 159] on div "[PERSON_NAME]" at bounding box center [387, 159] width 48 height 5
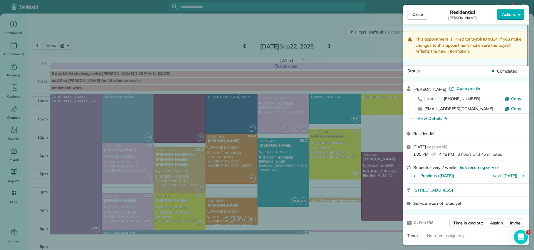
scroll to position [151, 0]
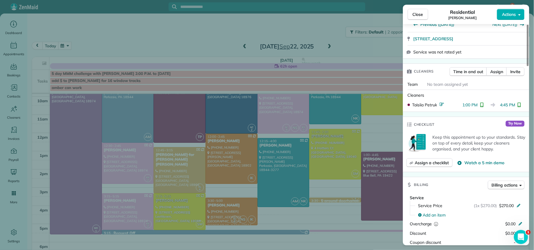
click at [423, 16] on button "Close" at bounding box center [417, 14] width 21 height 11
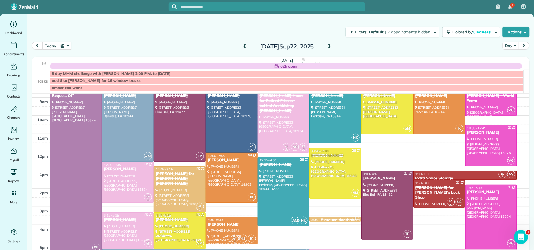
scroll to position [31, 0]
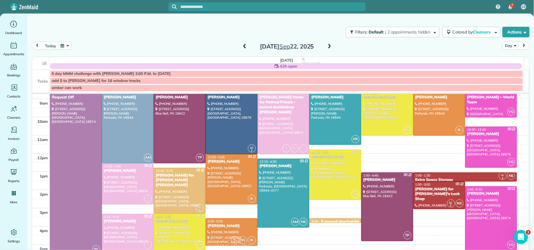
click at [326, 46] on span at bounding box center [329, 46] width 6 height 5
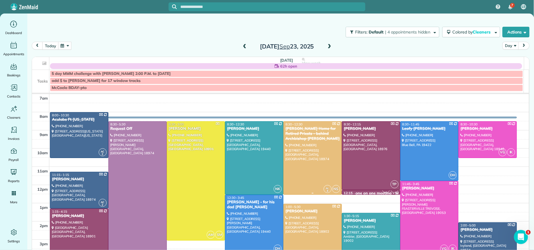
scroll to position [1, 0]
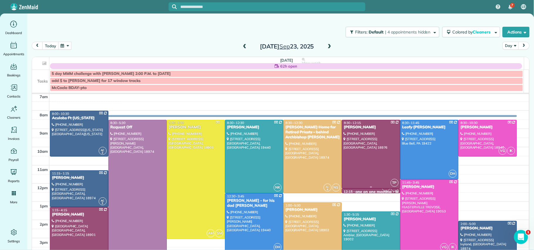
click at [350, 127] on div "[PERSON_NAME]" at bounding box center [370, 127] width 55 height 5
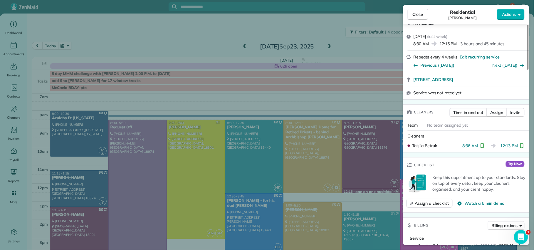
scroll to position [137, 0]
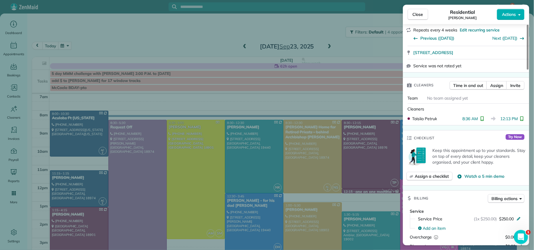
click at [415, 14] on span "Close" at bounding box center [417, 14] width 11 height 6
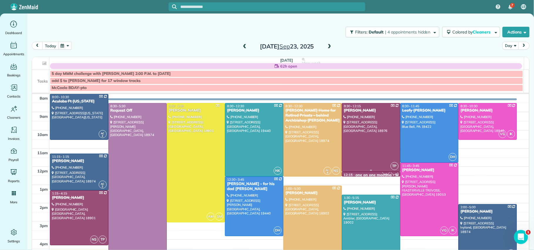
scroll to position [50, 0]
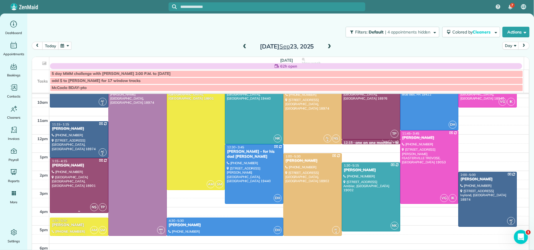
click at [65, 166] on div "[PERSON_NAME]" at bounding box center [79, 165] width 55 height 5
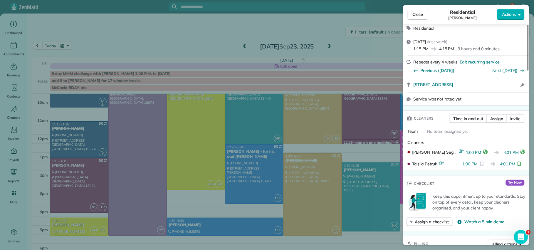
scroll to position [151, 0]
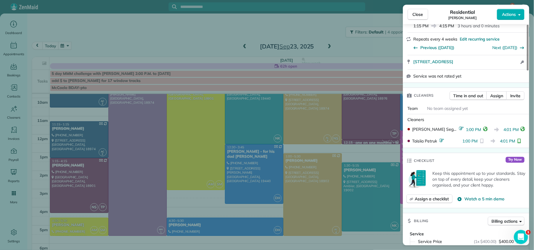
drag, startPoint x: 419, startPoint y: 17, endPoint x: 368, endPoint y: 35, distance: 53.8
click at [419, 17] on span "Close" at bounding box center [417, 14] width 11 height 6
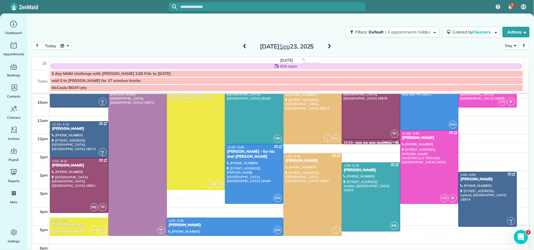
click at [326, 47] on span at bounding box center [329, 46] width 6 height 5
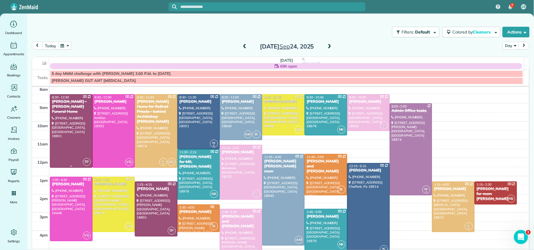
scroll to position [13, 0]
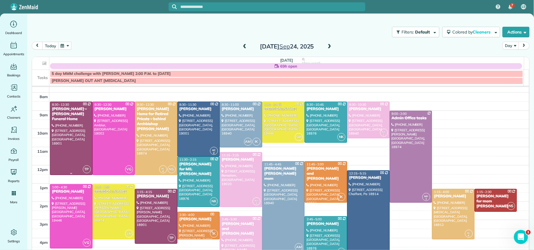
click at [60, 119] on div "[PERSON_NAME] - [PERSON_NAME] Funeral Home" at bounding box center [71, 114] width 39 height 15
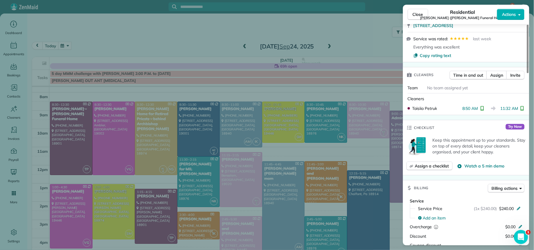
click at [413, 16] on span "Close" at bounding box center [417, 14] width 11 height 6
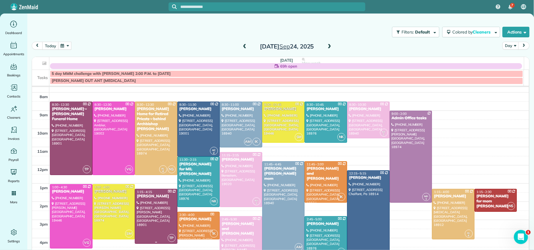
click at [154, 197] on div "[PERSON_NAME]" at bounding box center [156, 196] width 39 height 5
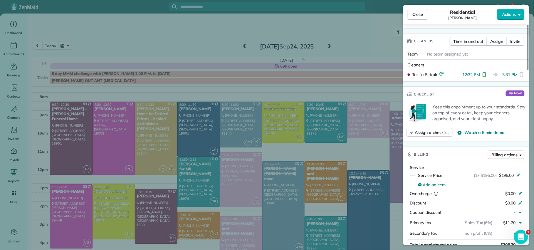
scroll to position [247, 0]
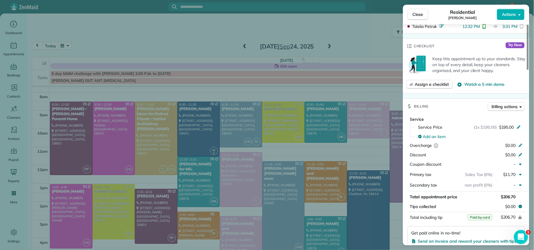
drag, startPoint x: 417, startPoint y: 11, endPoint x: 409, endPoint y: 22, distance: 13.4
click at [417, 11] on span "Close" at bounding box center [417, 14] width 11 height 6
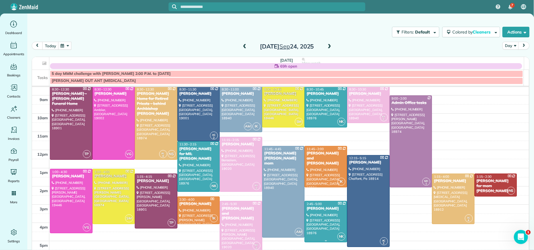
scroll to position [20, 0]
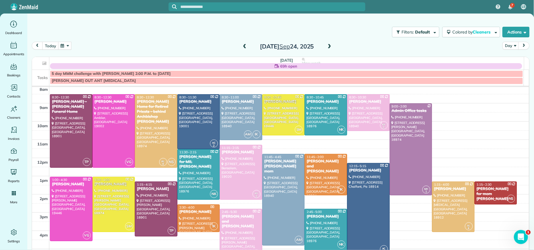
click at [327, 46] on span at bounding box center [329, 46] width 6 height 5
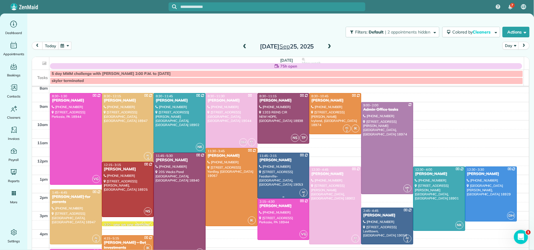
scroll to position [22, 0]
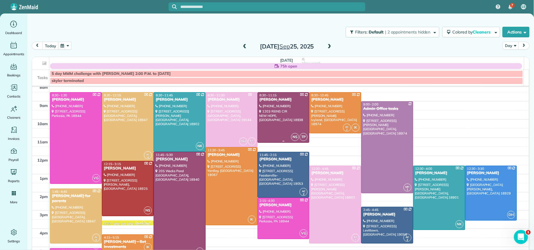
click at [274, 101] on div "[PERSON_NAME]" at bounding box center [283, 99] width 48 height 5
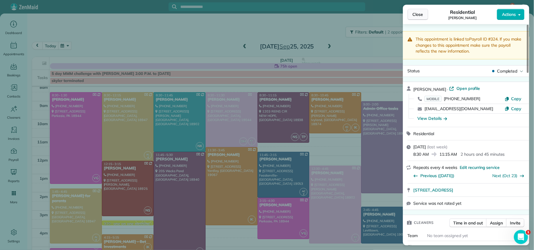
drag, startPoint x: 425, startPoint y: 14, endPoint x: 413, endPoint y: 18, distance: 12.3
click at [413, 18] on button "Close" at bounding box center [417, 14] width 21 height 11
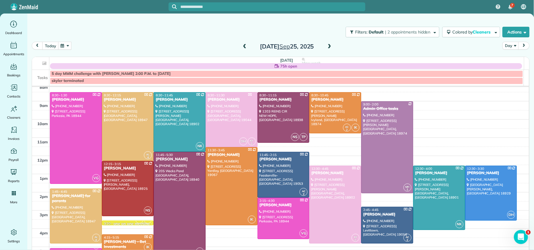
click at [181, 159] on div "[PERSON_NAME]" at bounding box center [179, 159] width 48 height 5
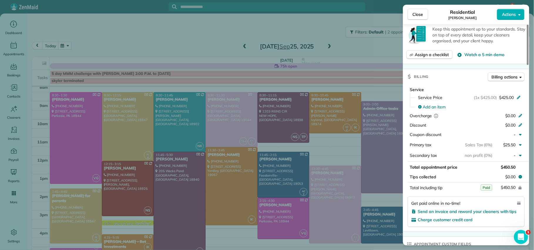
scroll to position [262, 0]
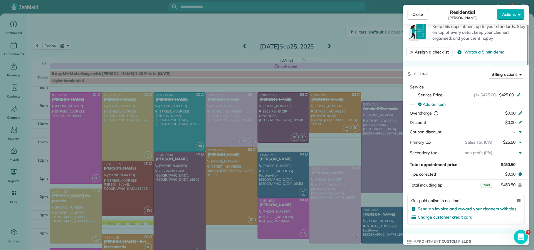
click at [409, 16] on button "Close" at bounding box center [417, 14] width 21 height 11
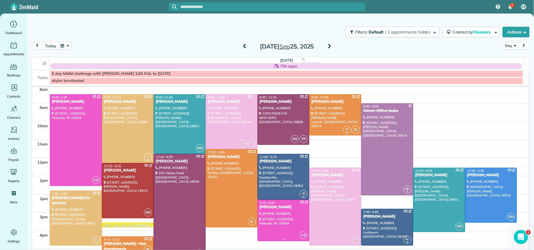
scroll to position [16, 0]
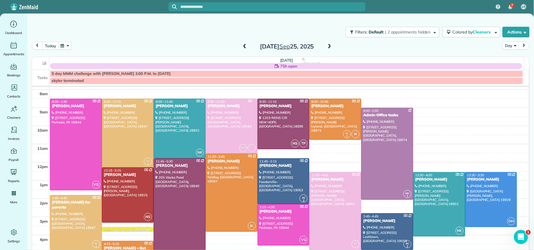
click at [327, 46] on span at bounding box center [329, 46] width 6 height 5
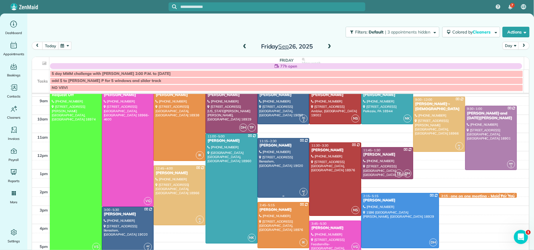
scroll to position [27, 0]
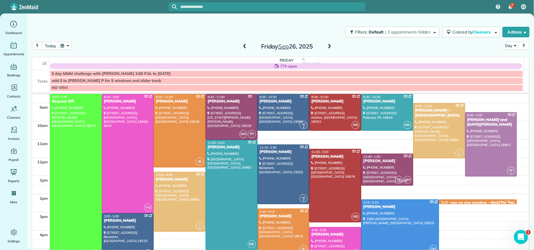
click at [245, 42] on span at bounding box center [244, 46] width 6 height 9
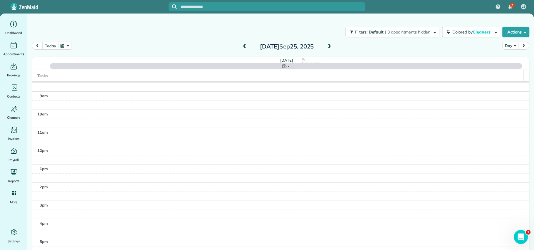
scroll to position [0, 0]
click at [241, 47] on span at bounding box center [244, 46] width 6 height 5
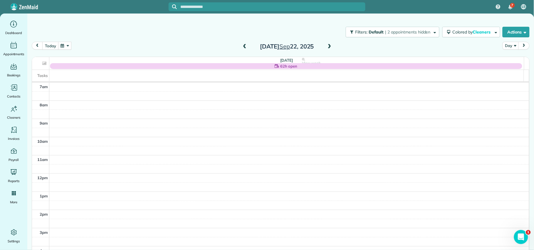
drag, startPoint x: 327, startPoint y: 45, endPoint x: 314, endPoint y: 42, distance: 13.2
click at [327, 45] on span at bounding box center [329, 46] width 6 height 5
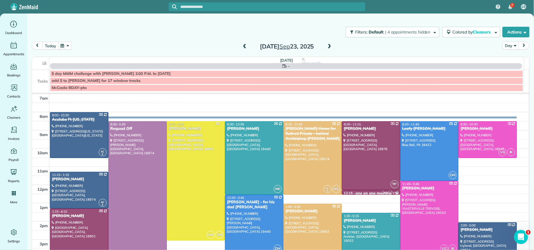
click at [242, 47] on span at bounding box center [244, 46] width 6 height 5
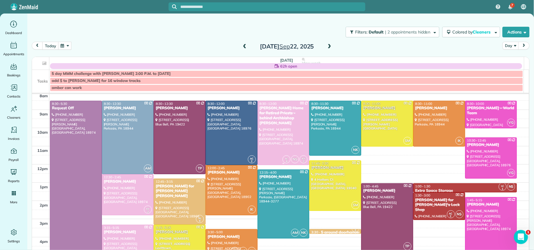
scroll to position [21, 0]
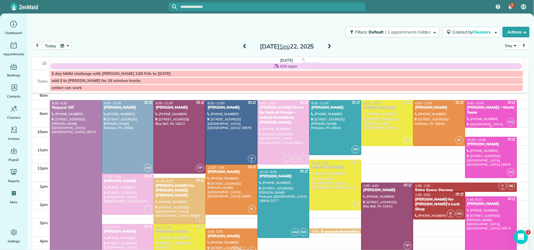
click at [477, 105] on div "8:30 - 10:00" at bounding box center [491, 103] width 48 height 4
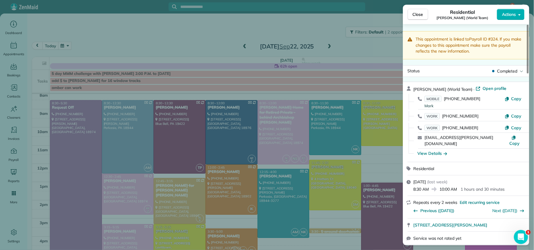
scroll to position [225, 0]
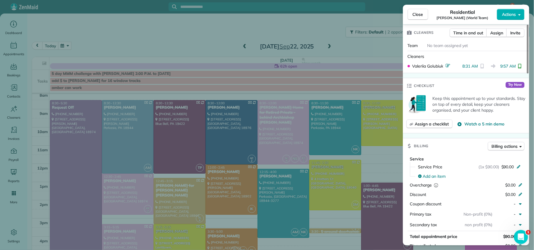
drag, startPoint x: 419, startPoint y: 14, endPoint x: 415, endPoint y: 26, distance: 12.3
click at [419, 15] on span "Close" at bounding box center [417, 14] width 11 height 6
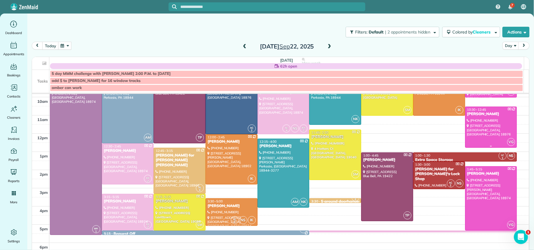
scroll to position [52, 0]
click at [474, 116] on div "[PERSON_NAME]" at bounding box center [491, 113] width 48 height 5
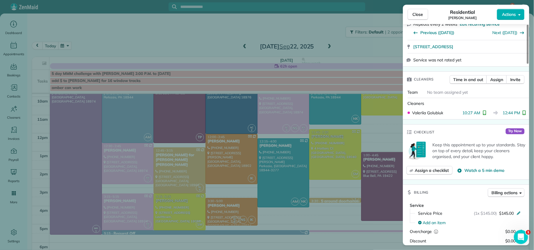
scroll to position [189, 0]
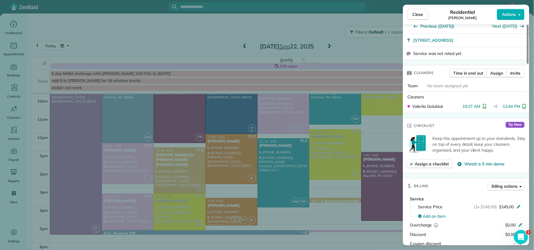
drag, startPoint x: 417, startPoint y: 17, endPoint x: 419, endPoint y: 24, distance: 7.5
click at [417, 17] on span "Close" at bounding box center [417, 14] width 11 height 6
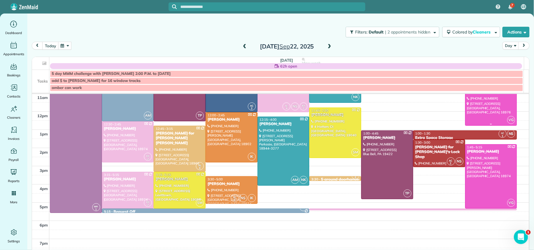
scroll to position [75, 0]
click at [467, 150] on div "[PERSON_NAME]" at bounding box center [491, 151] width 48 height 5
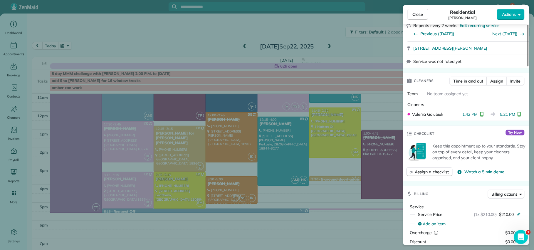
scroll to position [142, 0]
click at [413, 19] on button "Close" at bounding box center [417, 14] width 21 height 11
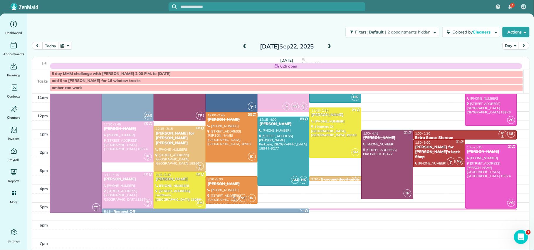
click at [328, 44] on span at bounding box center [329, 46] width 6 height 5
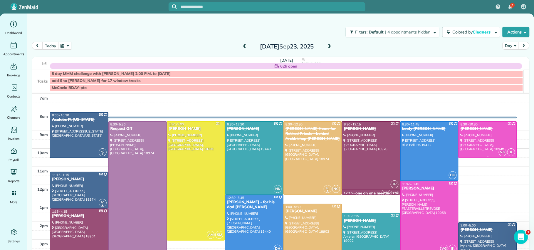
click at [461, 130] on div "[PERSON_NAME]" at bounding box center [487, 128] width 55 height 5
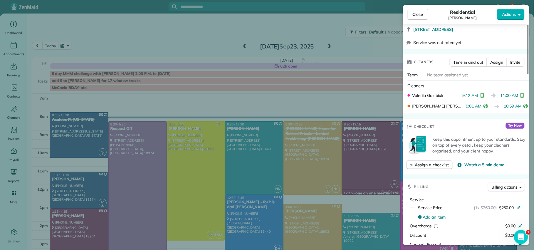
scroll to position [174, 0]
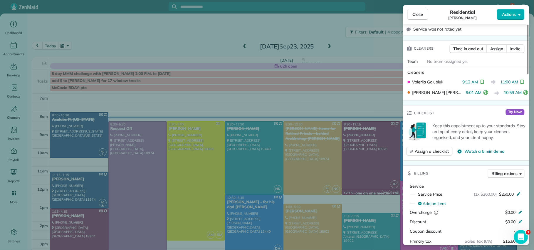
click at [415, 14] on span "Close" at bounding box center [417, 14] width 11 height 6
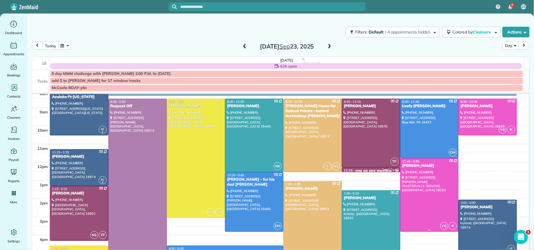
scroll to position [46, 0]
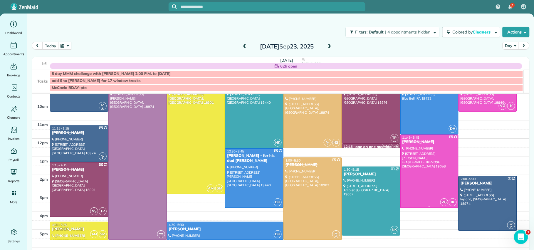
click at [404, 144] on div "[PERSON_NAME]" at bounding box center [429, 141] width 55 height 5
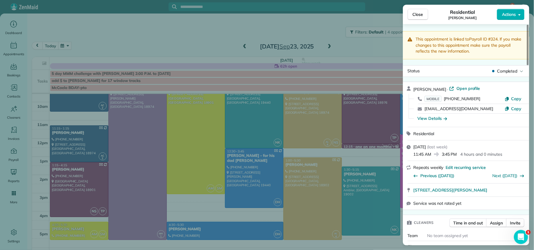
scroll to position [89, 0]
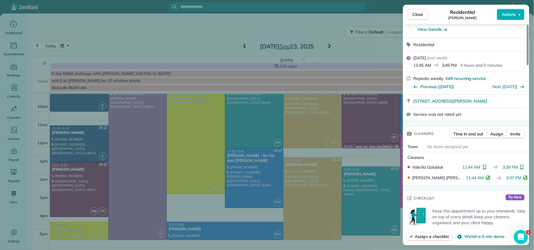
click at [422, 18] on button "Close" at bounding box center [417, 14] width 21 height 11
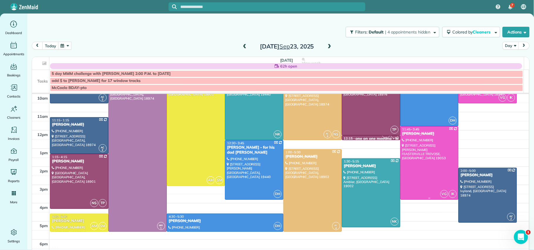
scroll to position [54, 0]
click at [328, 47] on span at bounding box center [329, 46] width 6 height 5
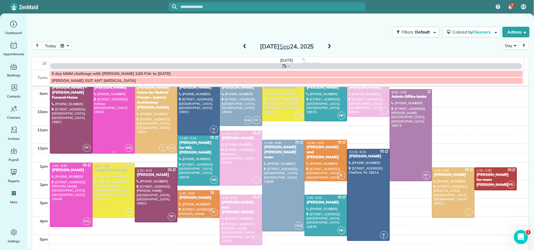
scroll to position [28, 0]
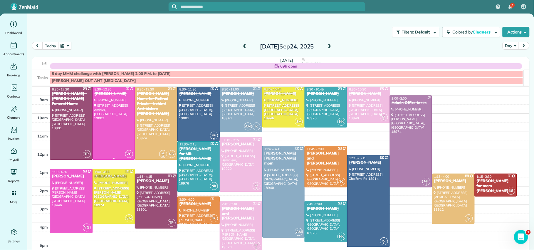
click at [104, 94] on div "[PERSON_NAME]" at bounding box center [113, 93] width 39 height 5
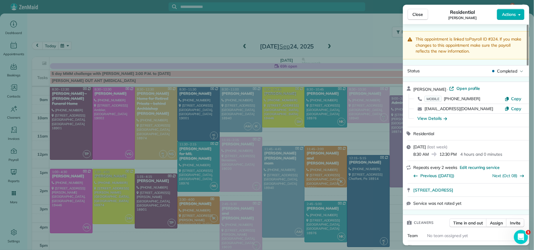
scroll to position [181, 0]
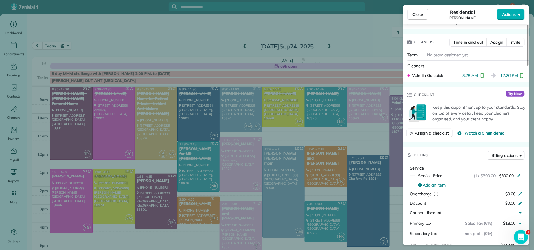
drag, startPoint x: 420, startPoint y: 17, endPoint x: 391, endPoint y: 87, distance: 75.6
drag, startPoint x: 415, startPoint y: 16, endPoint x: 348, endPoint y: 71, distance: 86.4
click at [415, 17] on span "Close" at bounding box center [417, 14] width 11 height 6
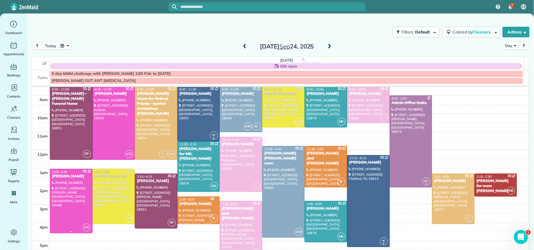
click at [68, 178] on div "[PERSON_NAME]" at bounding box center [71, 176] width 39 height 5
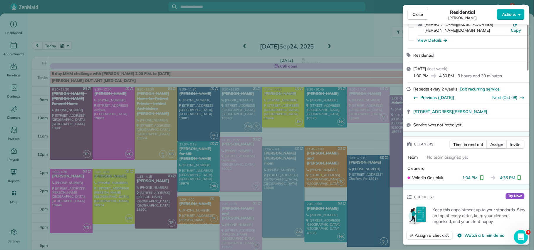
scroll to position [177, 0]
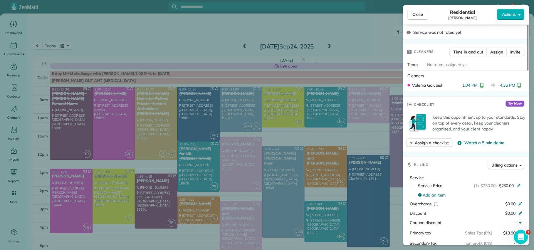
drag, startPoint x: 413, startPoint y: 17, endPoint x: 403, endPoint y: 29, distance: 15.9
click at [413, 17] on span "Close" at bounding box center [417, 14] width 11 height 6
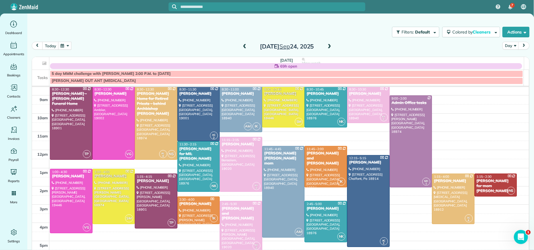
click at [326, 46] on span at bounding box center [329, 46] width 6 height 5
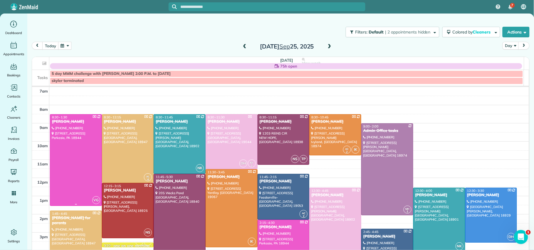
click at [55, 124] on div "[PERSON_NAME]" at bounding box center [76, 121] width 48 height 5
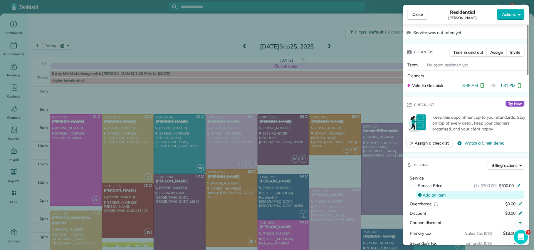
scroll to position [174, 0]
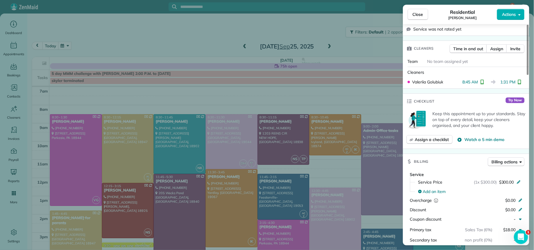
click at [415, 13] on span "Close" at bounding box center [417, 14] width 11 height 6
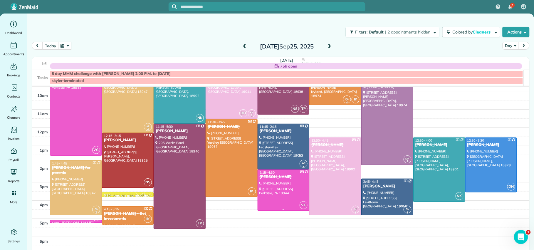
scroll to position [52, 0]
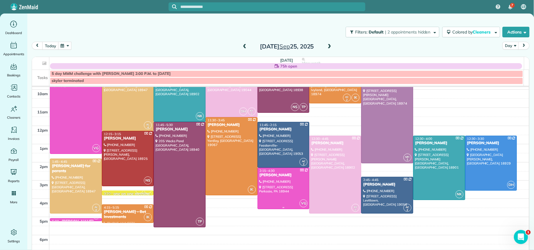
click at [265, 177] on div "[PERSON_NAME]" at bounding box center [283, 175] width 48 height 5
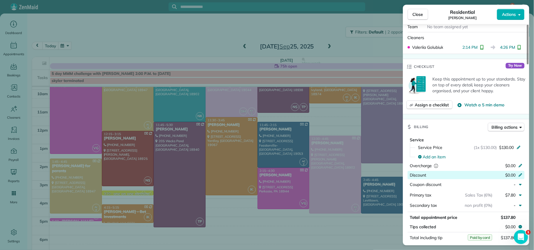
scroll to position [233, 0]
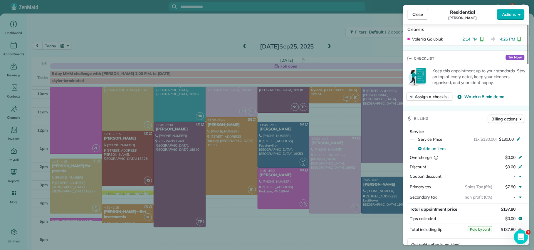
drag, startPoint x: 415, startPoint y: 14, endPoint x: 406, endPoint y: 23, distance: 13.1
click at [416, 14] on span "Close" at bounding box center [417, 14] width 11 height 6
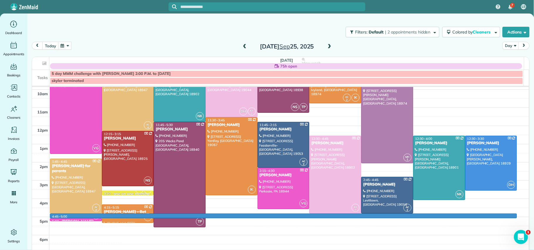
click at [65, 218] on div "7am 8am 9am 10am 11am 12pm 1pm 2pm 3pm 4pm 5pm 6pm 7pm 8pm 4:45 - 5:00 VG 8:30 …" at bounding box center [280, 162] width 497 height 255
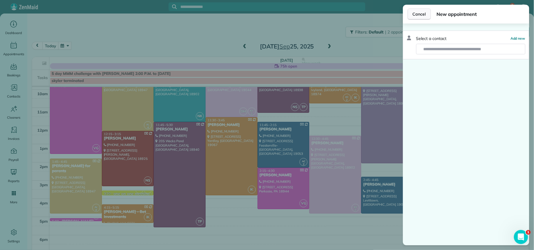
drag, startPoint x: 420, startPoint y: 15, endPoint x: 293, endPoint y: 119, distance: 163.7
click at [420, 15] on span "Cancel" at bounding box center [418, 14] width 13 height 6
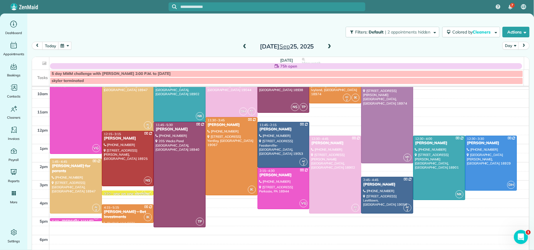
click at [92, 221] on link "VG 5:00 - 5:10 Lisa Ciao (215) 370-7993 1560 Russett Drive Warminster, PA 18974" at bounding box center [76, 219] width 52 height 3
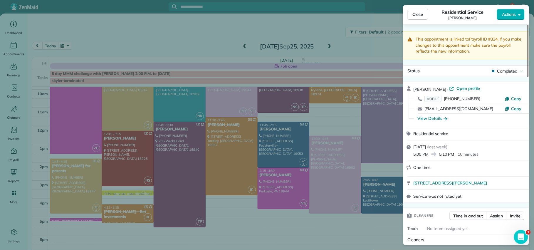
drag, startPoint x: 424, startPoint y: 13, endPoint x: 397, endPoint y: 40, distance: 38.8
click at [424, 13] on button "Close" at bounding box center [417, 14] width 21 height 11
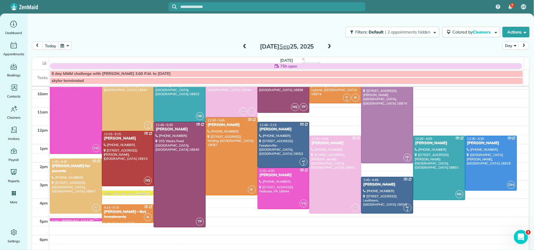
click at [326, 44] on span at bounding box center [329, 46] width 6 height 5
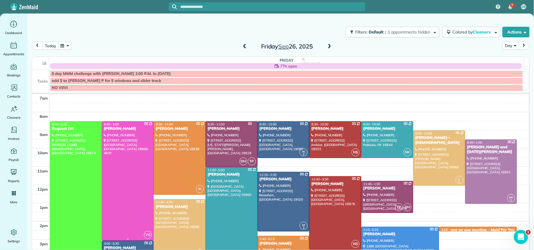
click at [113, 129] on div "[PERSON_NAME]" at bounding box center [128, 128] width 48 height 5
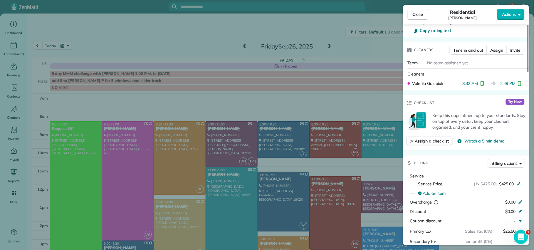
scroll to position [198, 0]
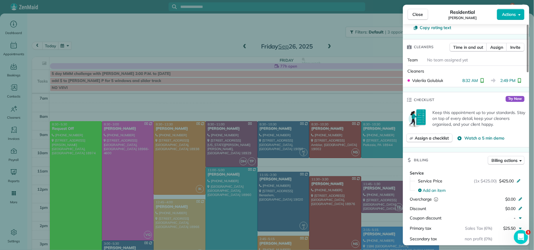
click at [423, 14] on button "Close" at bounding box center [417, 14] width 21 height 11
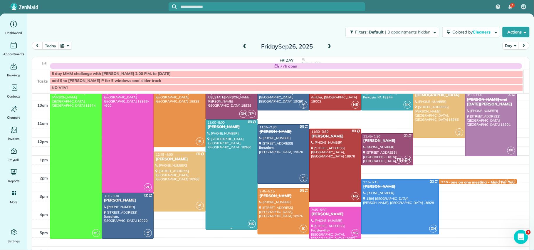
scroll to position [48, 0]
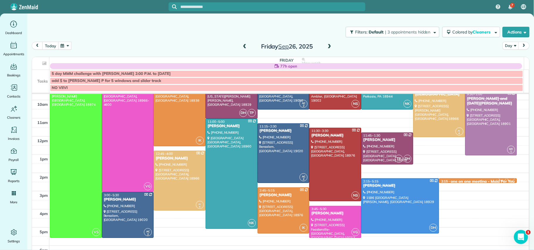
click at [316, 215] on div "[PERSON_NAME]" at bounding box center [335, 213] width 48 height 5
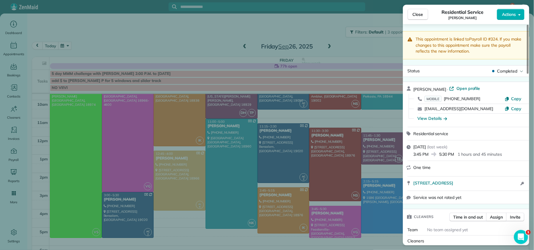
click at [422, 15] on span "Close" at bounding box center [417, 14] width 11 height 6
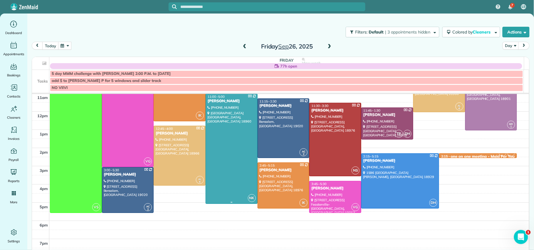
scroll to position [74, 0]
click at [326, 46] on span at bounding box center [329, 46] width 6 height 5
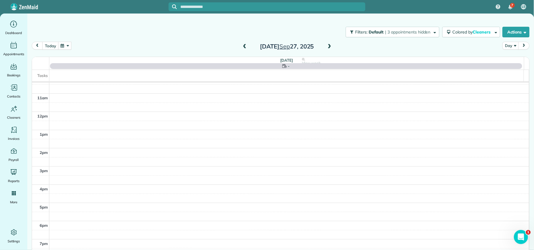
scroll to position [0, 0]
click at [326, 46] on span at bounding box center [329, 46] width 6 height 5
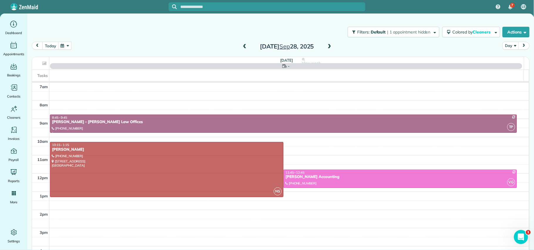
click at [326, 46] on span at bounding box center [329, 46] width 6 height 5
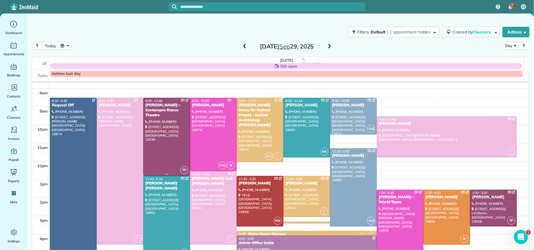
scroll to position [12, 0]
click at [326, 49] on span at bounding box center [329, 46] width 6 height 5
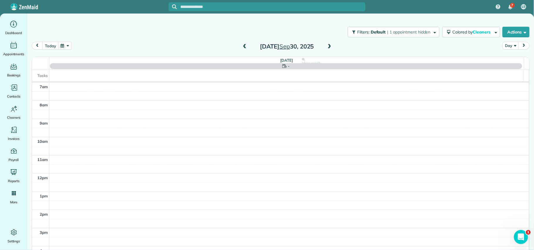
click at [326, 48] on span at bounding box center [329, 46] width 6 height 5
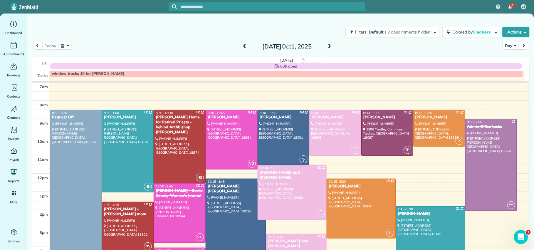
click at [326, 48] on span at bounding box center [329, 46] width 6 height 5
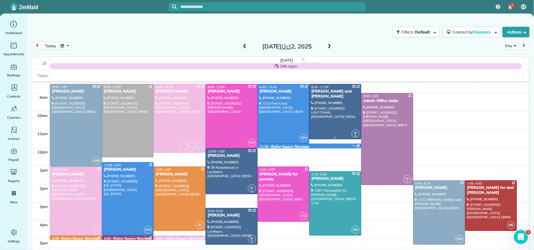
scroll to position [26, 0]
click at [165, 94] on div "[PERSON_NAME]" at bounding box center [179, 91] width 48 height 5
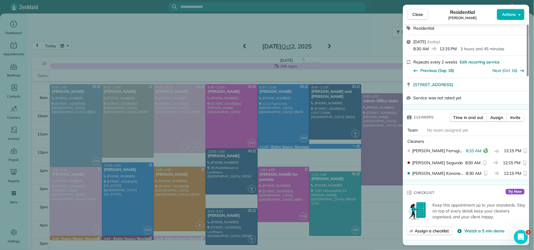
scroll to position [84, 0]
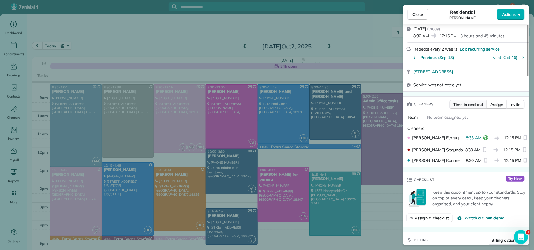
click at [455, 104] on span "Time in and out" at bounding box center [468, 105] width 30 height 6
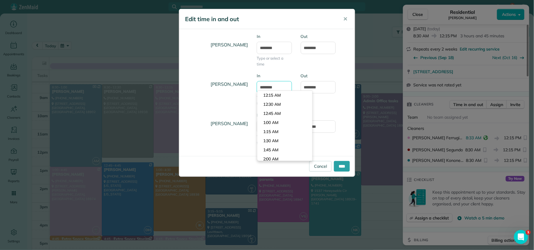
drag, startPoint x: 268, startPoint y: 89, endPoint x: 271, endPoint y: 91, distance: 3.9
click at [269, 89] on input "*******" at bounding box center [274, 87] width 35 height 12
type input "*******"
drag, startPoint x: 319, startPoint y: 101, endPoint x: 322, endPoint y: 101, distance: 3.0
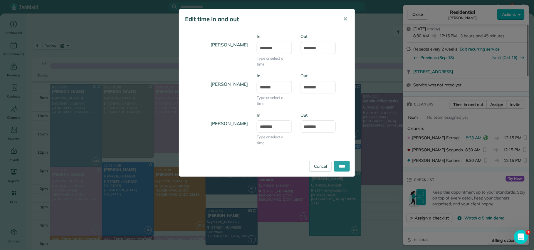
click at [319, 101] on div "Natalia Kononenko In ******* Type or select a time Out ********" at bounding box center [267, 92] width 176 height 39
click at [340, 165] on input "****" at bounding box center [342, 166] width 16 height 11
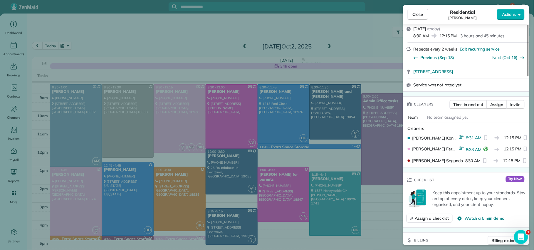
drag, startPoint x: 419, startPoint y: 15, endPoint x: 415, endPoint y: 13, distance: 4.5
click at [419, 15] on span "Close" at bounding box center [417, 14] width 11 height 6
